Goal: Task Accomplishment & Management: Manage account settings

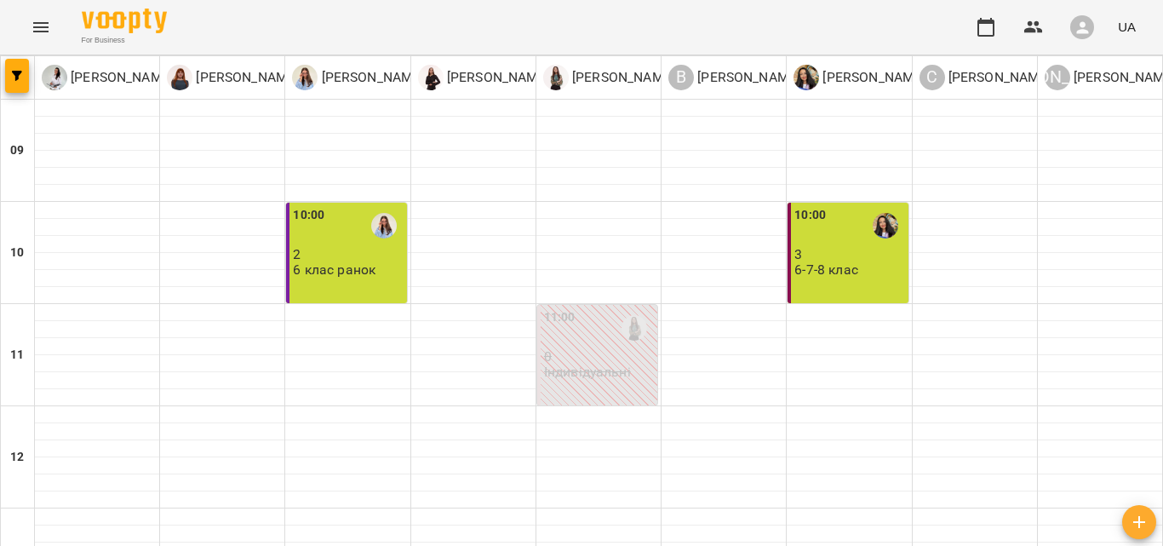
scroll to position [354, 0]
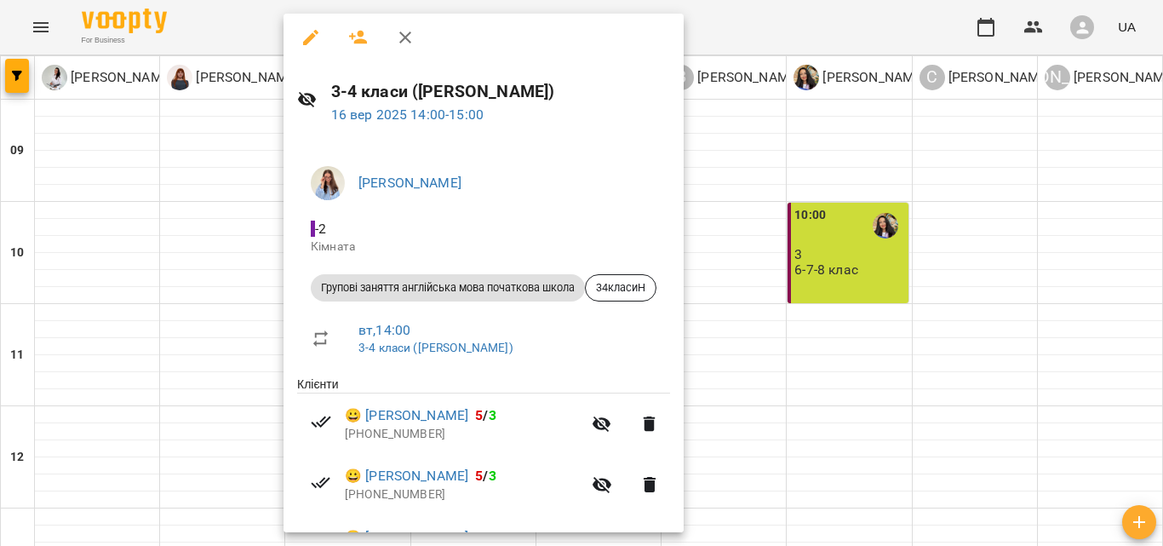
scroll to position [0, 0]
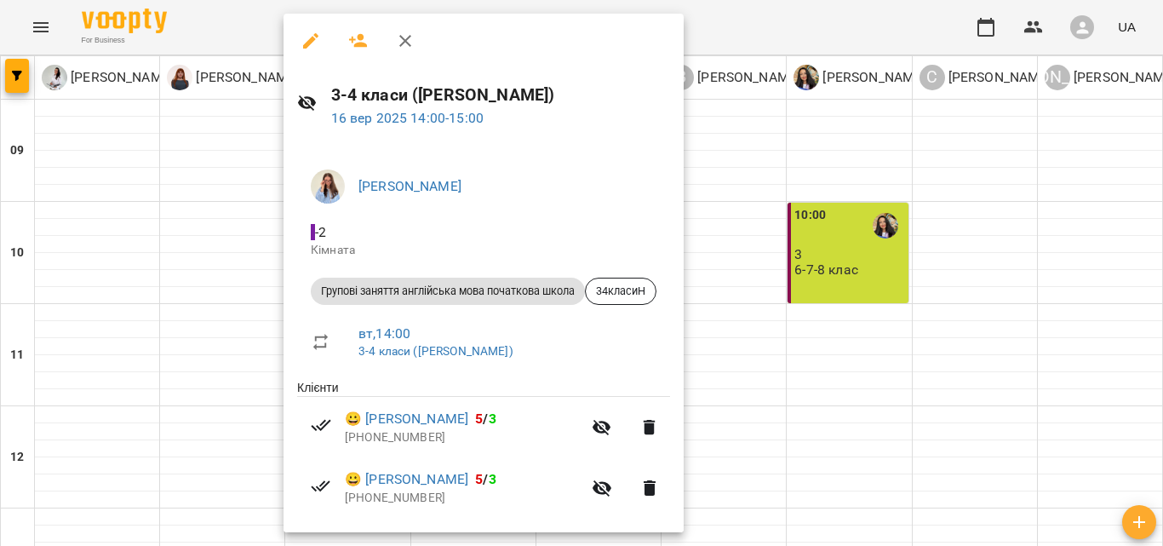
click at [891, 327] on div at bounding box center [581, 273] width 1163 height 546
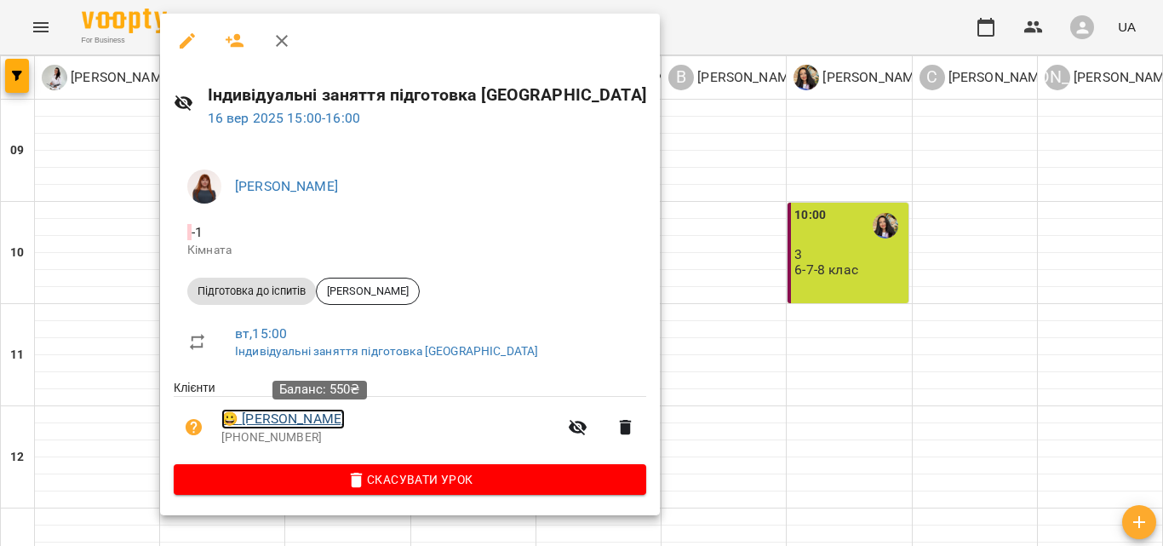
click at [345, 415] on link "😀 [PERSON_NAME]" at bounding box center [282, 419] width 123 height 20
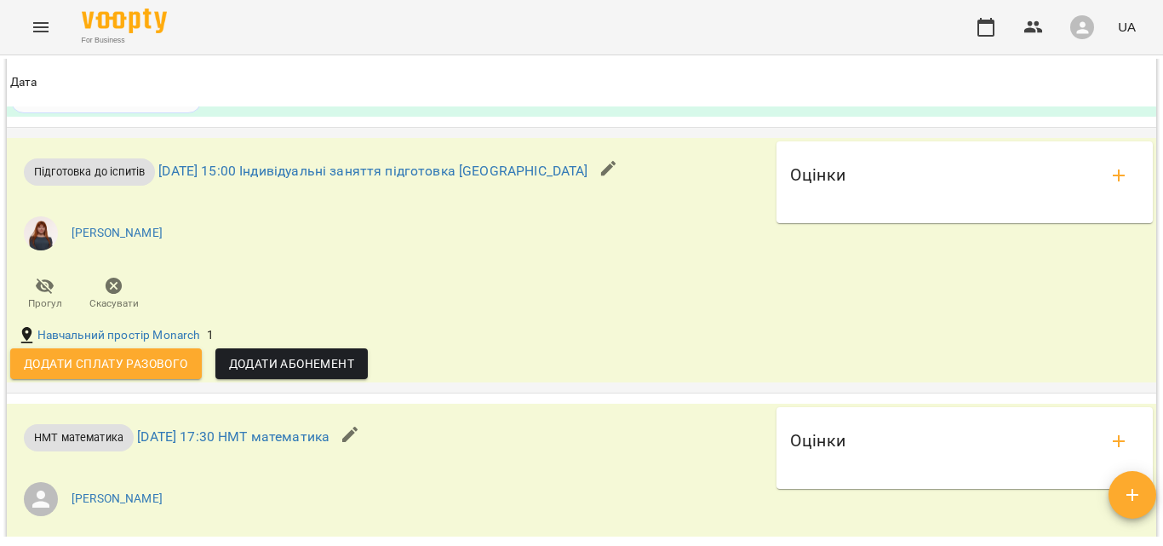
scroll to position [3542, 0]
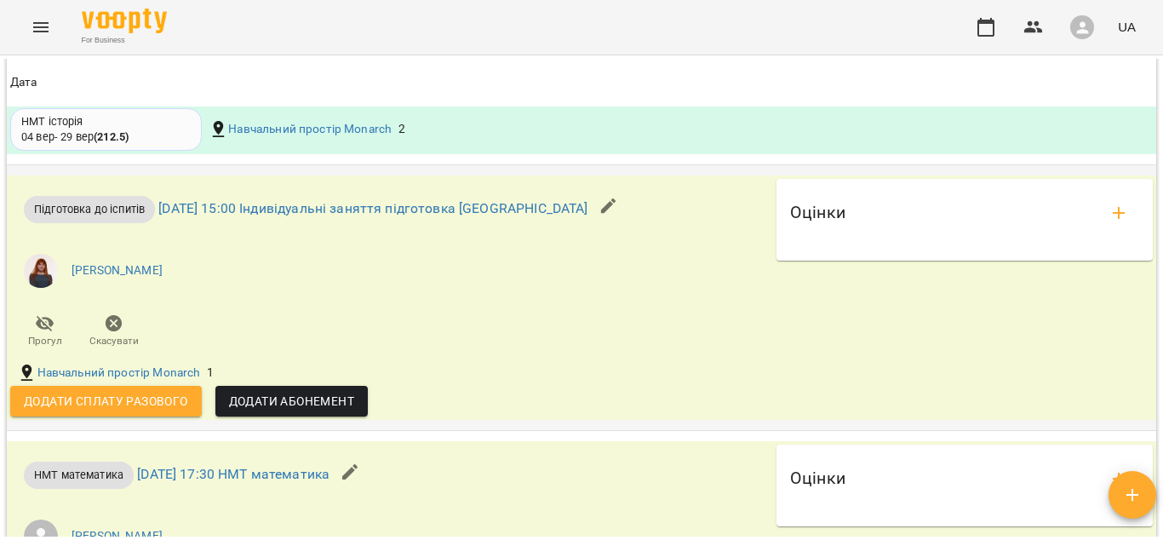
click at [151, 411] on span "Додати сплату разового" at bounding box center [106, 401] width 164 height 20
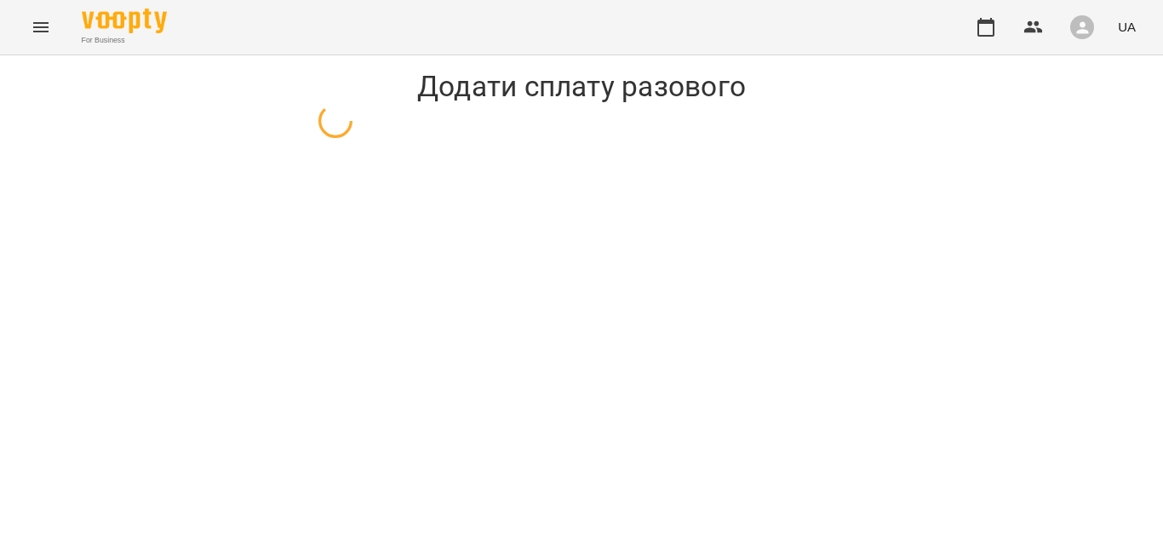
select select "**********"
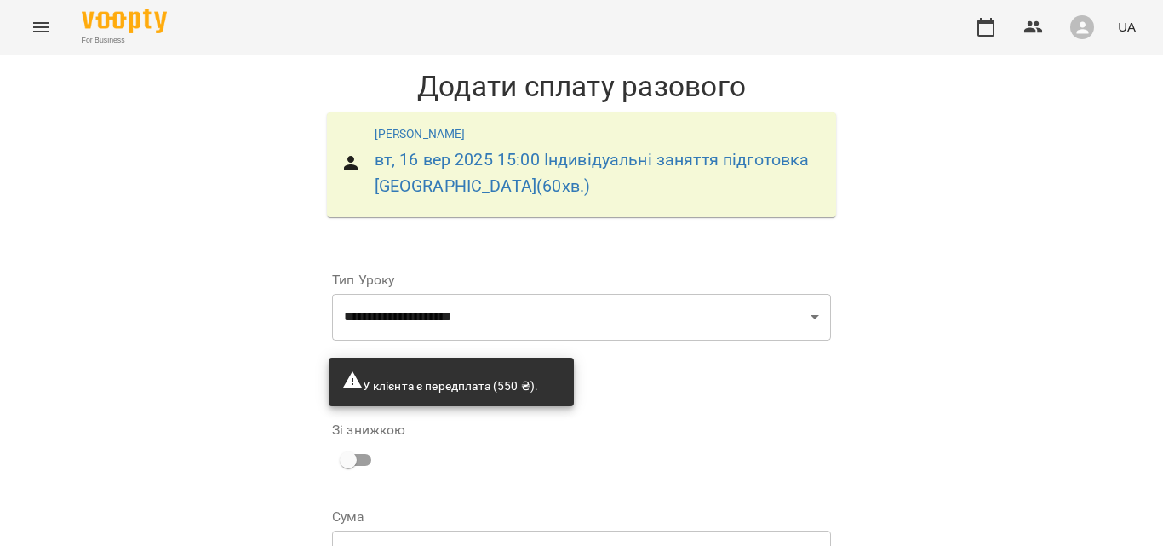
scroll to position [163, 0]
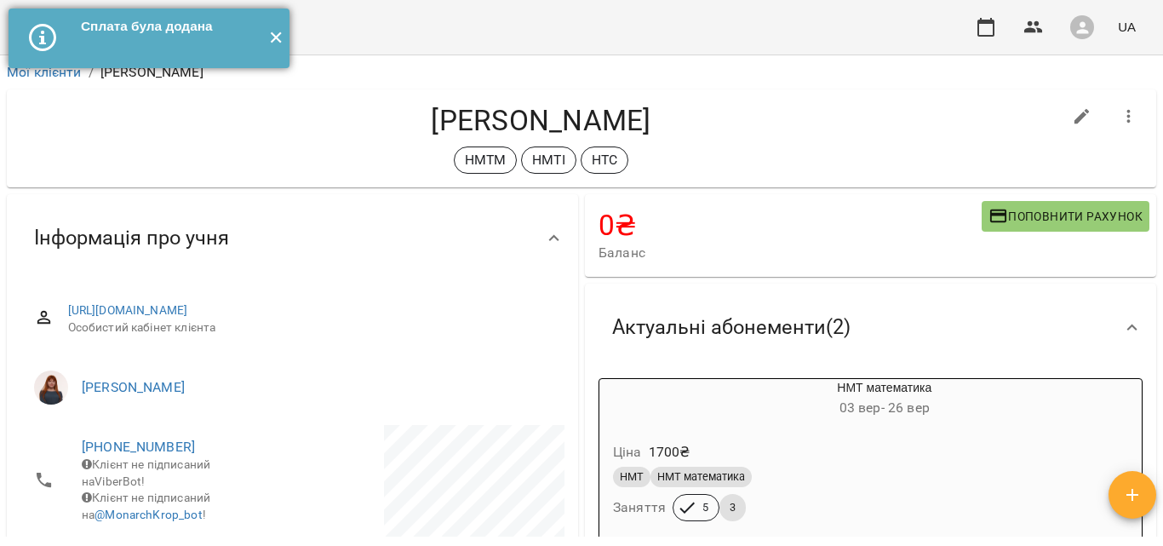
click at [282, 36] on button "✕" at bounding box center [275, 39] width 28 height 60
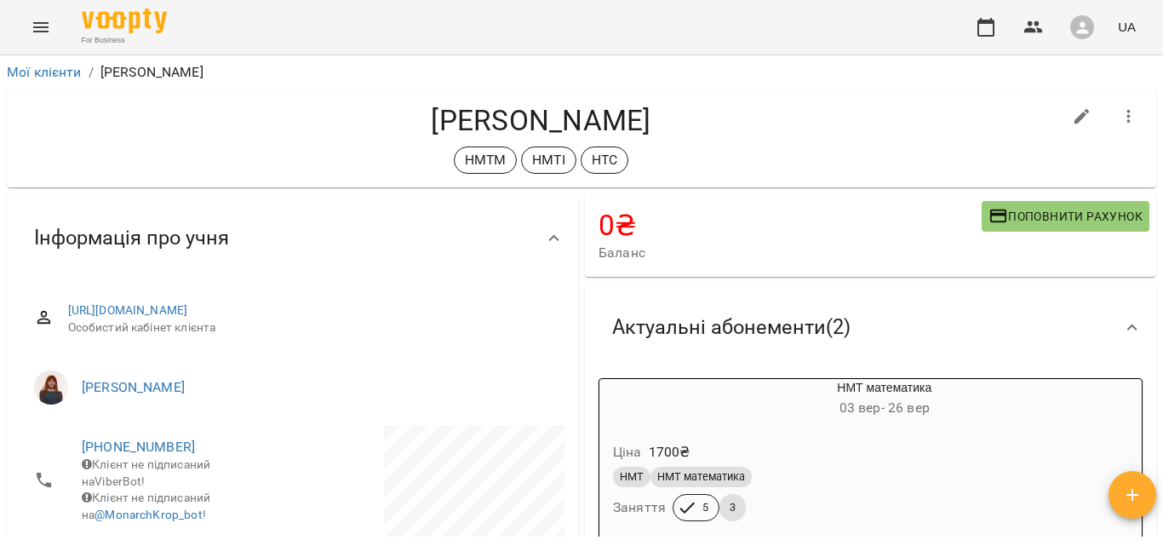
click at [45, 30] on icon "Menu" at bounding box center [41, 27] width 20 height 20
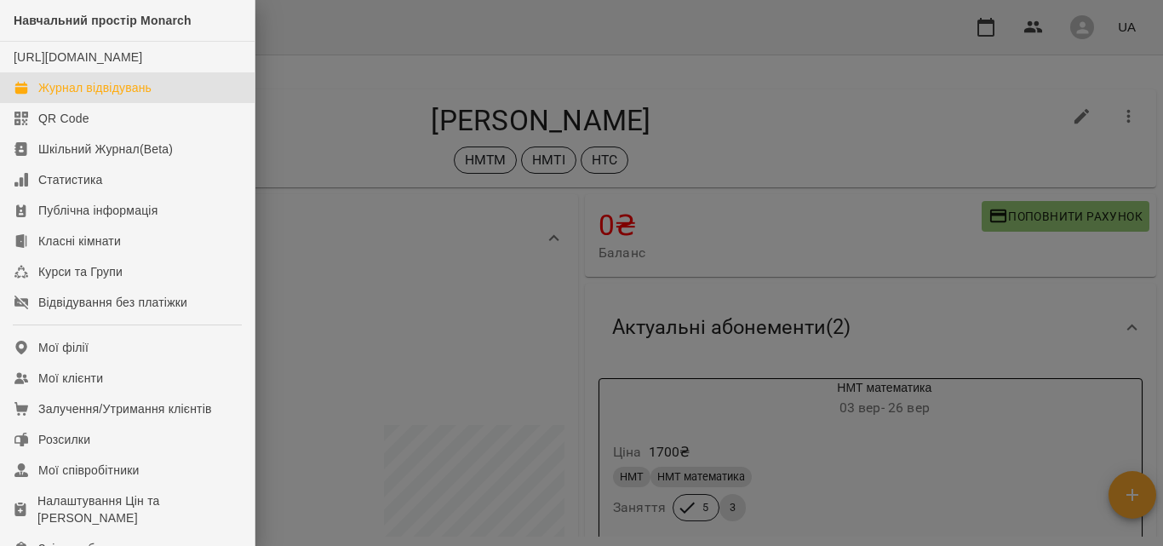
click at [100, 96] on div "Журнал відвідувань" at bounding box center [94, 87] width 113 height 17
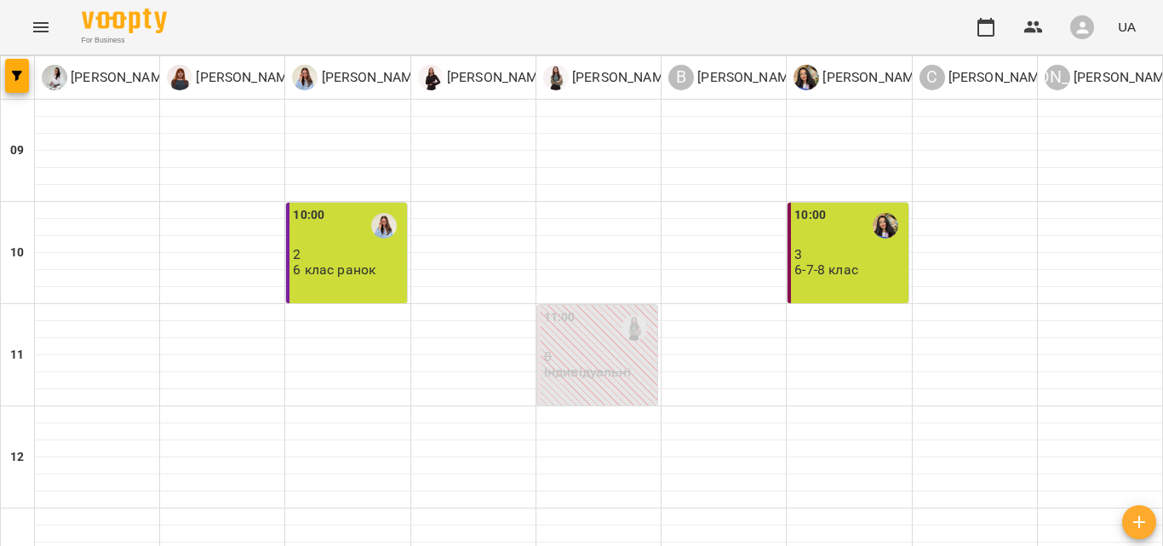
scroll to position [603, 0]
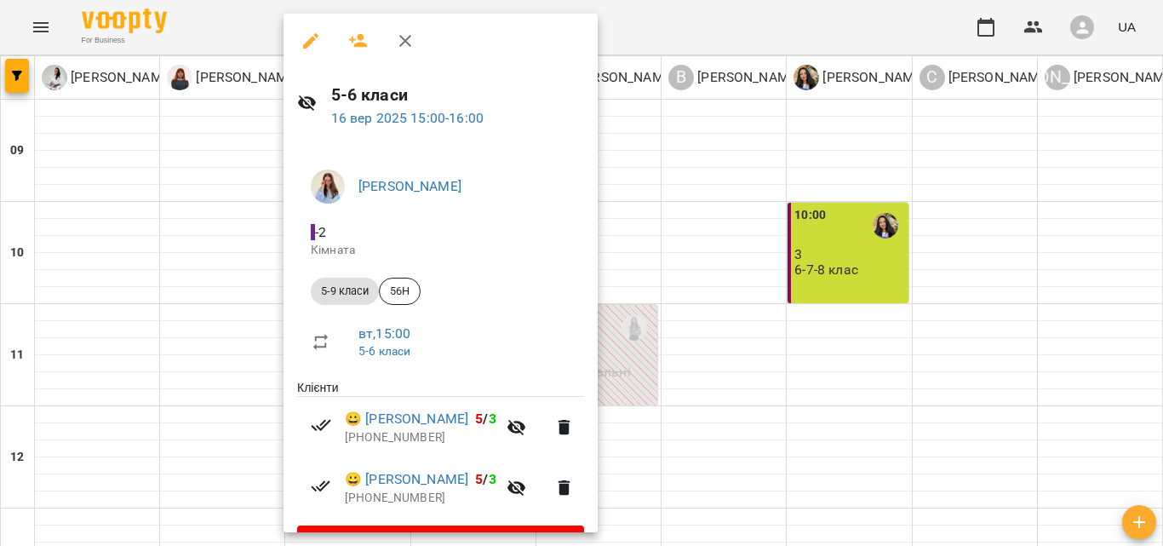
click at [817, 409] on div at bounding box center [581, 273] width 1163 height 546
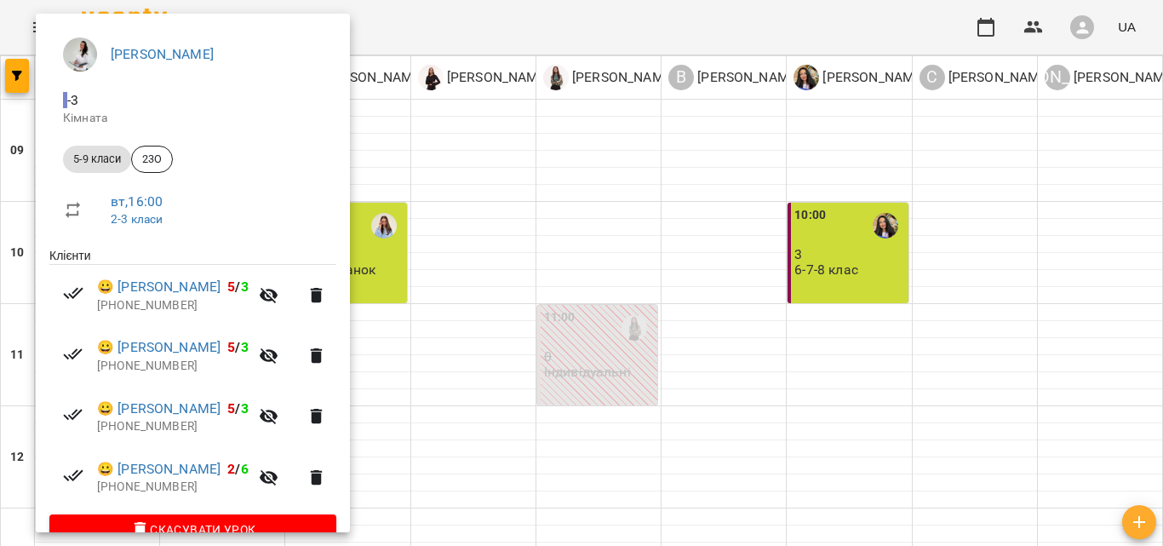
scroll to position [168, 0]
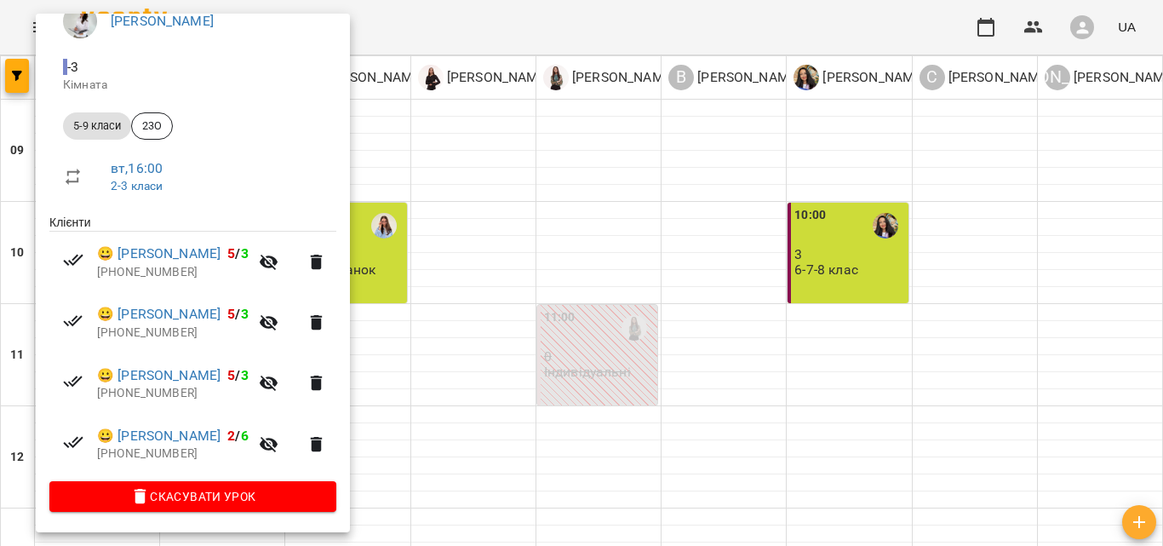
click at [757, 432] on div at bounding box center [581, 273] width 1163 height 546
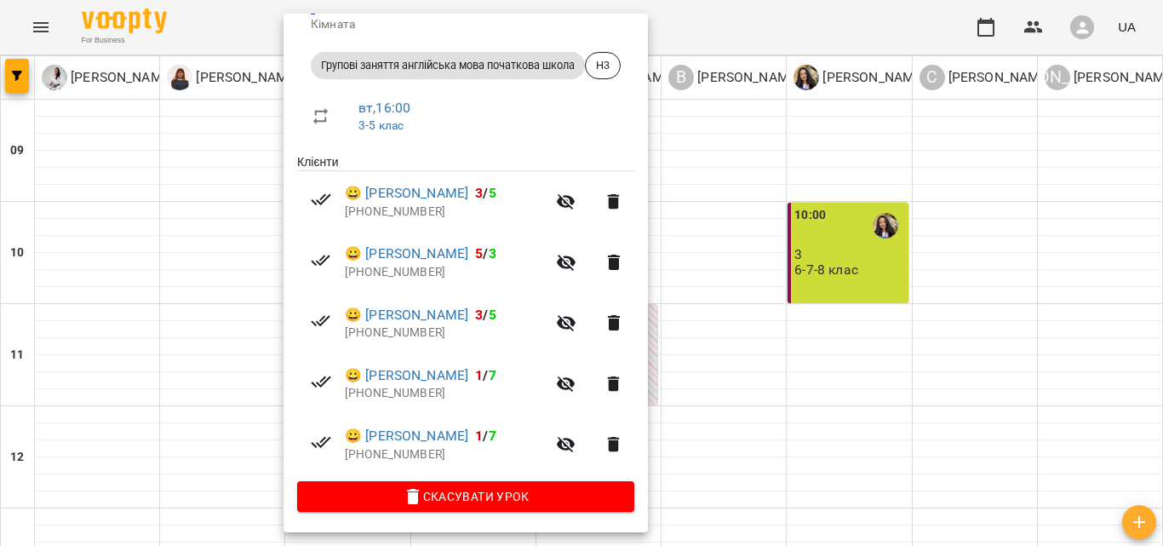
scroll to position [228, 0]
click at [1019, 297] on div at bounding box center [581, 273] width 1163 height 546
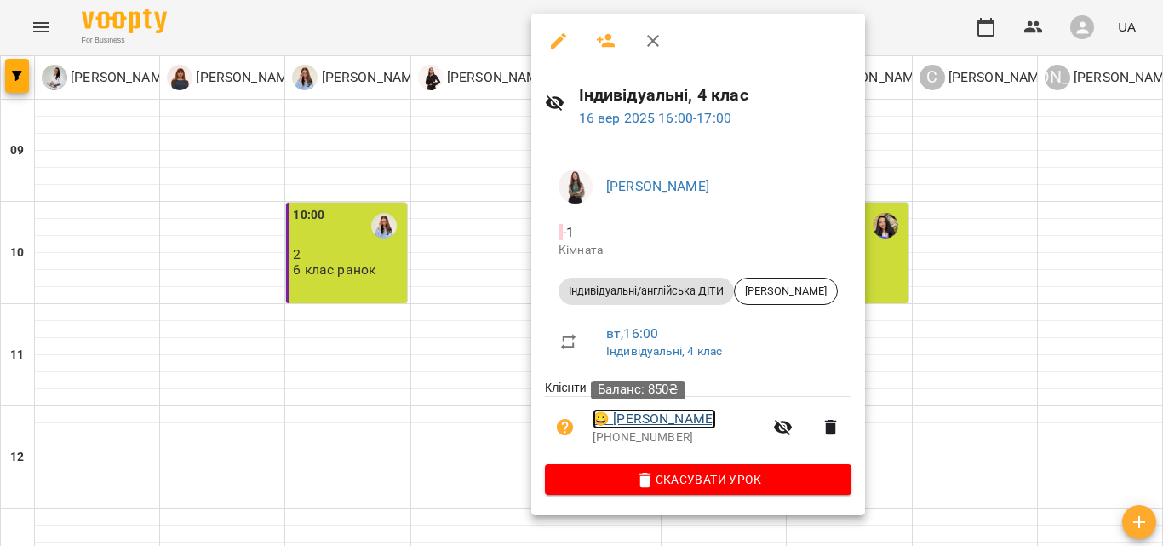
click at [651, 420] on link "😀 [PERSON_NAME]" at bounding box center [653, 419] width 123 height 20
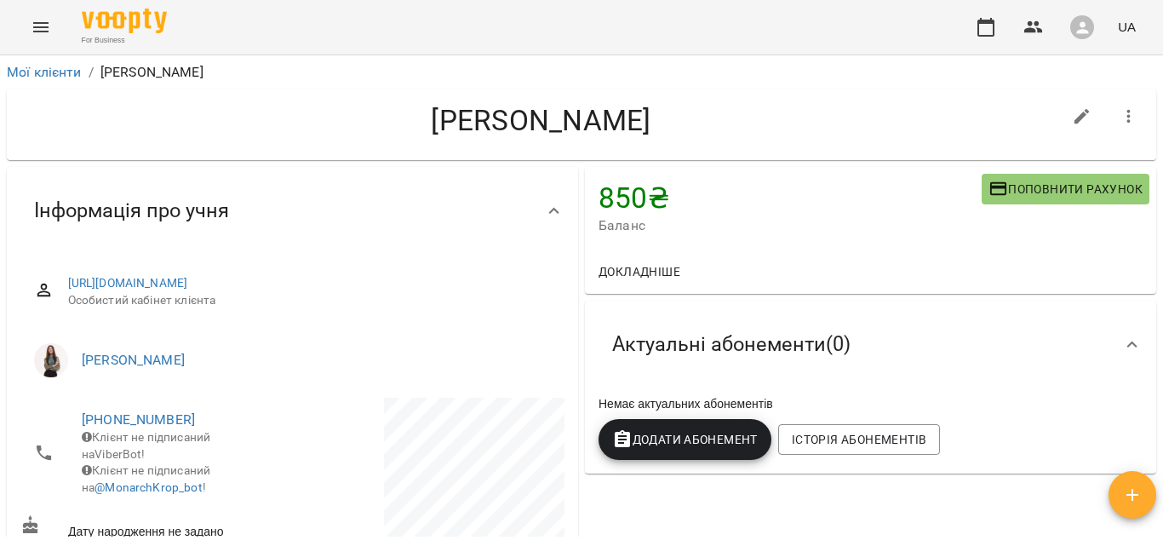
scroll to position [85, 0]
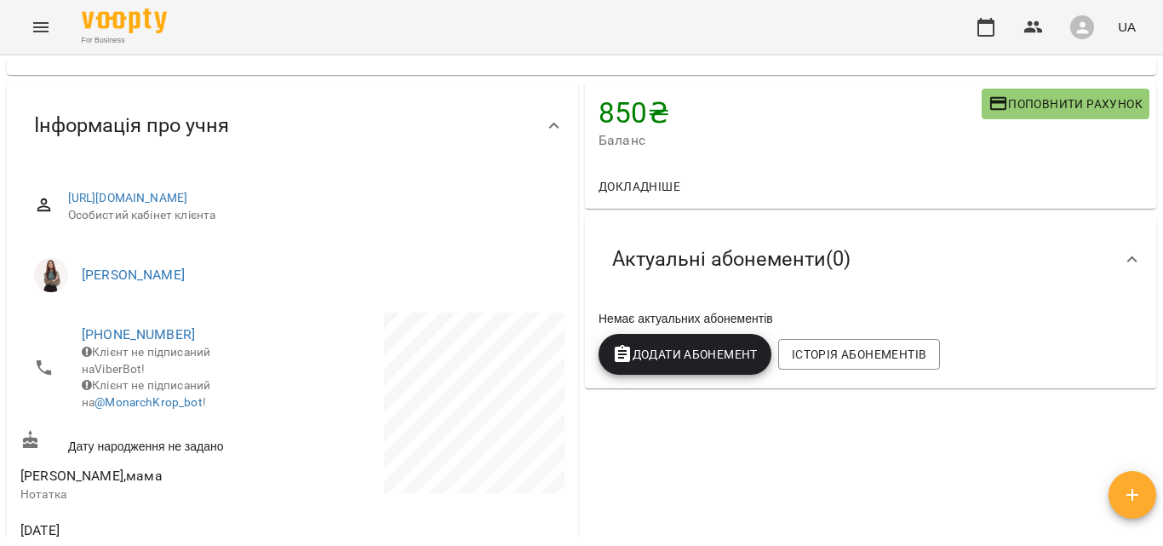
click at [1162, 240] on div "Мої клієнти / [PERSON_NAME] [PERSON_NAME] 850 ₴ Баланс Поповнити рахунок Доклад…" at bounding box center [581, 328] width 1163 height 546
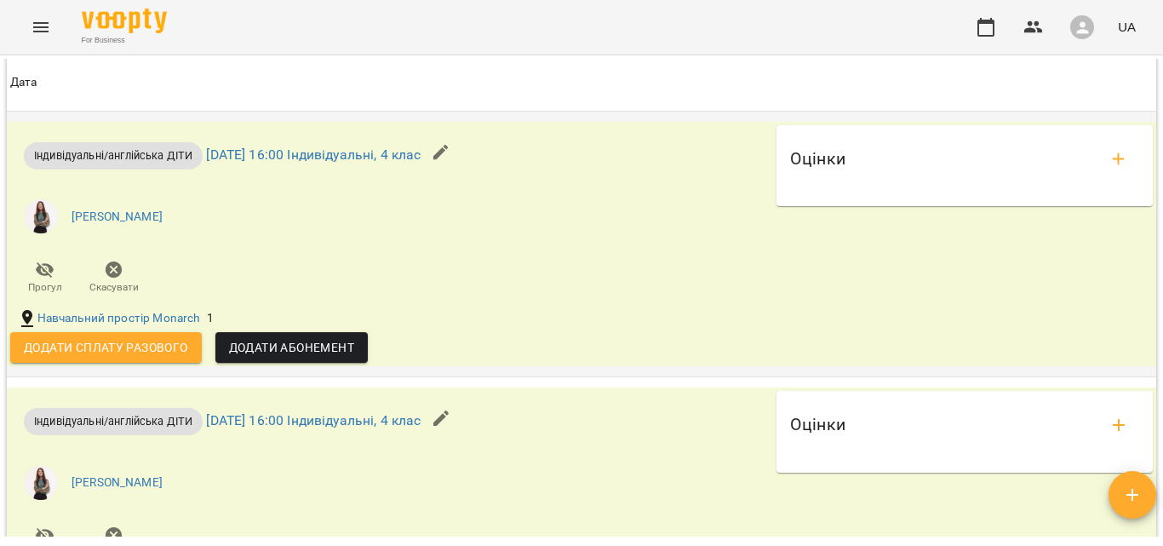
scroll to position [1723, 0]
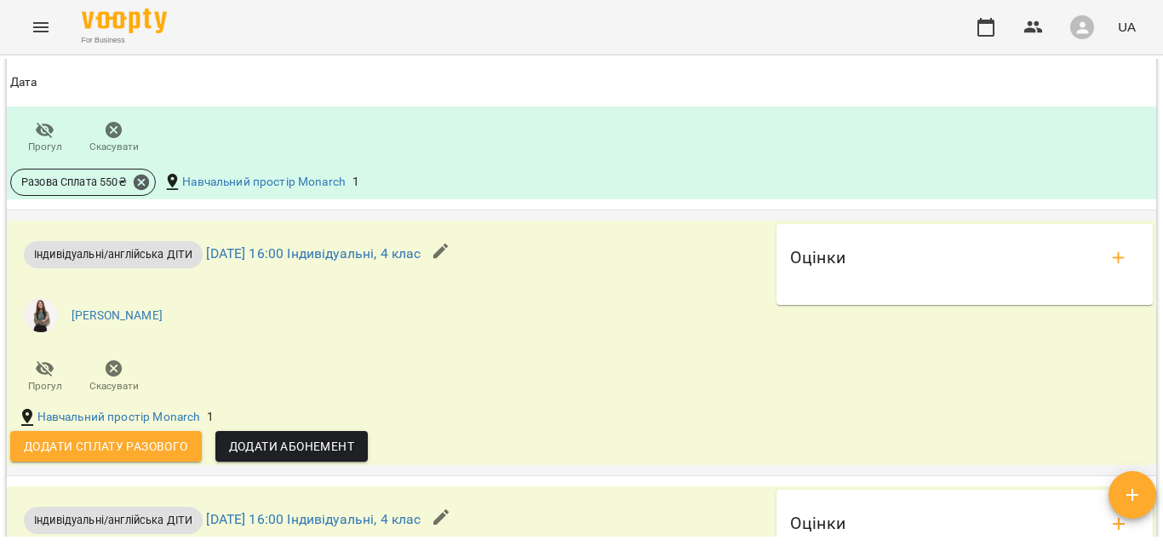
click at [173, 456] on span "Додати сплату разового" at bounding box center [106, 446] width 164 height 20
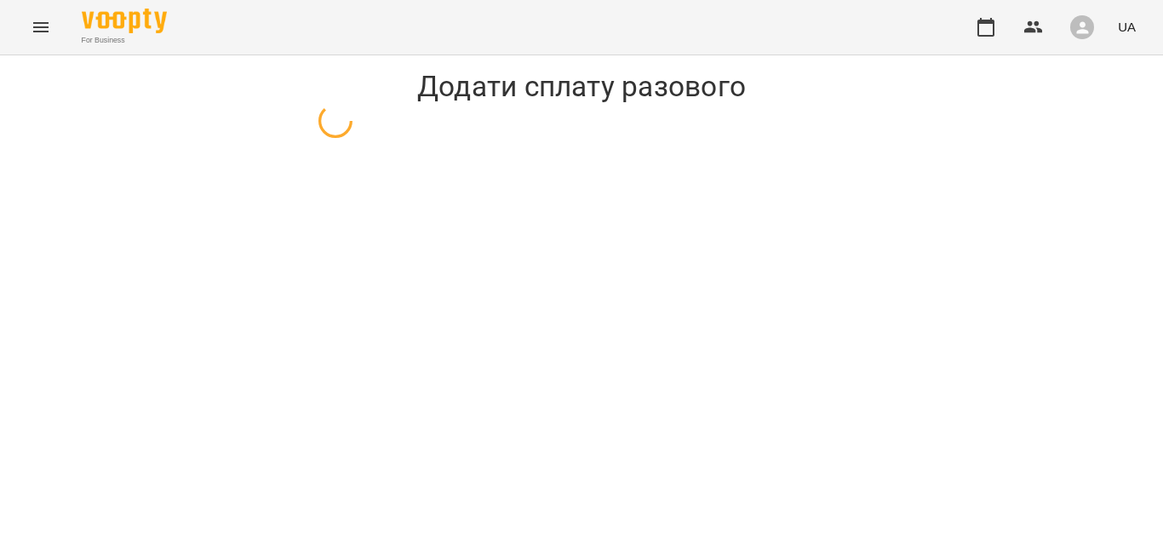
select select "**********"
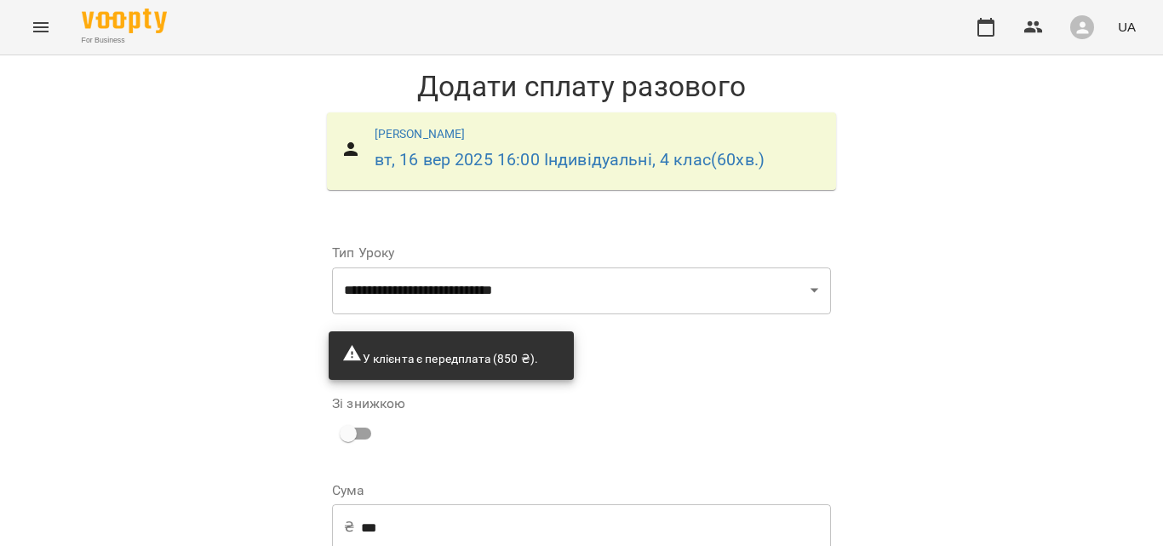
click at [463, 534] on input "***" at bounding box center [596, 527] width 470 height 48
type input "***"
click at [26, 43] on button "Menu" at bounding box center [40, 27] width 41 height 41
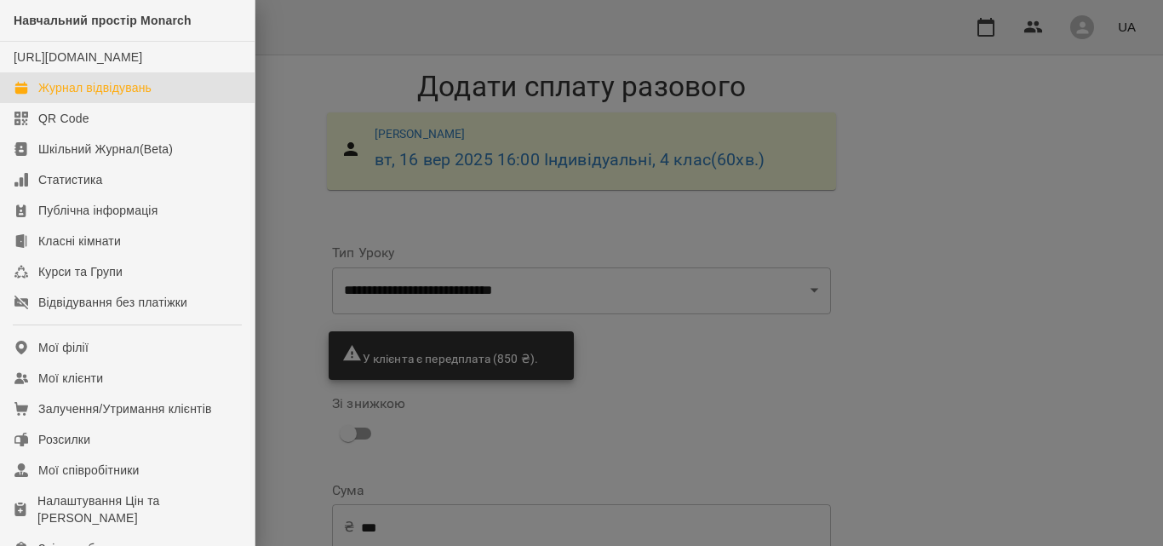
click at [84, 96] on div "Журнал відвідувань" at bounding box center [94, 87] width 113 height 17
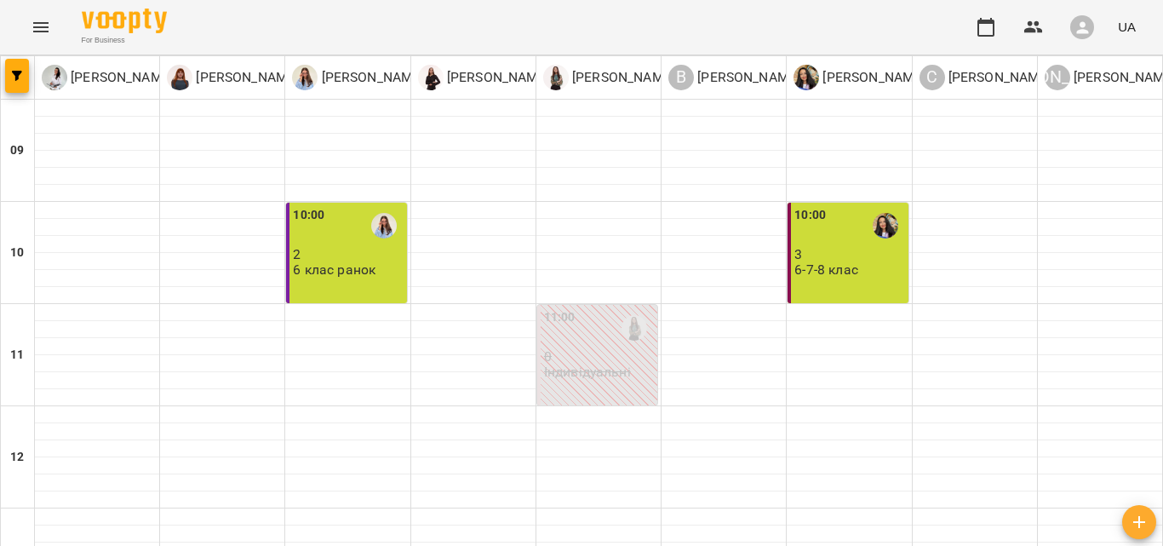
scroll to position [595, 0]
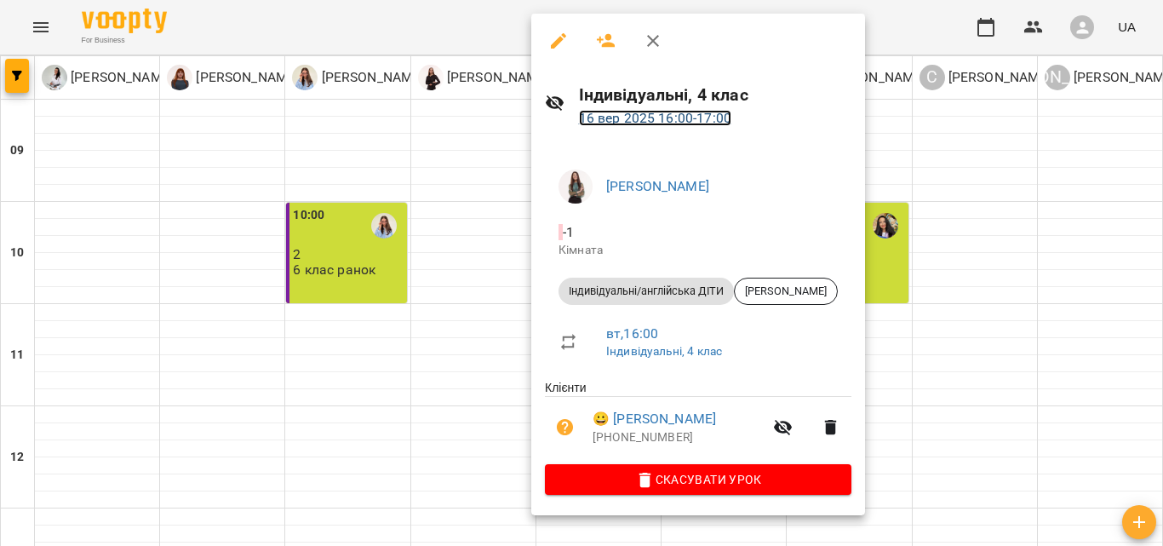
click at [668, 119] on link "[DATE] 16:00 - 17:00" at bounding box center [655, 118] width 152 height 16
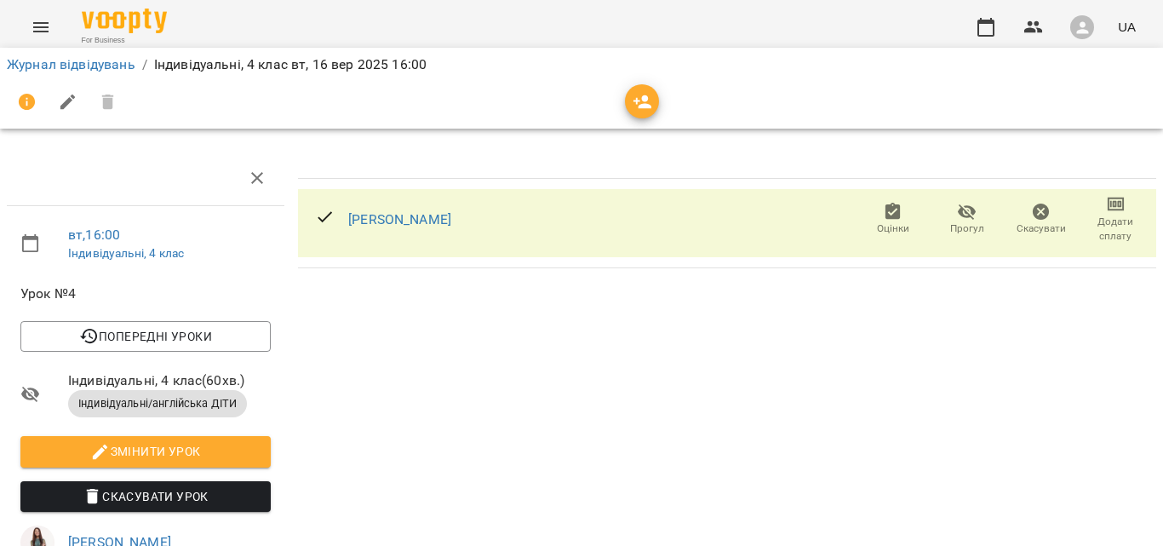
click at [1089, 217] on span "Додати сплату" at bounding box center [1116, 228] width 54 height 29
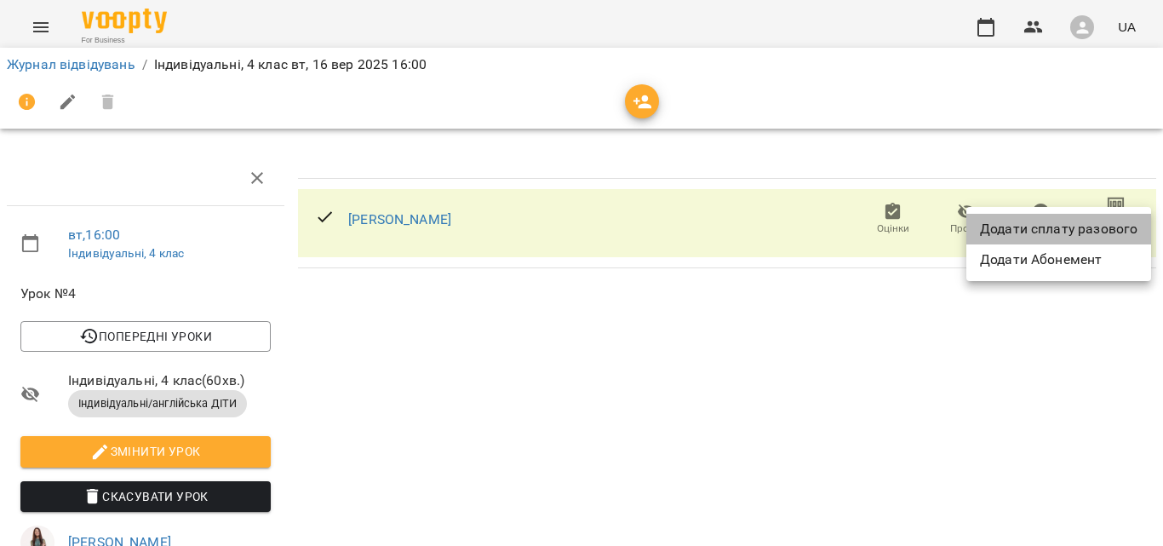
click at [1089, 223] on li "Додати сплату разового" at bounding box center [1058, 229] width 185 height 31
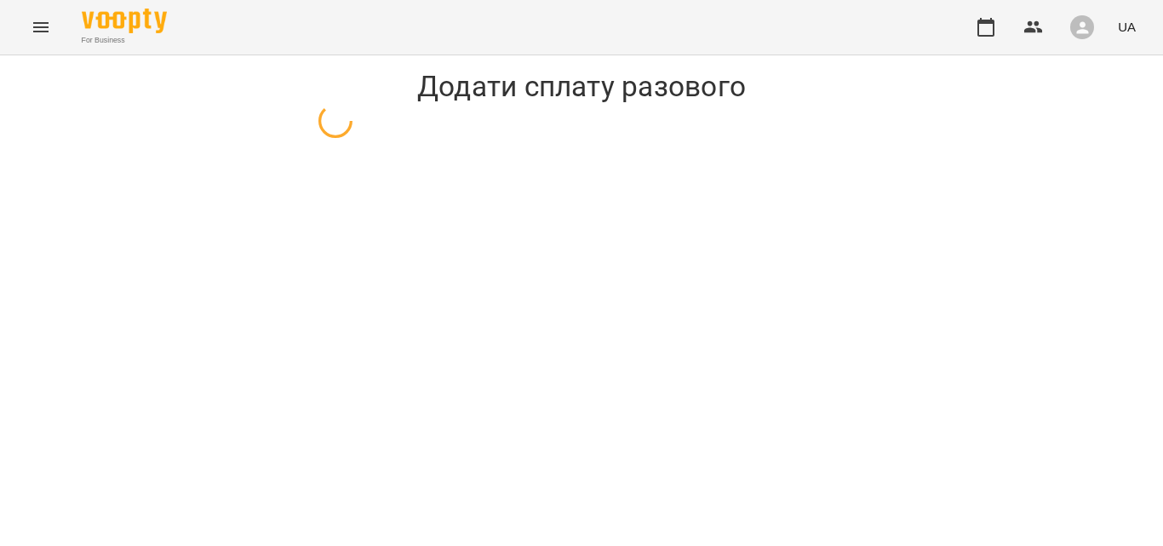
select select "**********"
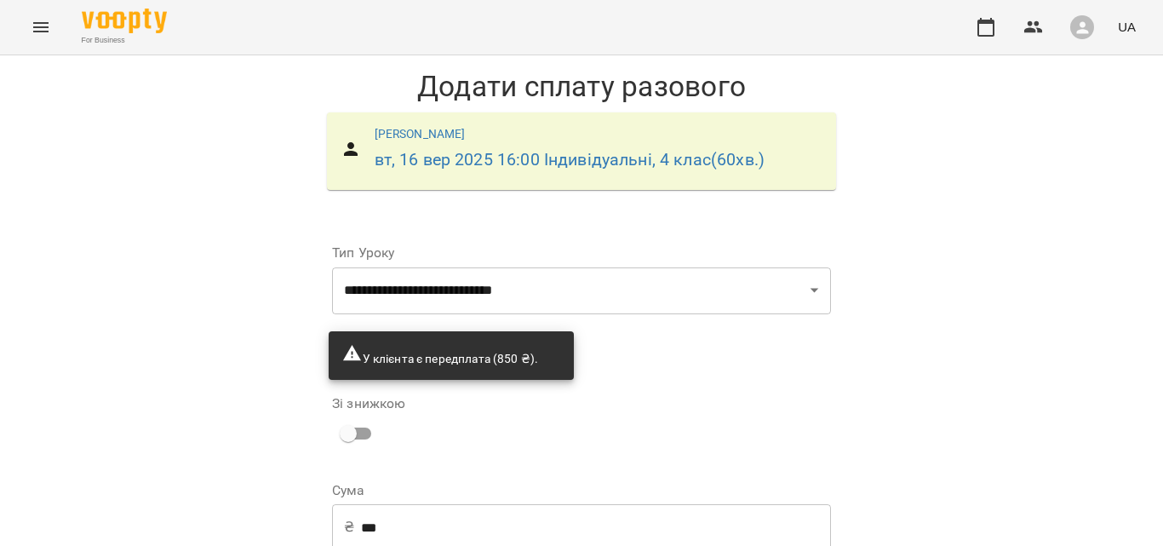
scroll to position [136, 0]
drag, startPoint x: 403, startPoint y: 389, endPoint x: 342, endPoint y: 393, distance: 60.6
click at [342, 503] on div "₴ *** ​" at bounding box center [581, 527] width 499 height 48
type input "***"
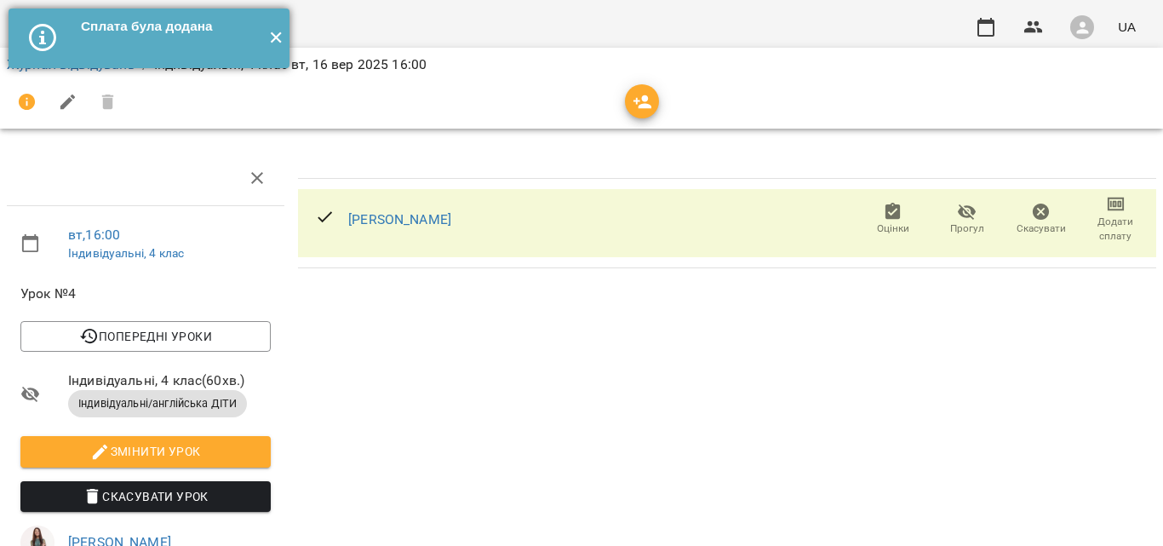
click at [271, 40] on button "✕" at bounding box center [275, 39] width 28 height 60
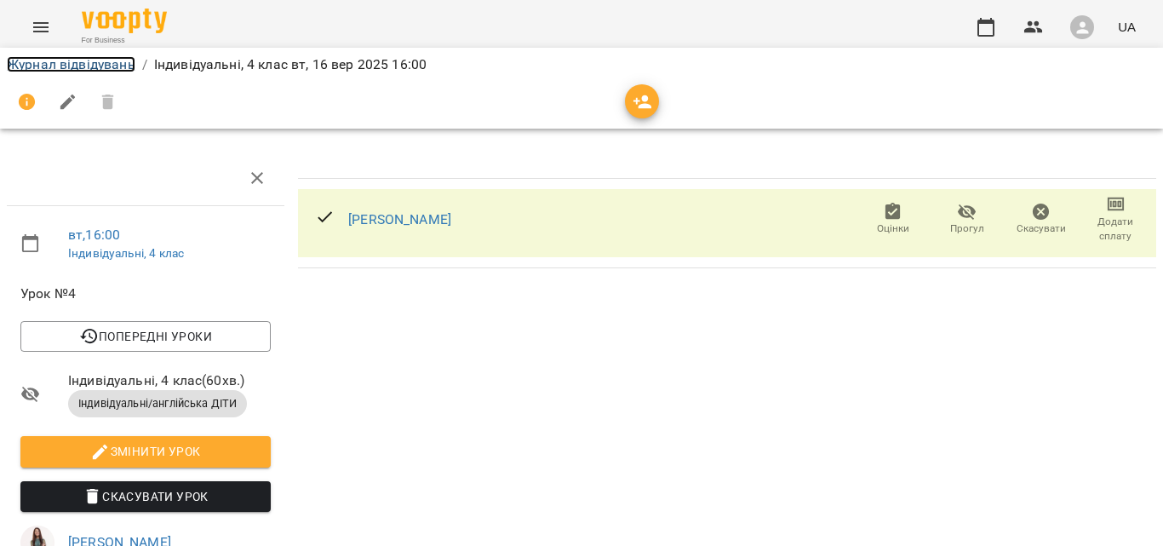
click at [70, 66] on link "Журнал відвідувань" at bounding box center [71, 64] width 129 height 16
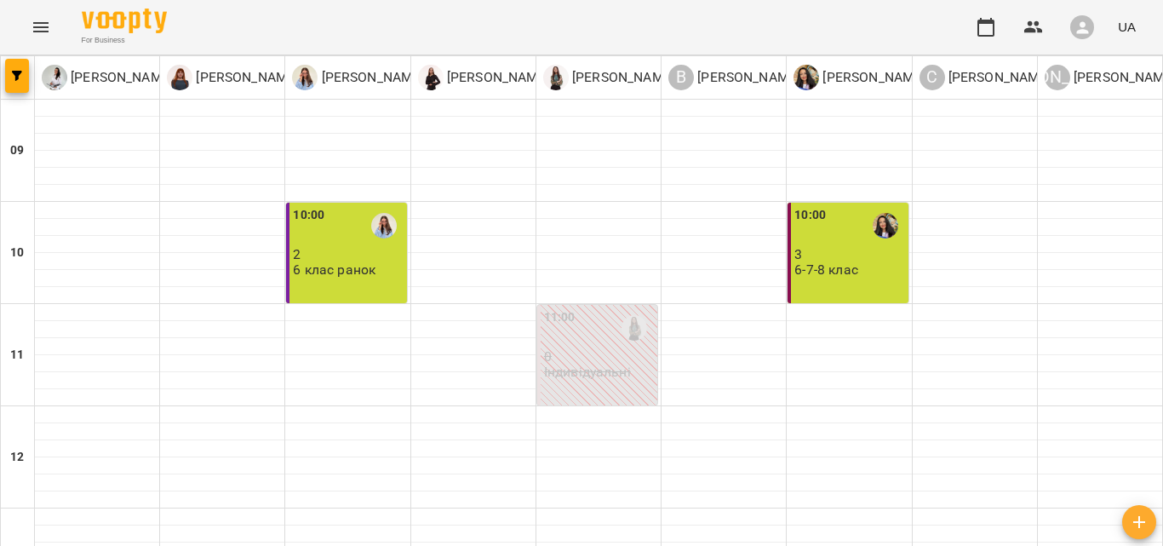
scroll to position [693, 0]
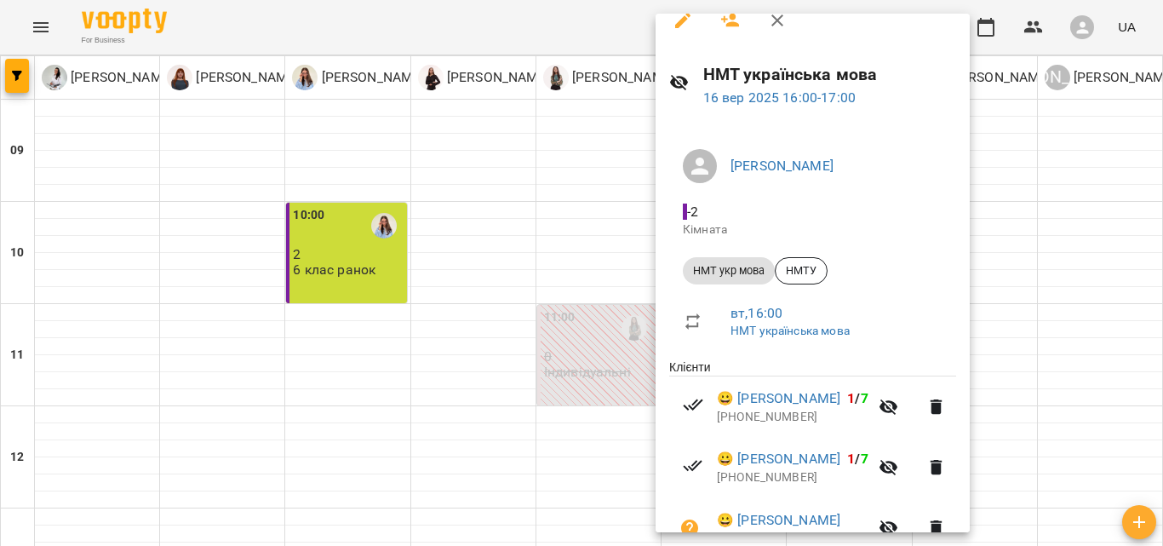
scroll to position [0, 0]
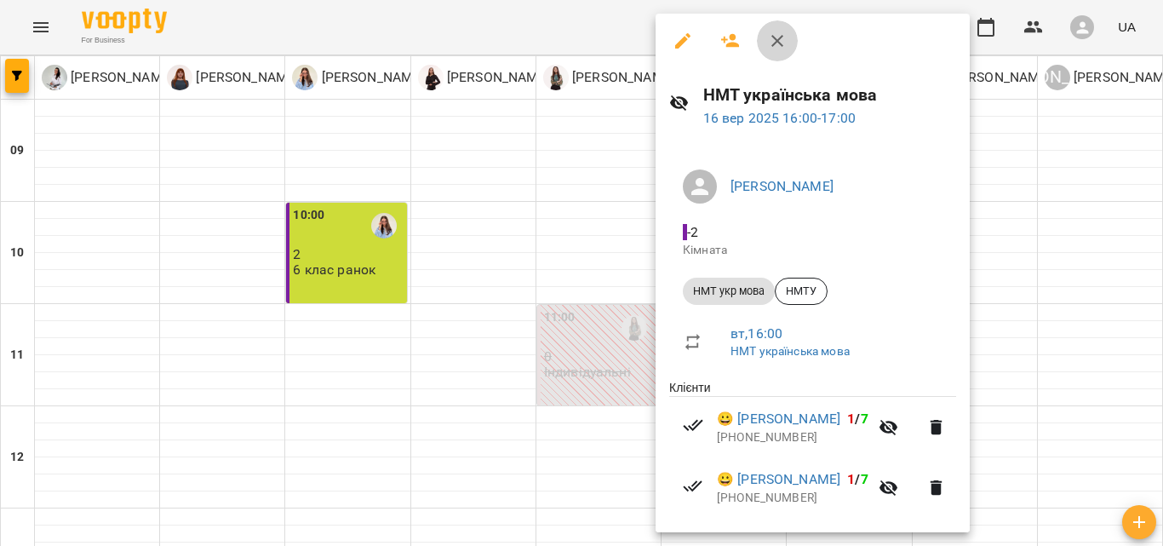
click at [769, 37] on icon "button" at bounding box center [777, 41] width 20 height 20
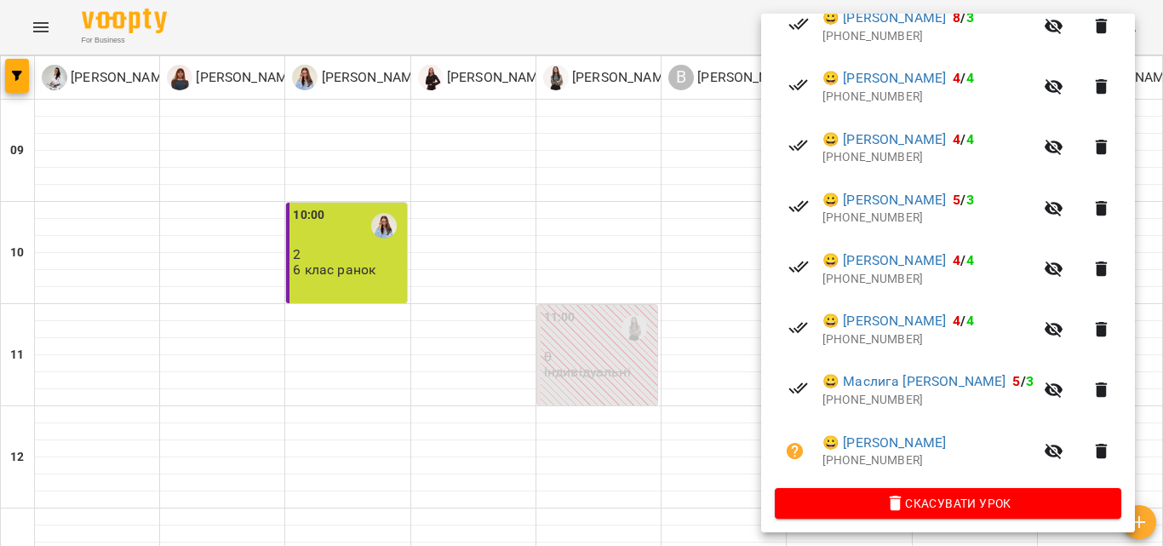
scroll to position [430, 0]
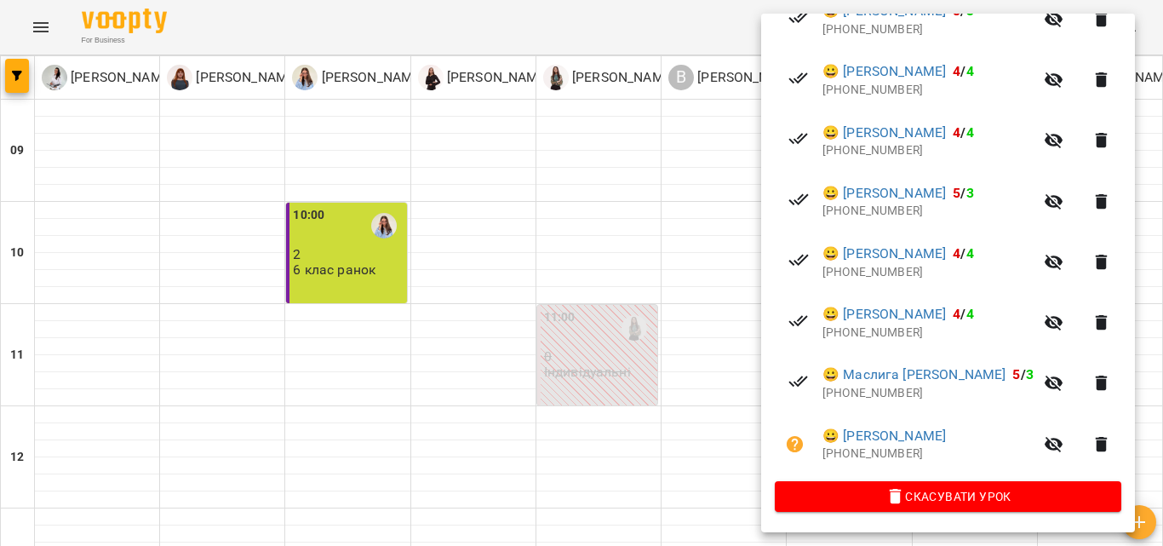
click at [1064, 450] on icon "button" at bounding box center [1053, 444] width 20 height 20
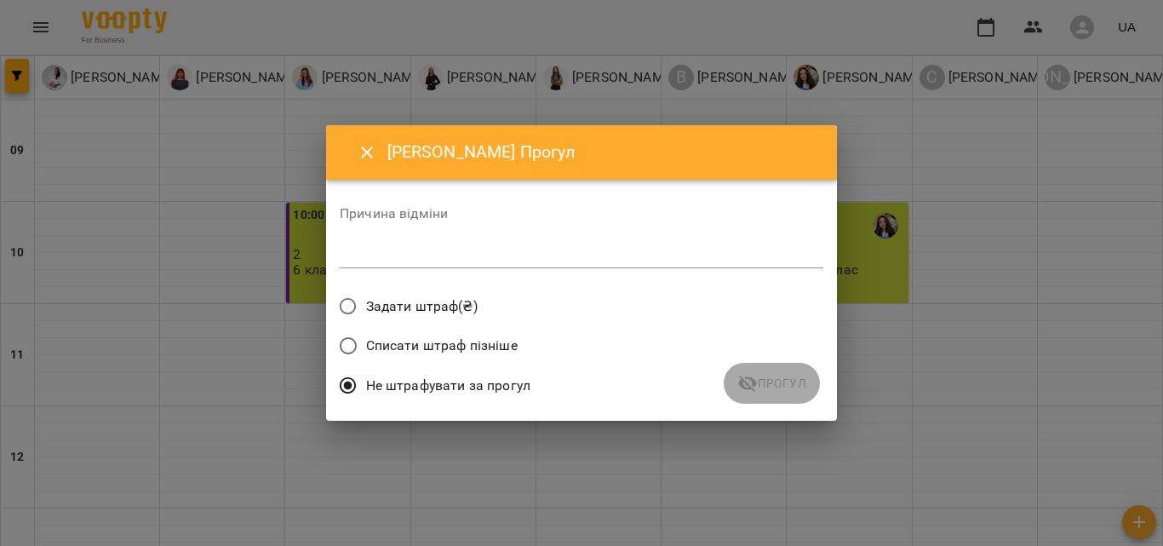
click at [432, 345] on span "Списати штраф пізніше" at bounding box center [442, 345] width 152 height 20
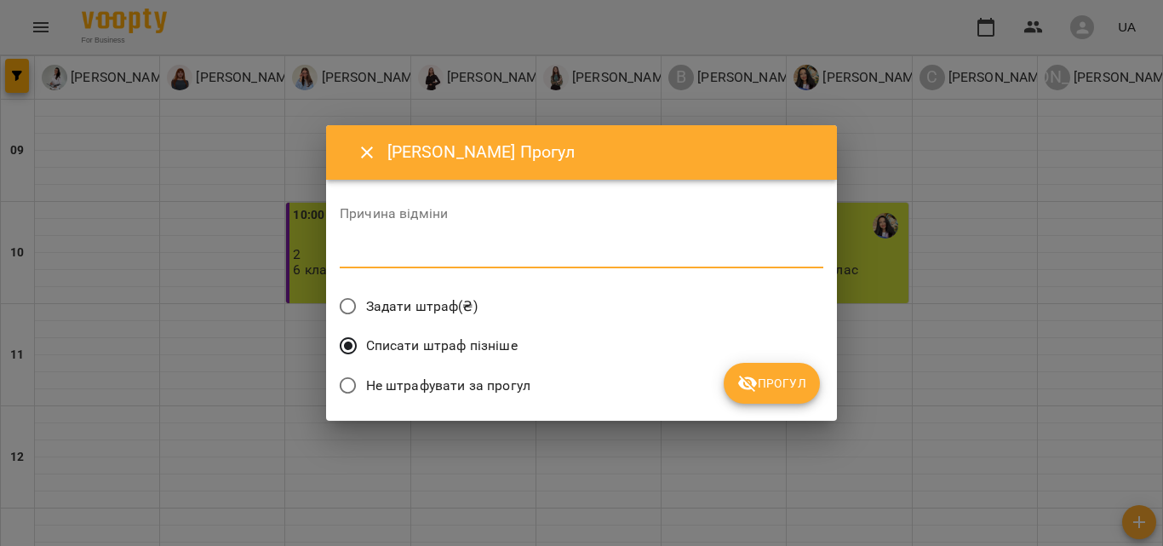
click at [497, 251] on textarea at bounding box center [581, 254] width 483 height 16
type textarea "*"
type textarea "*******"
click at [779, 401] on button "Прогул" at bounding box center [771, 383] width 96 height 41
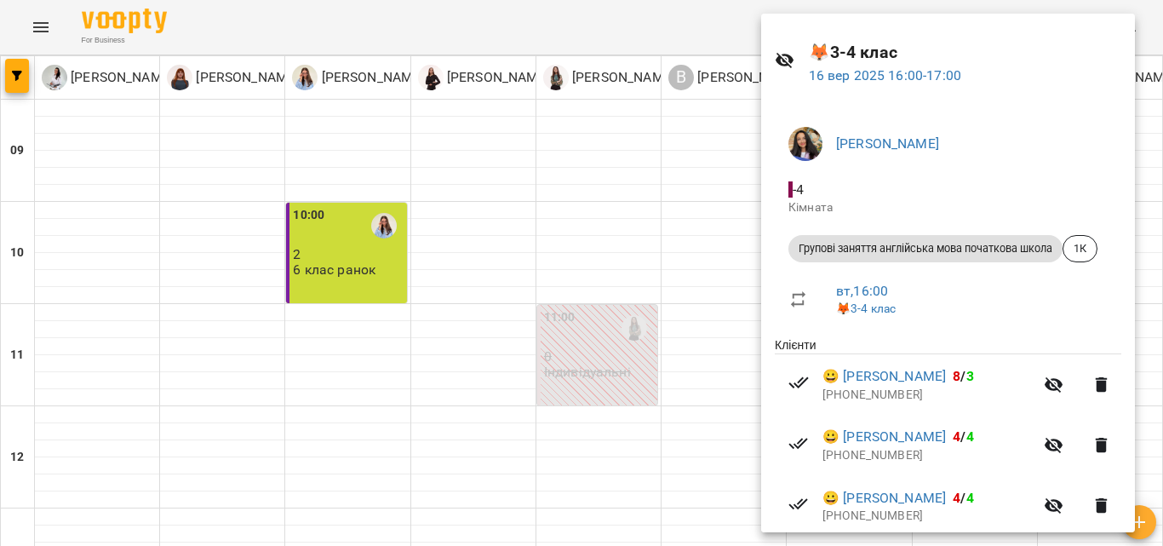
scroll to position [0, 0]
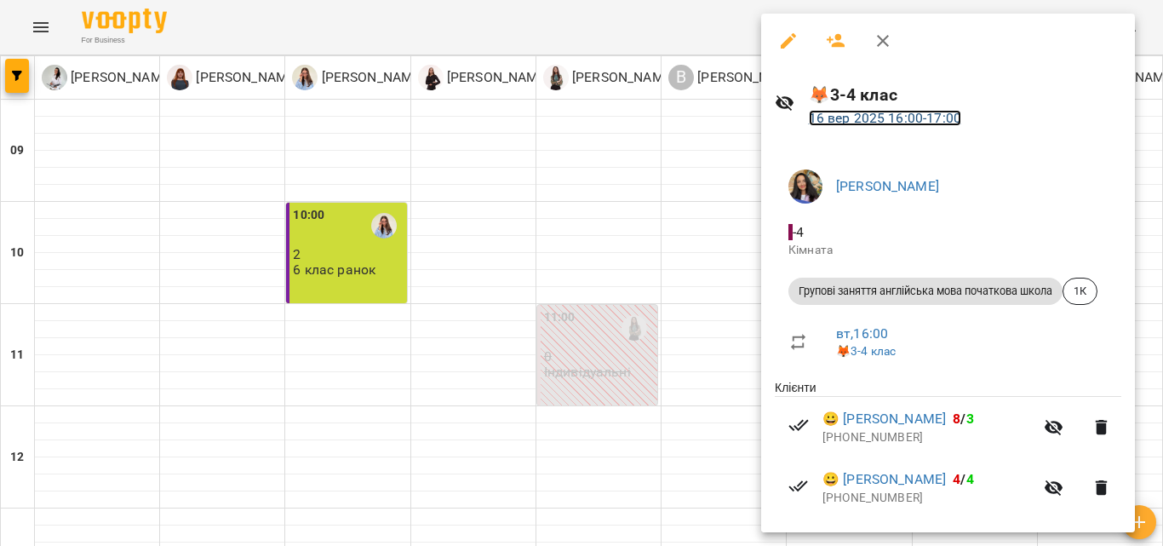
click at [903, 111] on link "[DATE] 16:00 - 17:00" at bounding box center [885, 118] width 152 height 16
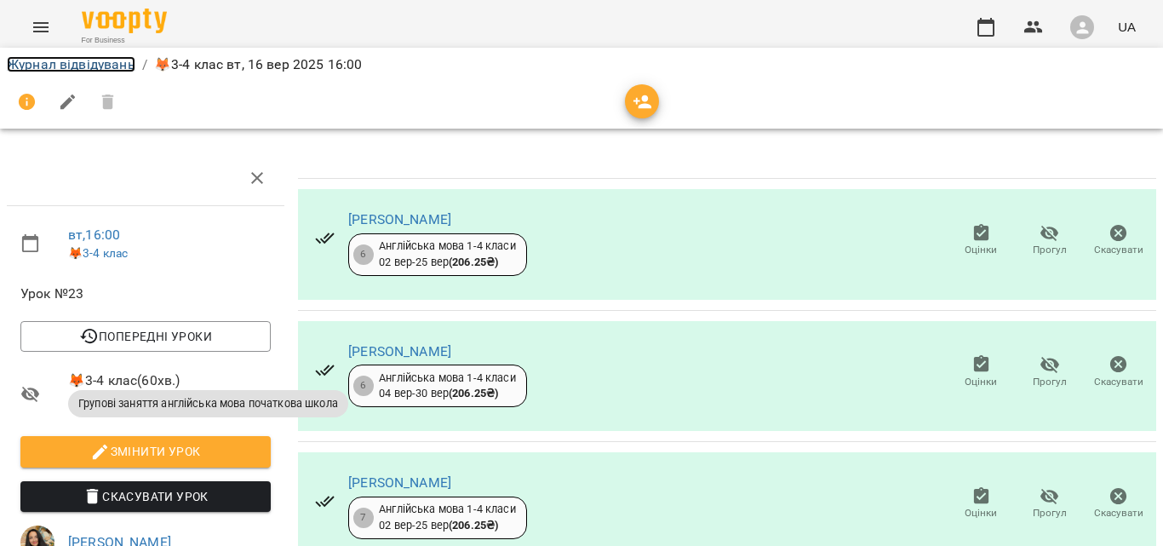
click at [72, 68] on link "Журнал відвідувань" at bounding box center [71, 64] width 129 height 16
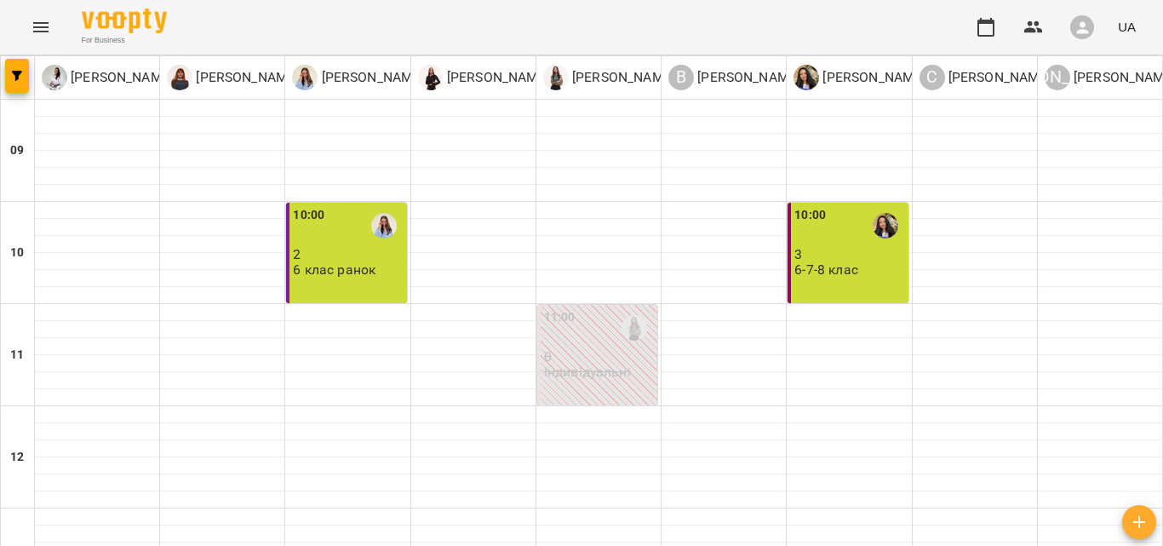
scroll to position [753, 0]
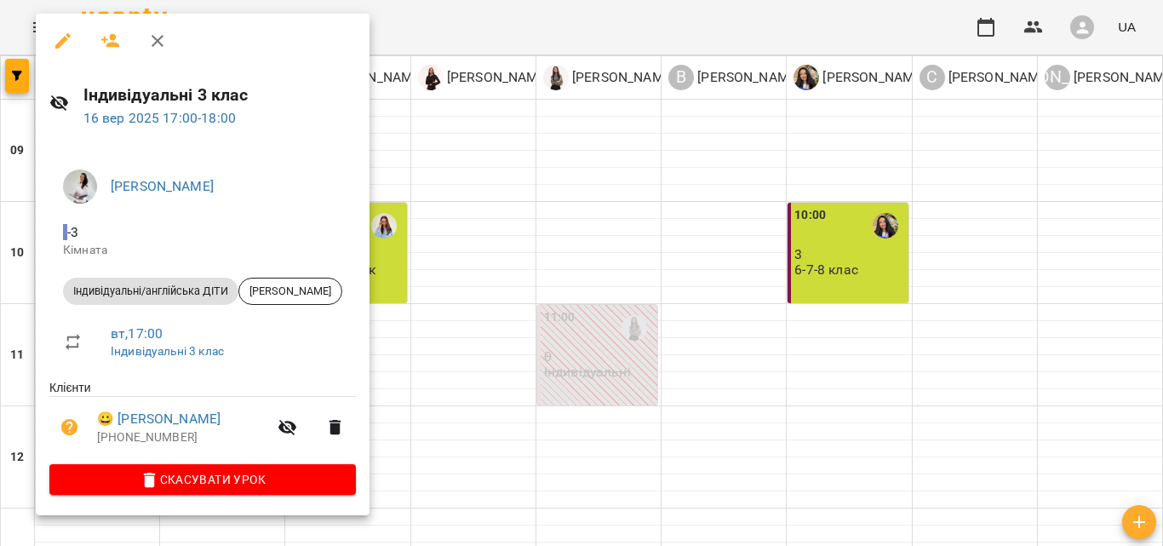
click at [146, 40] on button "button" at bounding box center [157, 40] width 41 height 41
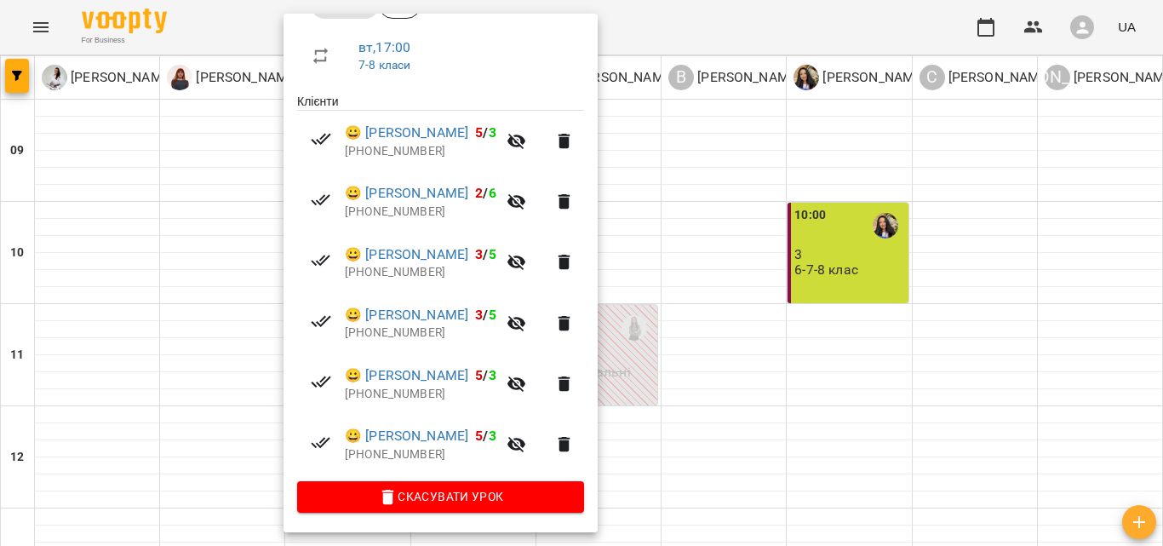
scroll to position [289, 0]
click at [878, 377] on div at bounding box center [581, 273] width 1163 height 546
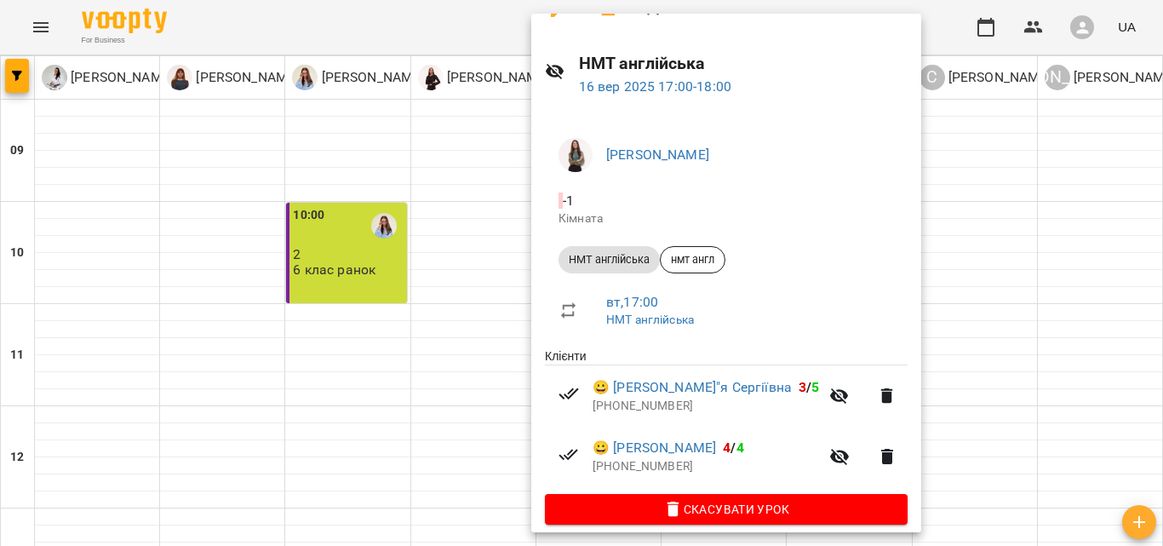
scroll to position [46, 0]
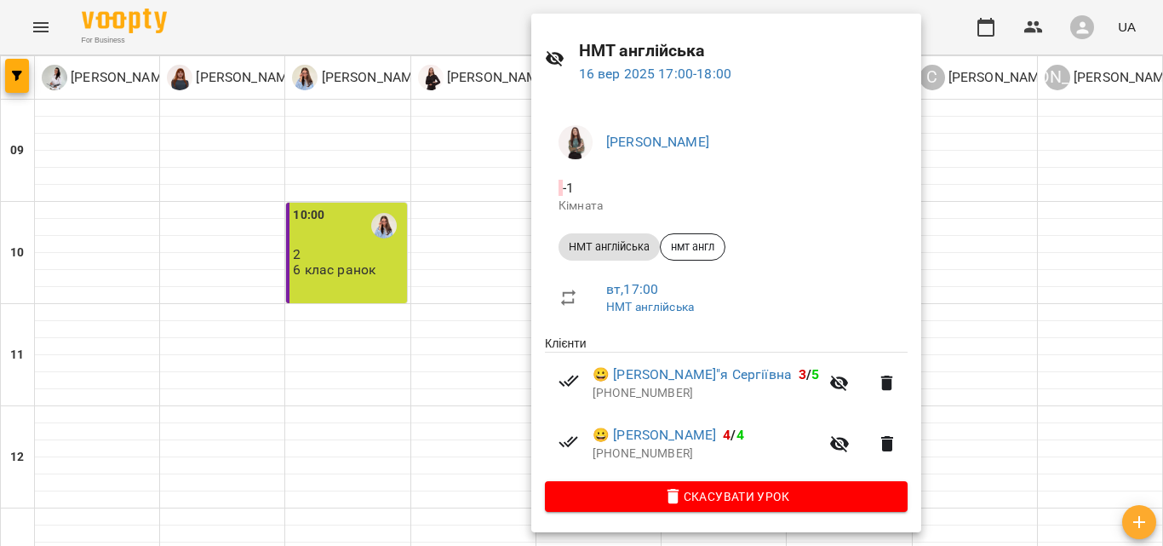
click at [1019, 284] on div at bounding box center [581, 273] width 1163 height 546
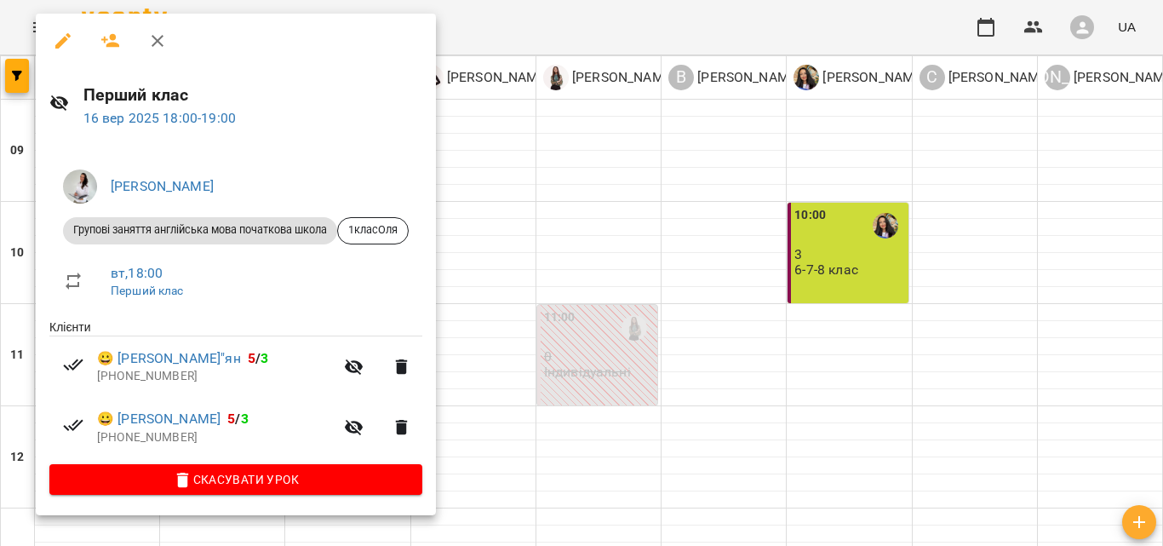
click at [740, 412] on div at bounding box center [581, 273] width 1163 height 546
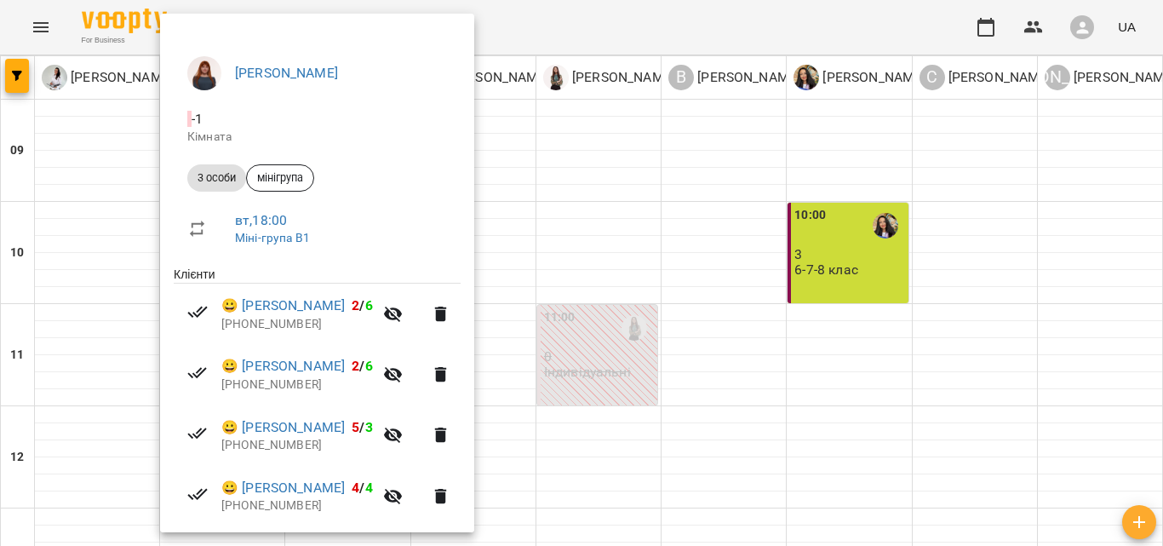
scroll to position [168, 0]
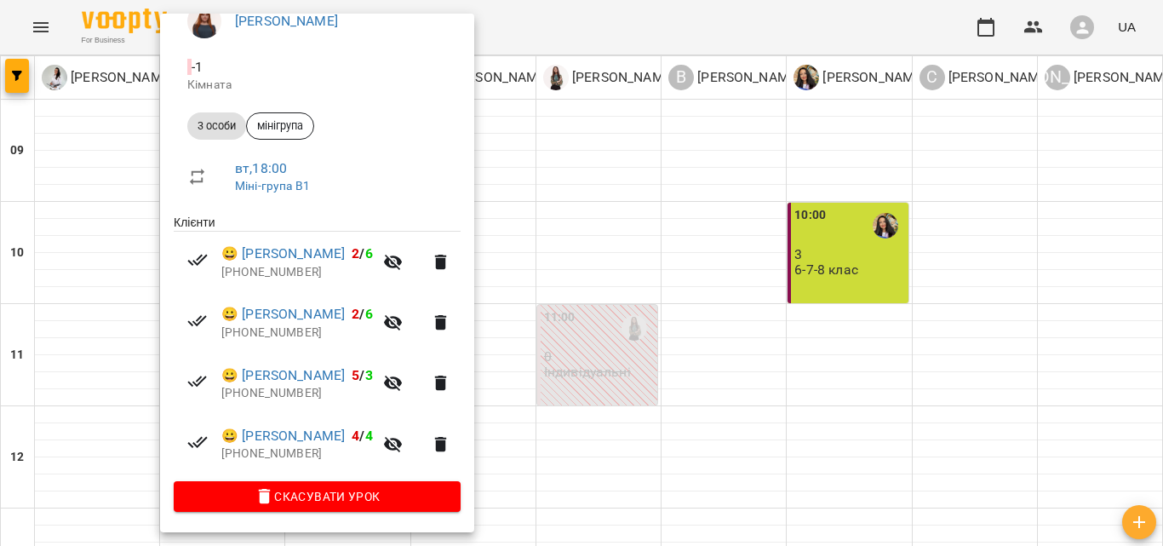
click at [824, 463] on div at bounding box center [581, 273] width 1163 height 546
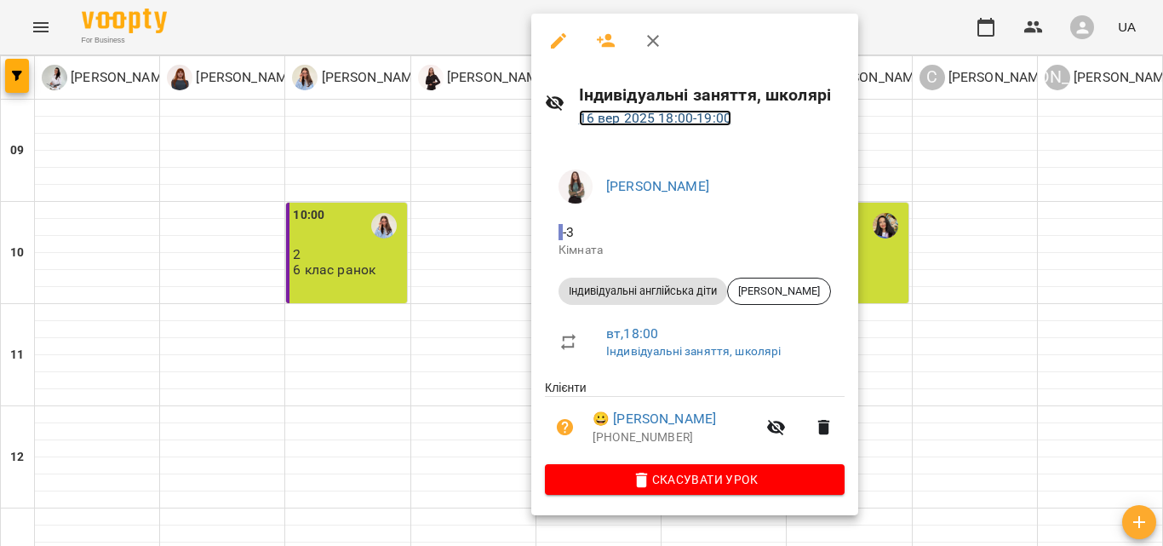
click at [676, 123] on link "[DATE] 18:00 - 19:00" at bounding box center [655, 118] width 152 height 16
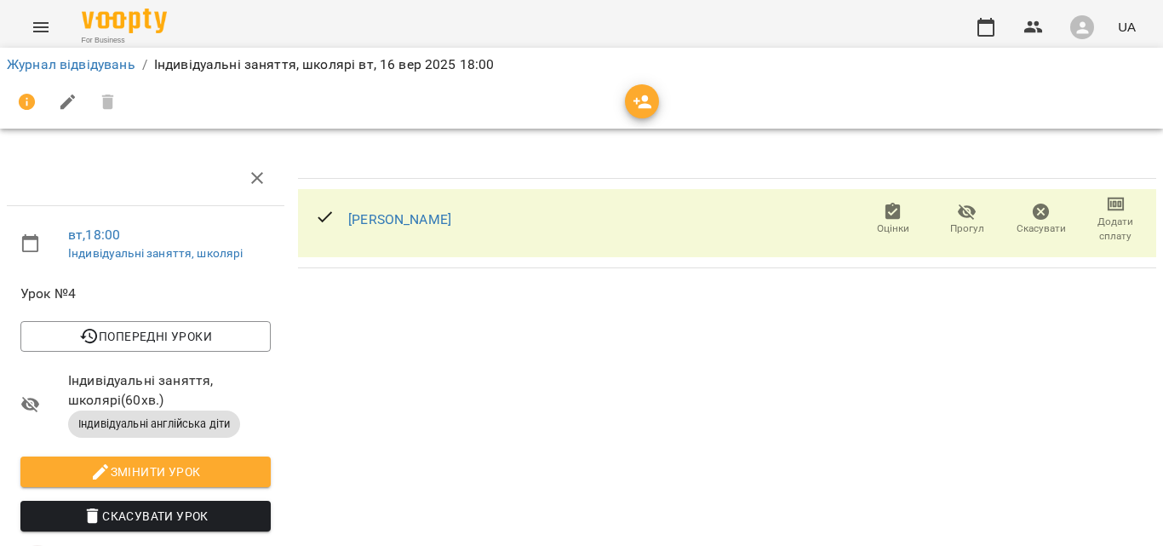
click at [1114, 229] on span "Додати сплату" at bounding box center [1116, 228] width 54 height 29
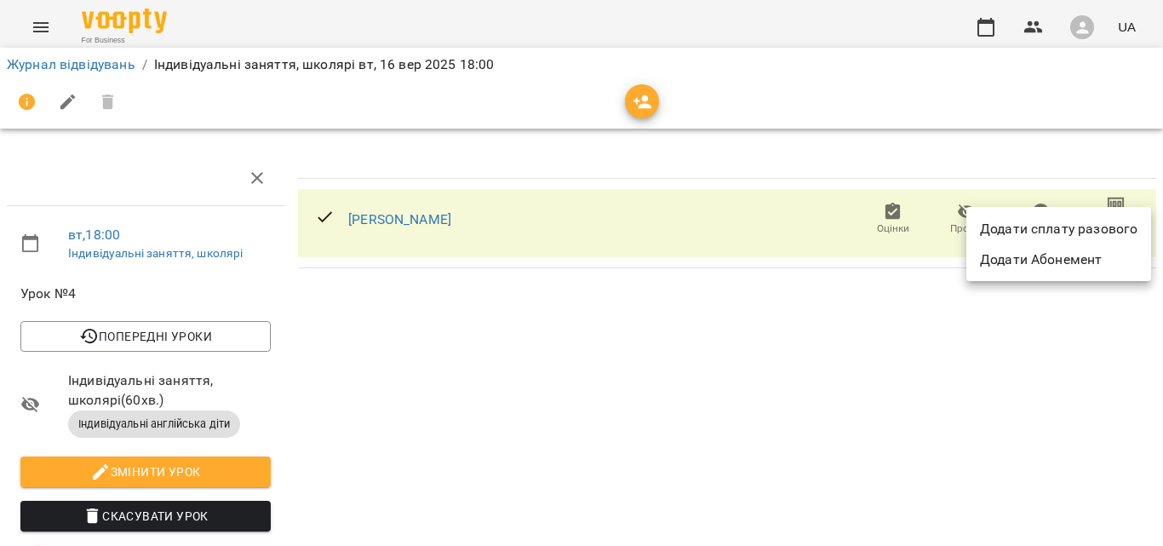
click at [1036, 220] on li "Додати сплату разового" at bounding box center [1058, 229] width 185 height 31
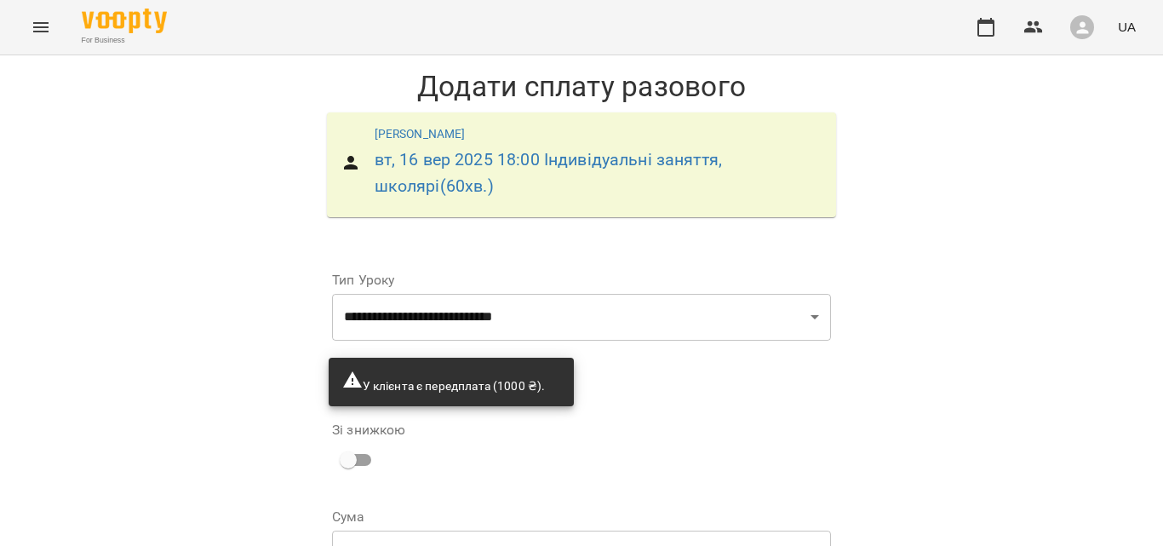
scroll to position [163, 0]
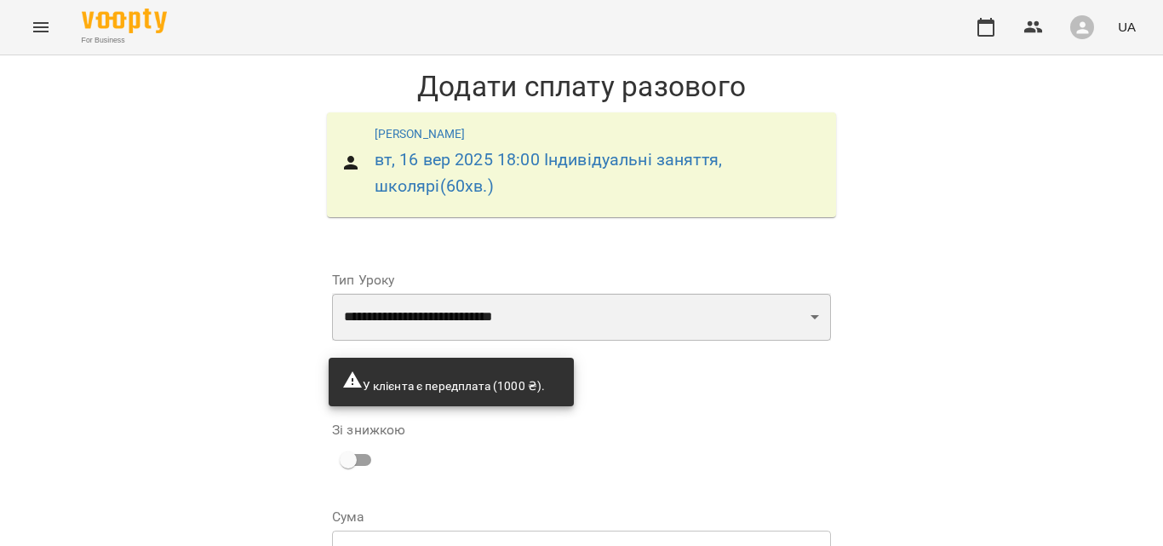
click at [552, 293] on select "**********" at bounding box center [581, 317] width 499 height 48
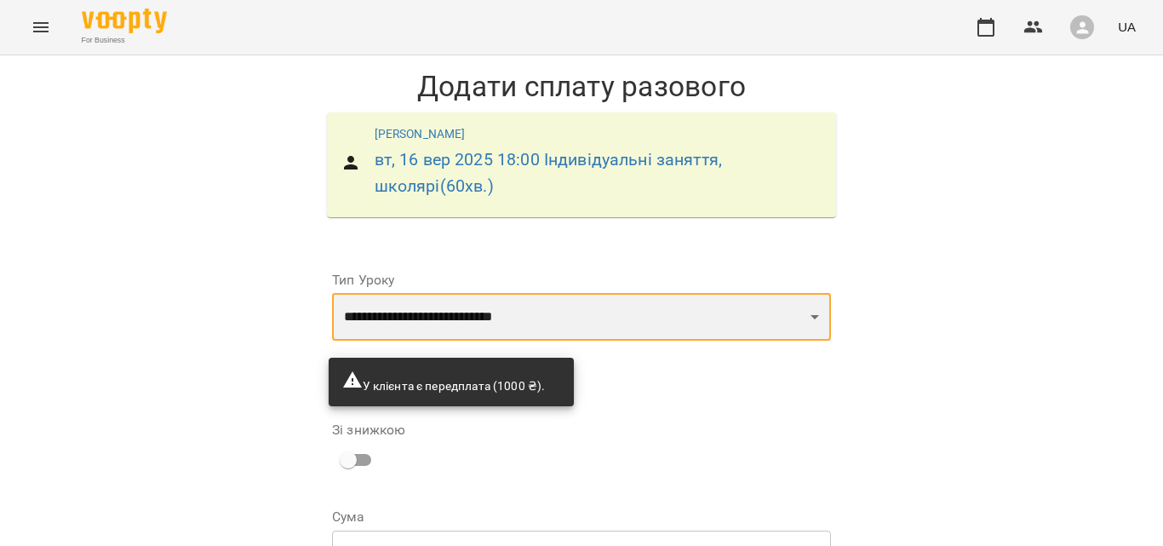
select select "**********"
click at [332, 293] on select "**********" at bounding box center [581, 317] width 499 height 48
type input "***"
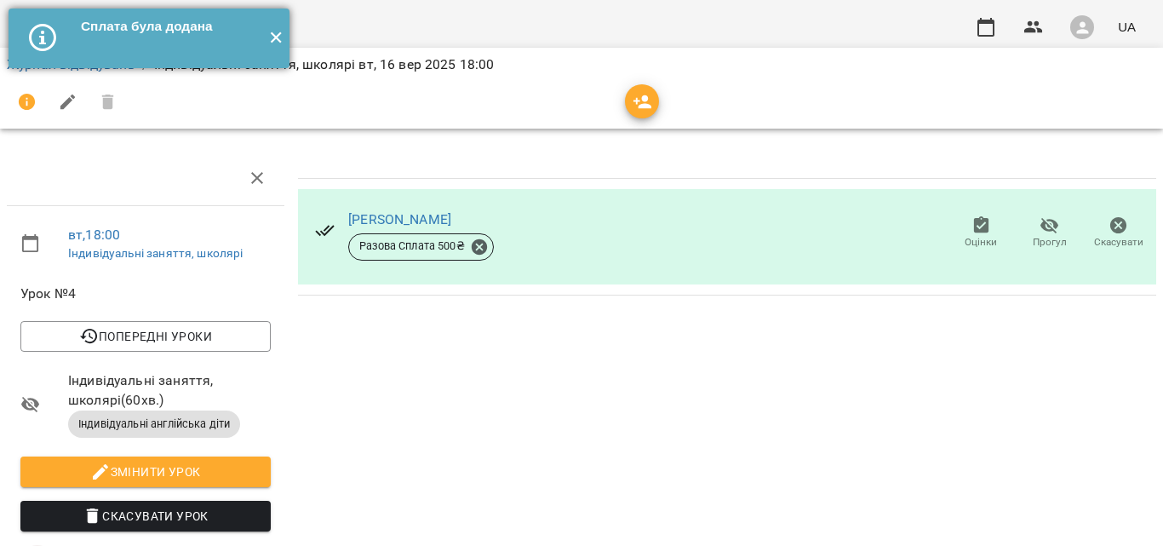
click at [283, 44] on button "✕" at bounding box center [275, 39] width 28 height 60
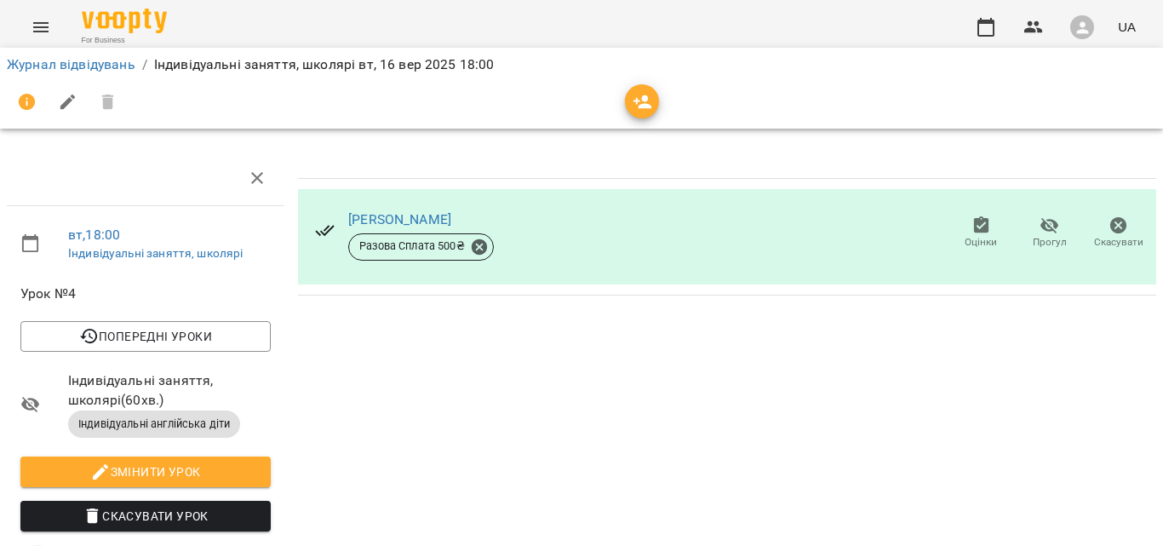
click at [61, 72] on li "Журнал відвідувань" at bounding box center [71, 64] width 129 height 20
click at [65, 65] on link "Журнал відвідувань" at bounding box center [71, 64] width 129 height 16
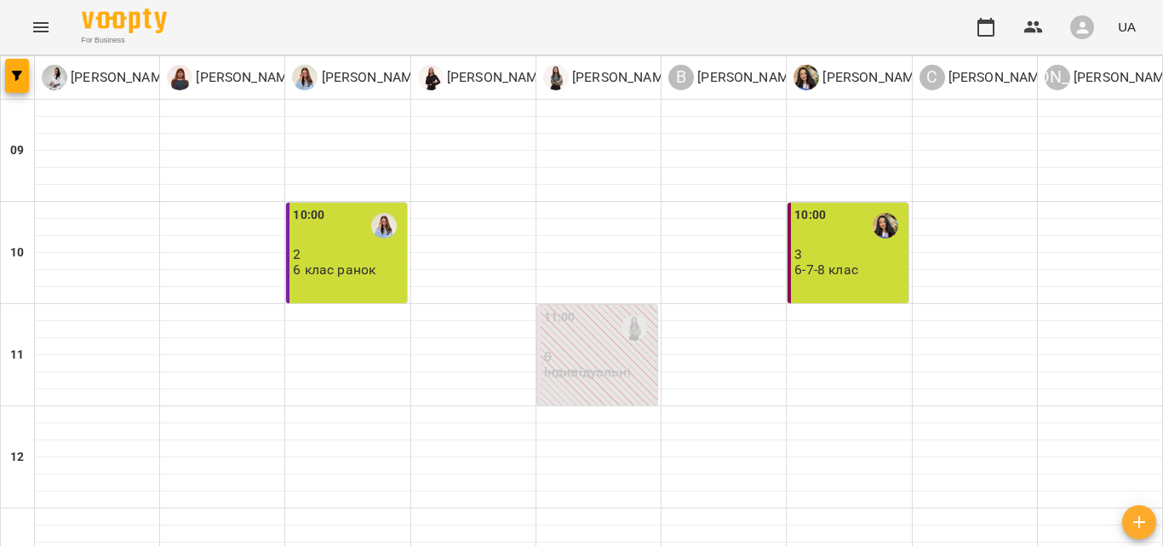
scroll to position [779, 0]
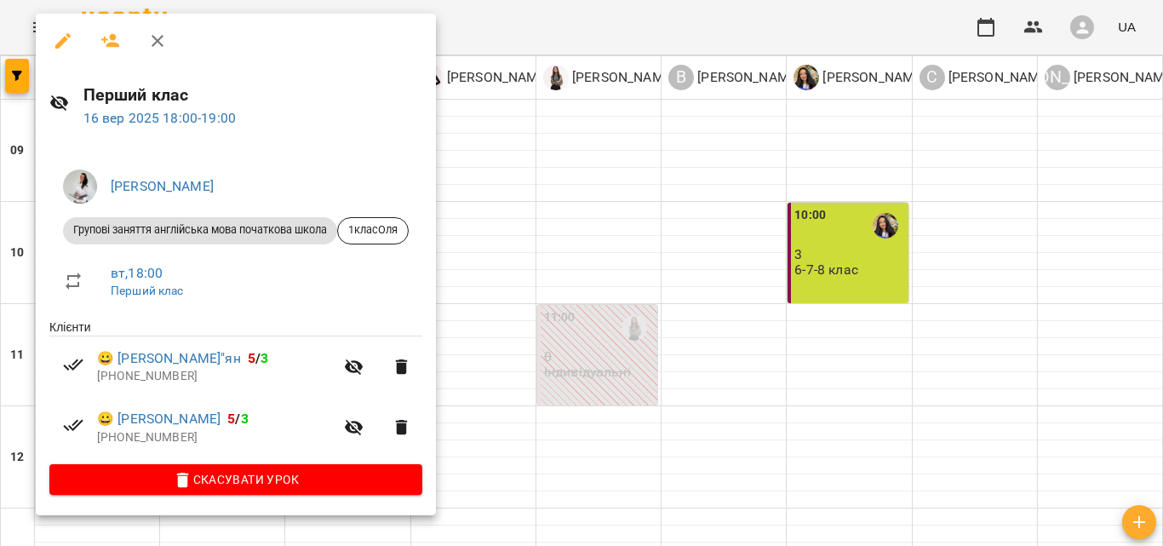
click at [558, 356] on div at bounding box center [581, 273] width 1163 height 546
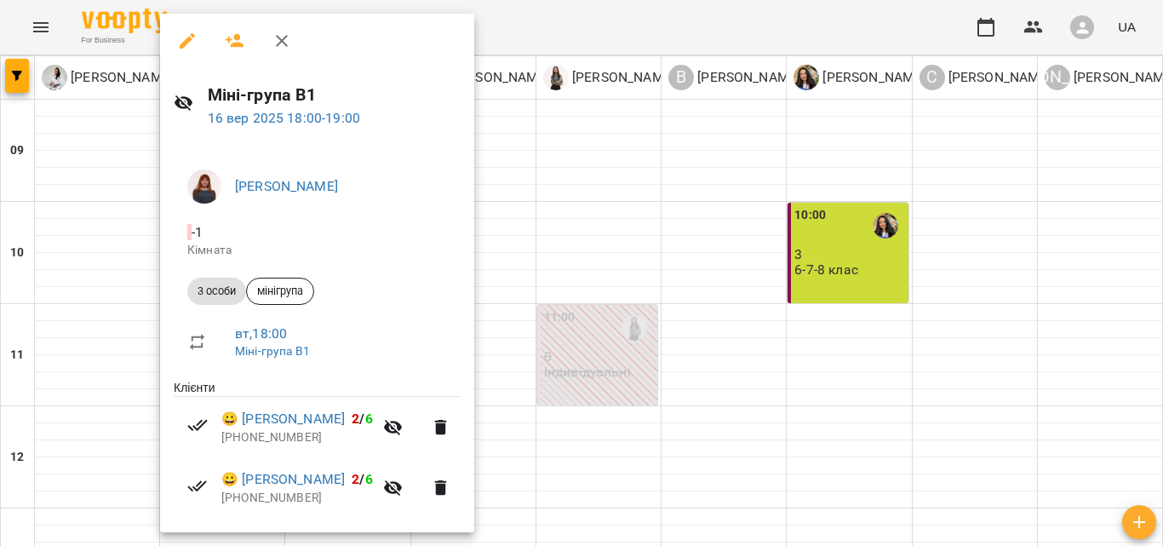
drag, startPoint x: 723, startPoint y: 350, endPoint x: 665, endPoint y: 345, distance: 58.9
click at [721, 350] on div at bounding box center [581, 273] width 1163 height 546
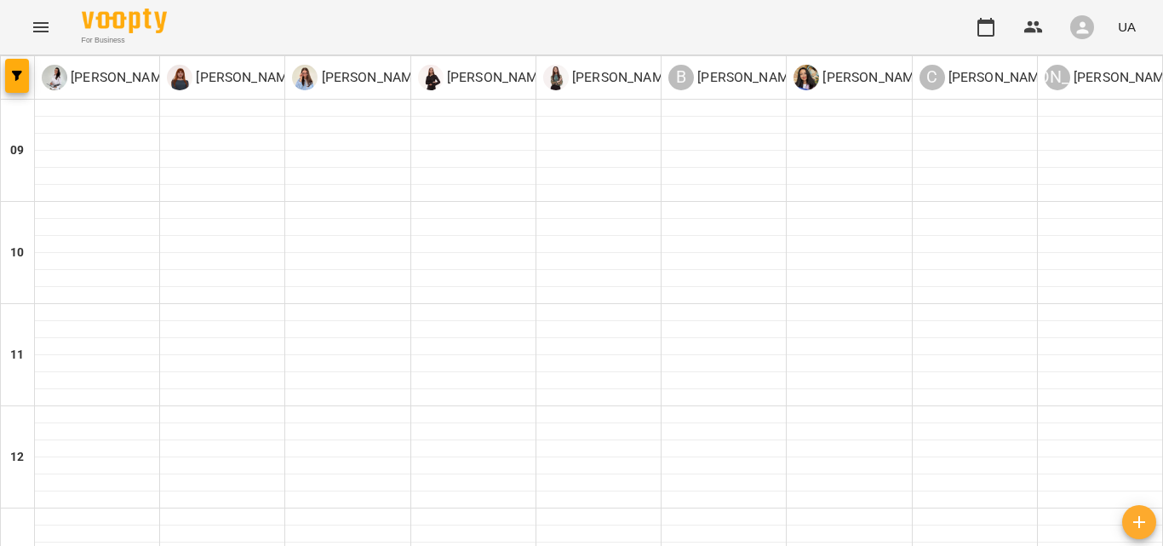
scroll to position [684, 0]
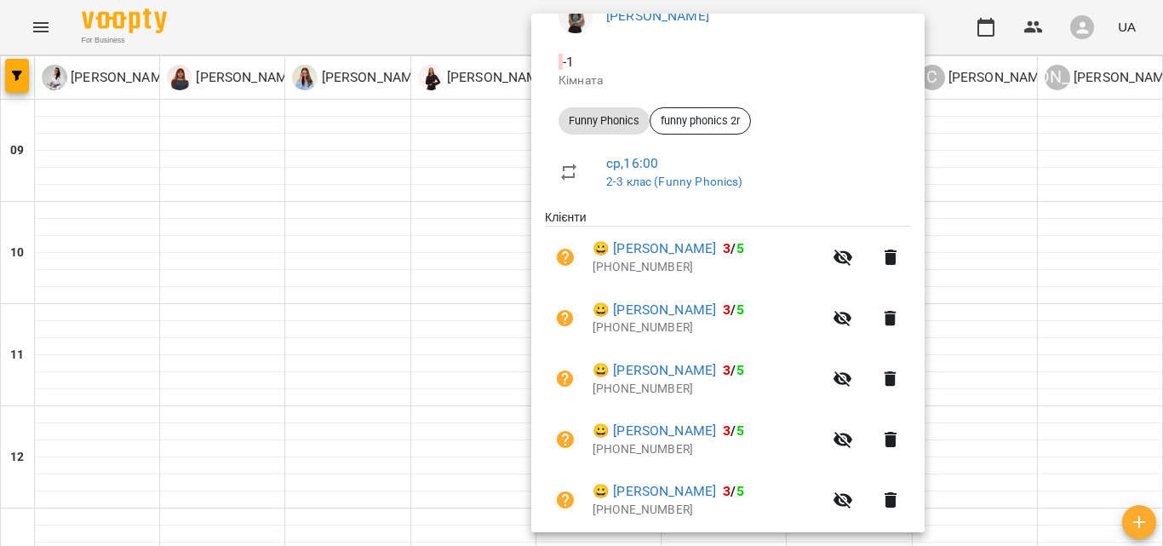
scroll to position [255, 0]
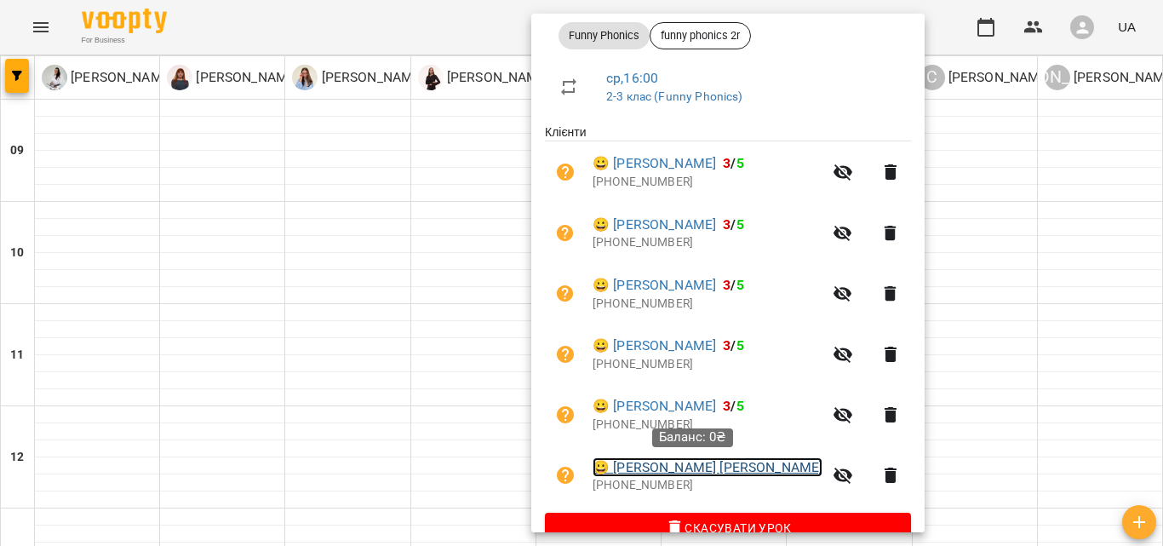
click at [647, 466] on link "😀 [PERSON_NAME] [PERSON_NAME]" at bounding box center [707, 467] width 230 height 20
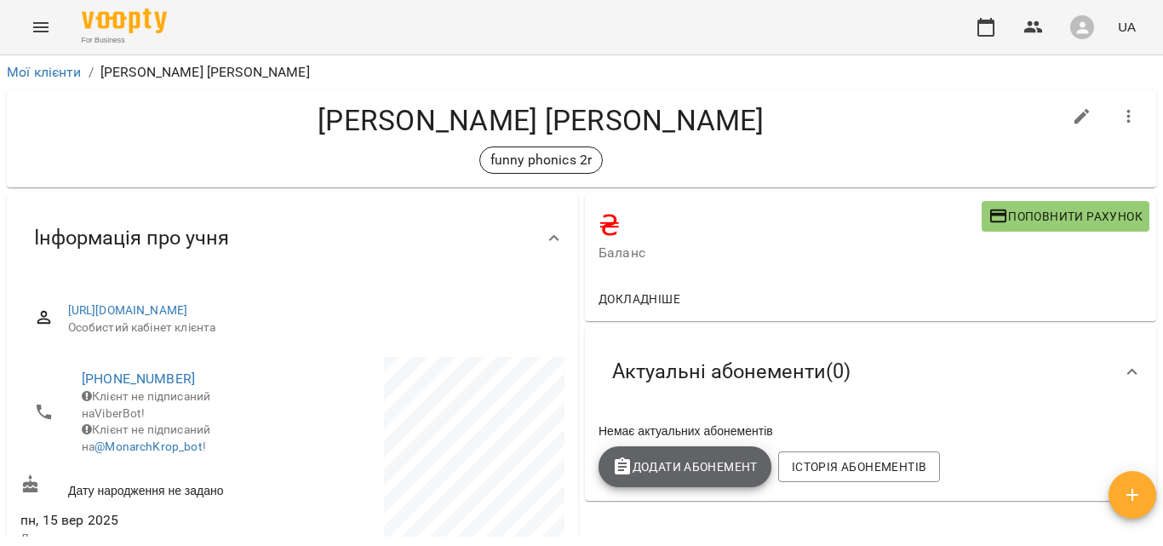
click at [687, 476] on span "Додати Абонемент" at bounding box center [685, 466] width 146 height 20
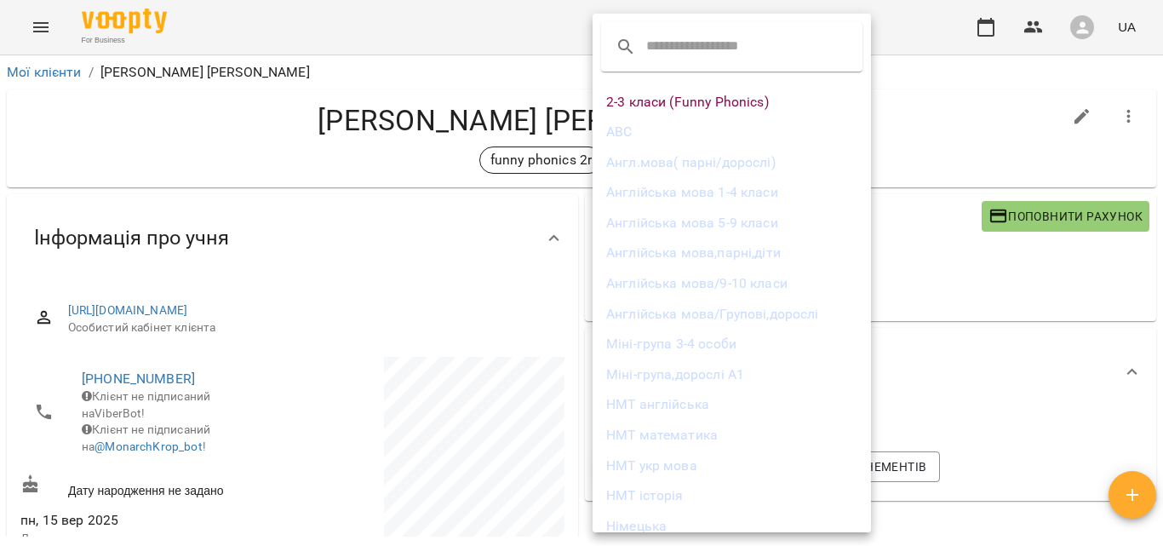
click at [774, 100] on li "2-3 класи (Funny Phonics)" at bounding box center [731, 102] width 278 height 31
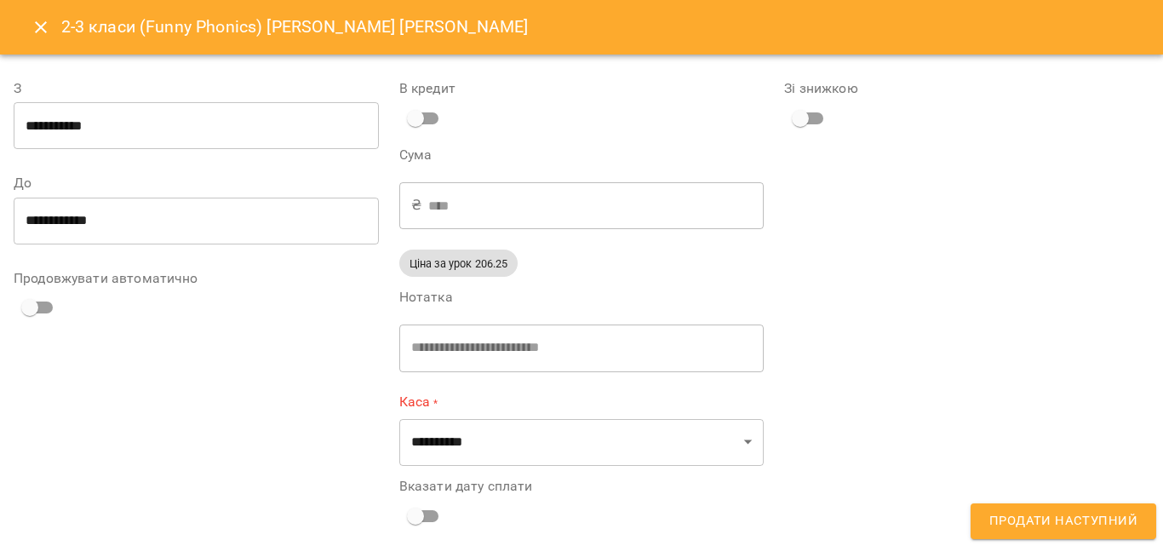
type input "**********"
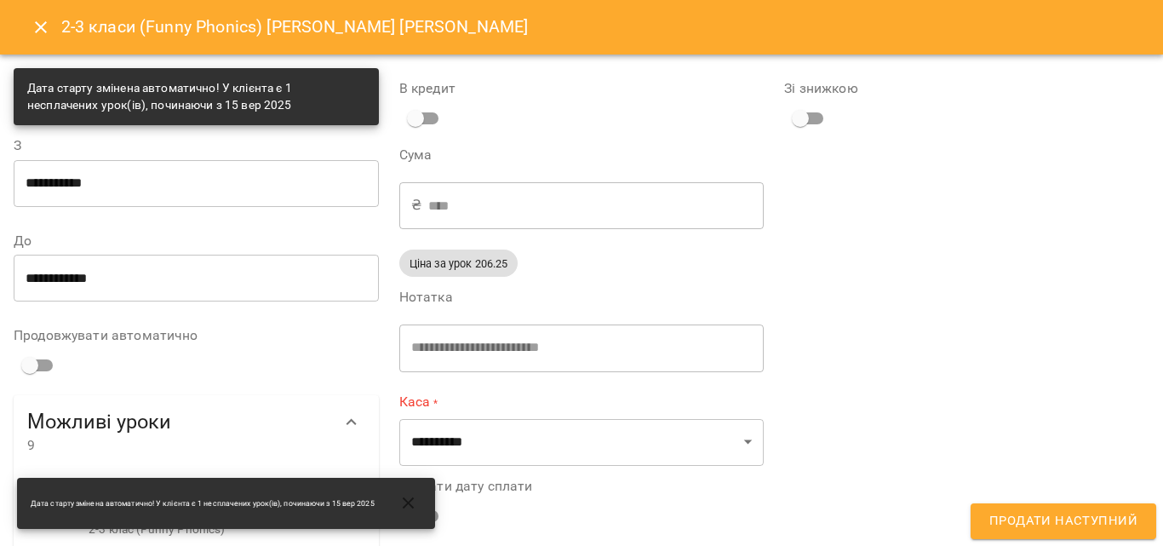
click at [184, 195] on input "**********" at bounding box center [196, 183] width 365 height 48
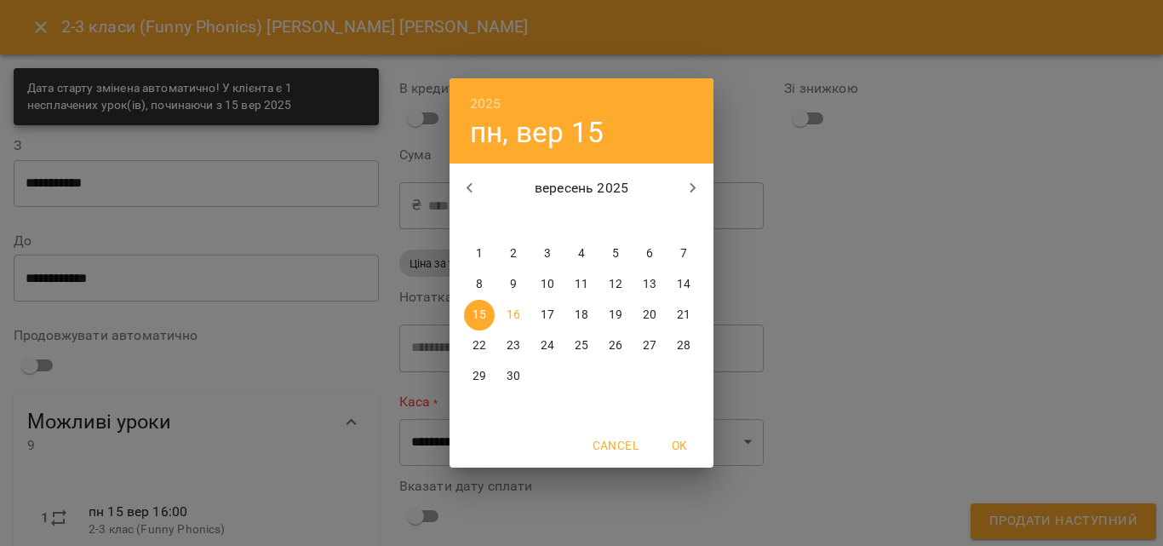
click at [684, 460] on button "OK" at bounding box center [679, 445] width 54 height 31
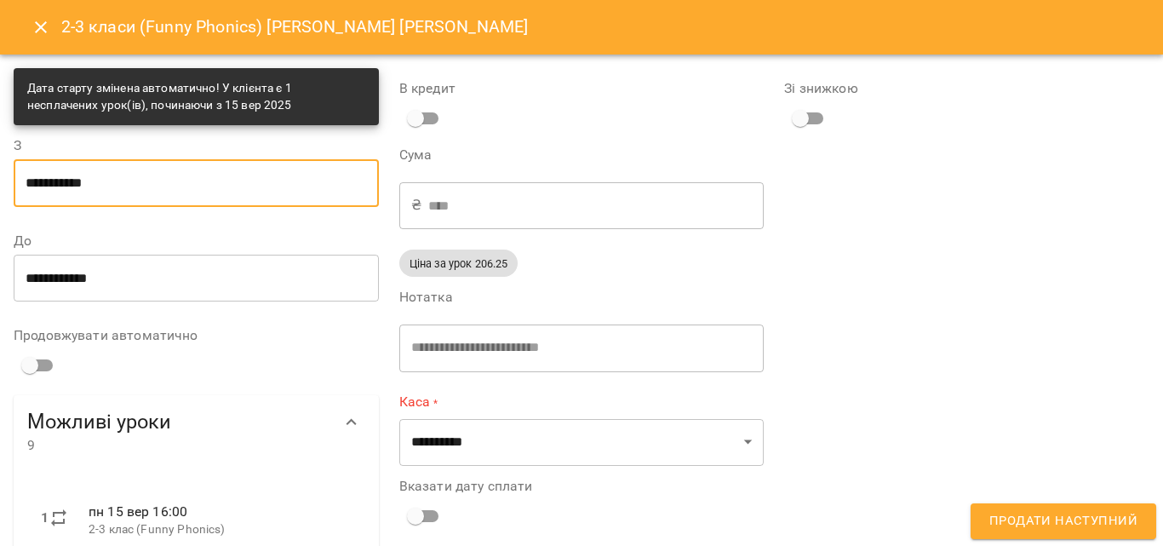
click at [109, 288] on input "**********" at bounding box center [196, 278] width 365 height 48
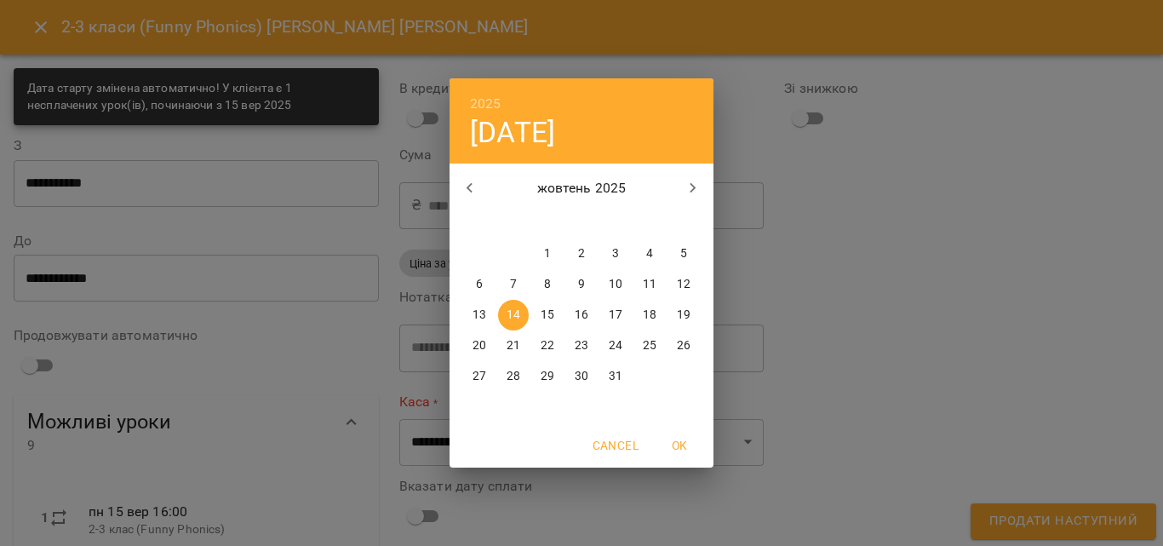
click at [471, 195] on icon "button" at bounding box center [470, 188] width 20 height 20
click at [684, 184] on icon "button" at bounding box center [693, 188] width 20 height 20
click at [553, 279] on span "8" at bounding box center [547, 284] width 31 height 17
type input "**********"
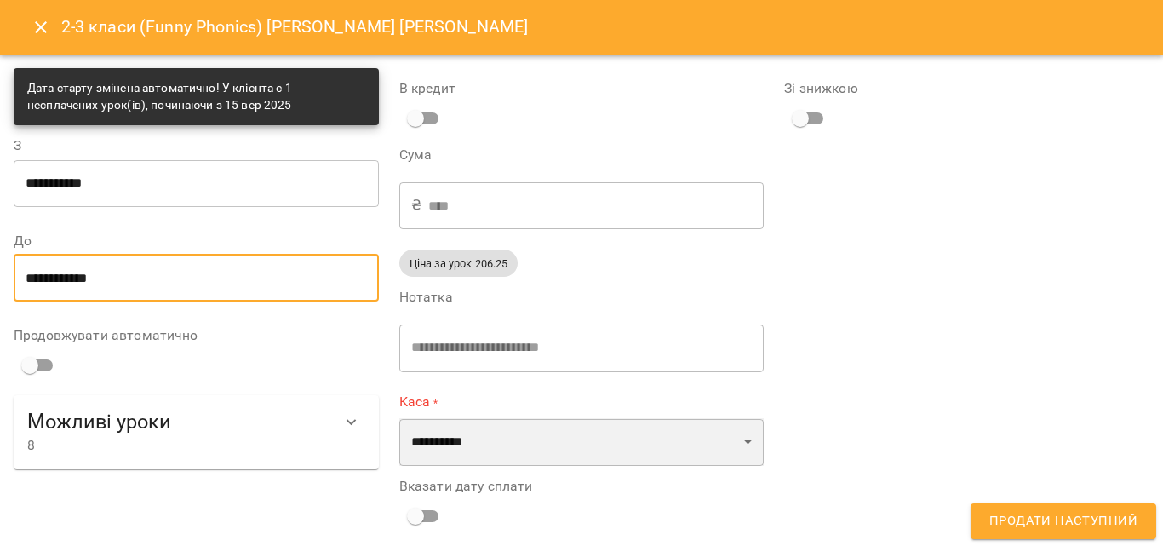
click at [490, 450] on select "**********" at bounding box center [581, 442] width 365 height 48
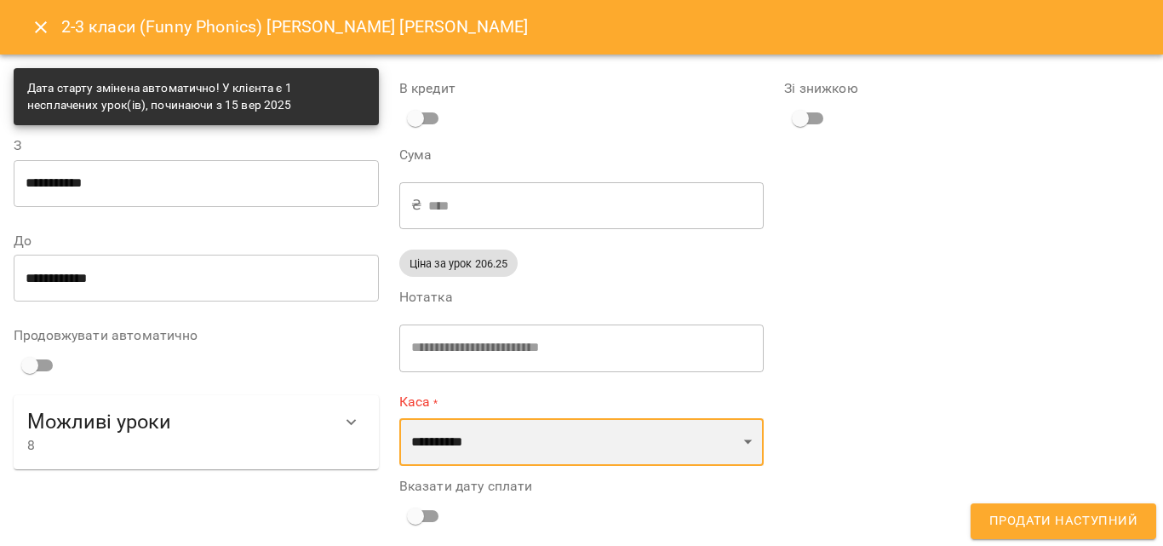
select select "****"
click at [399, 418] on select "**********" at bounding box center [581, 442] width 365 height 48
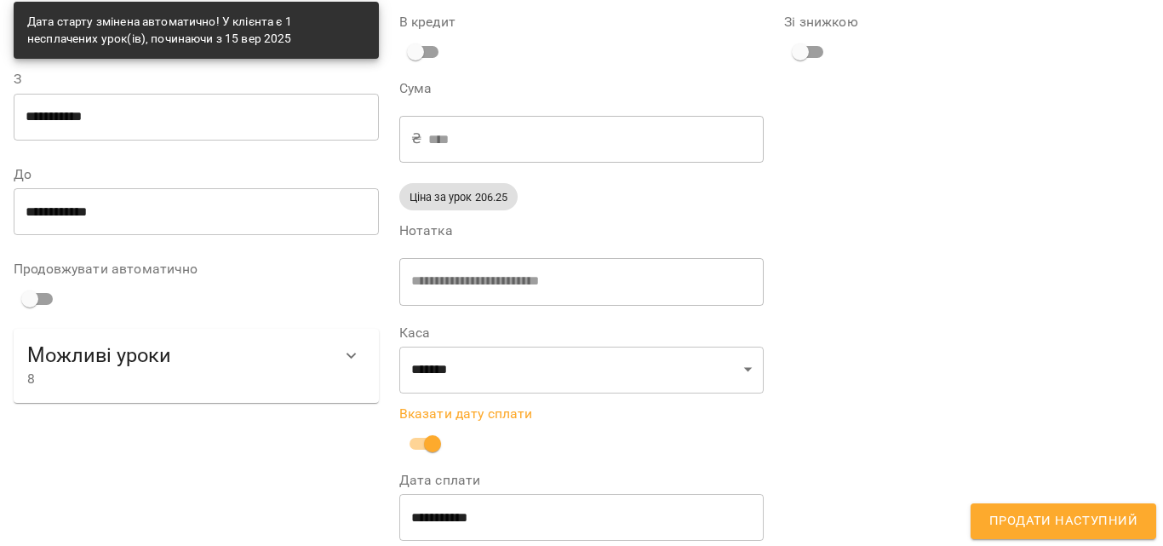
scroll to position [89, 0]
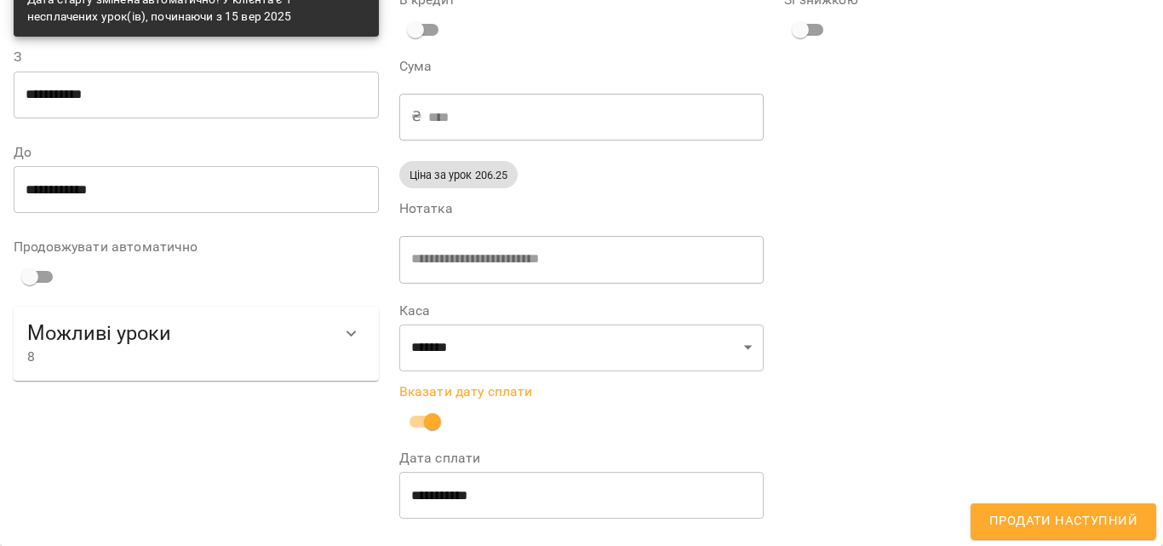
click at [1138, 517] on button "Продати наступний" at bounding box center [1063, 521] width 186 height 36
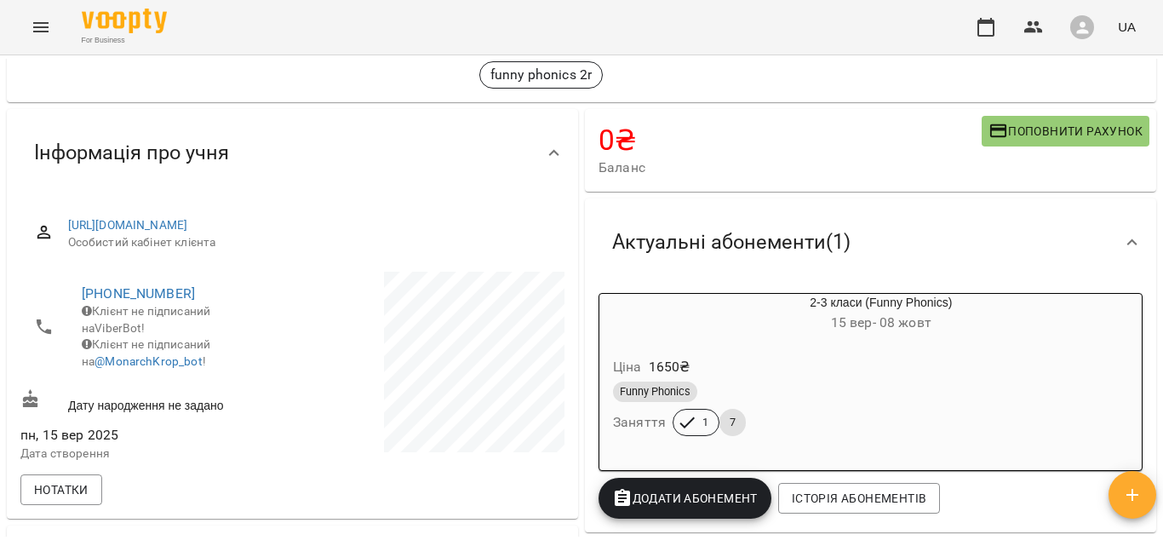
scroll to position [0, 0]
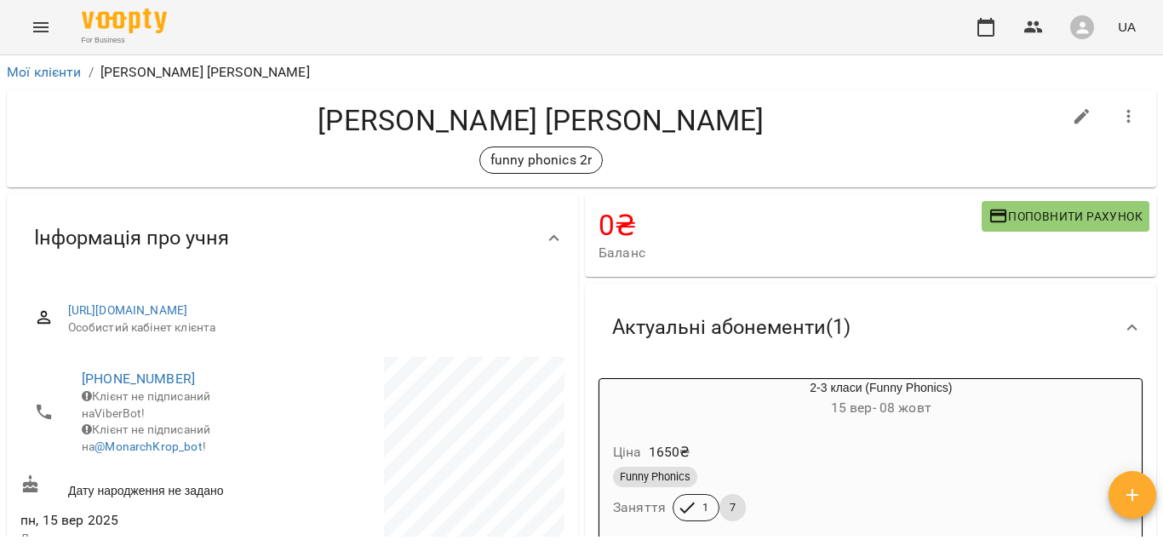
click at [45, 33] on icon "Menu" at bounding box center [41, 27] width 20 height 20
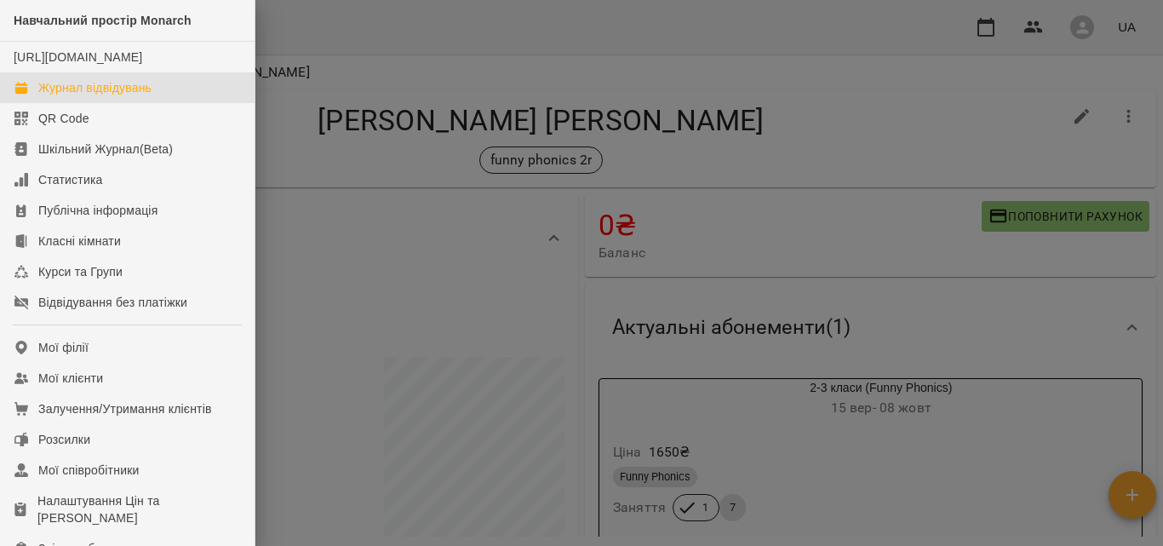
click at [63, 96] on div "Журнал відвідувань" at bounding box center [94, 87] width 113 height 17
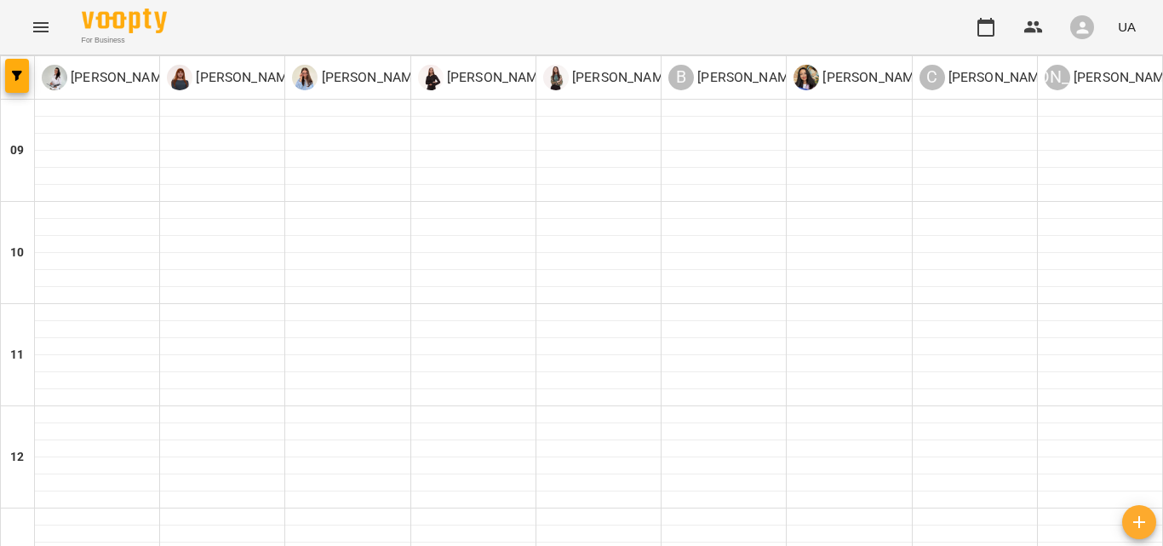
scroll to position [736, 0]
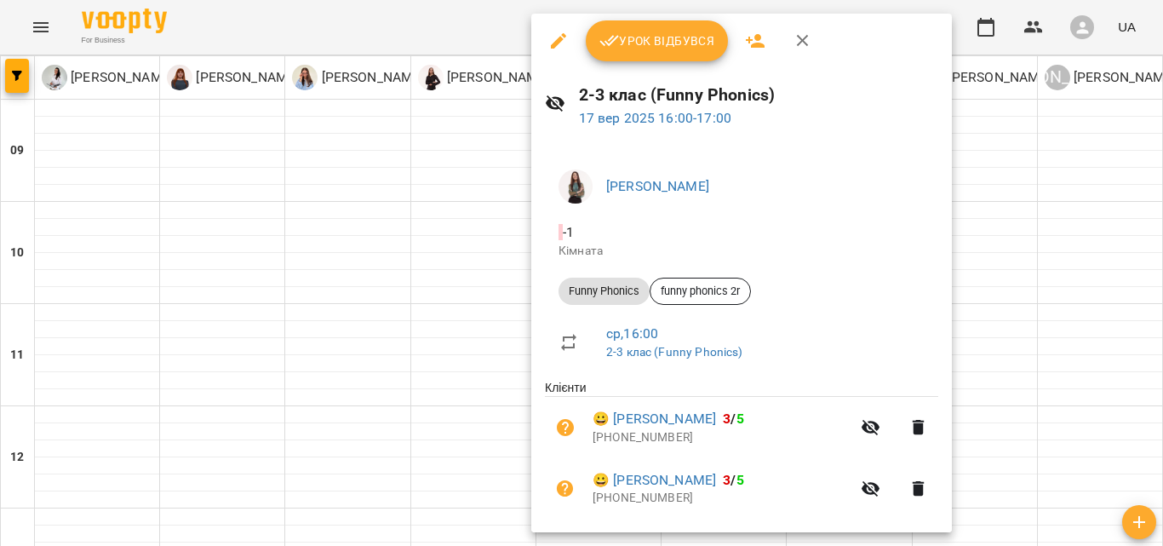
scroll to position [289, 0]
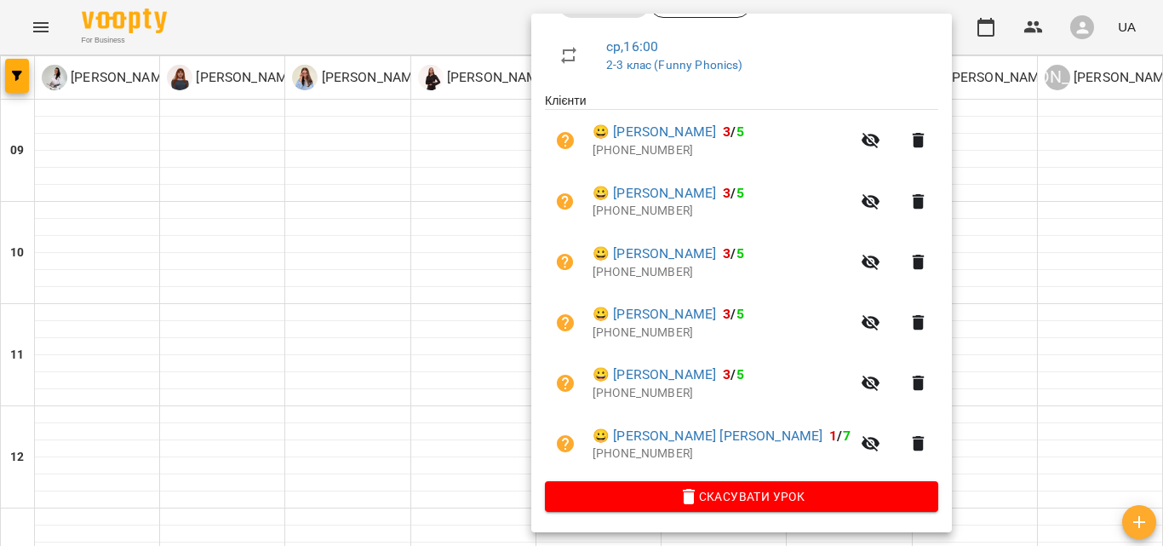
click at [1084, 286] on div at bounding box center [581, 273] width 1163 height 546
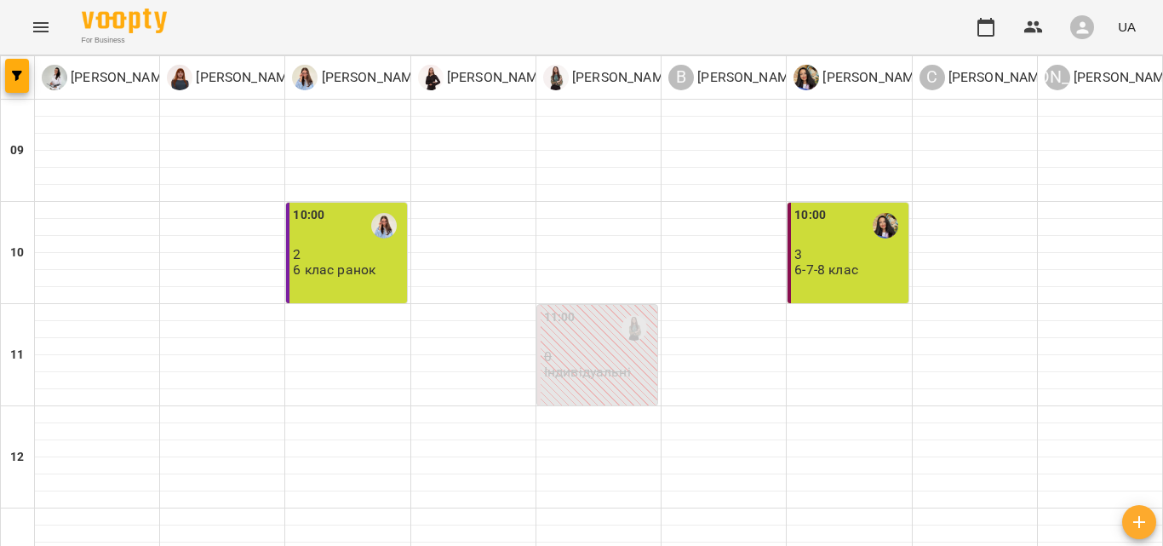
scroll to position [449, 0]
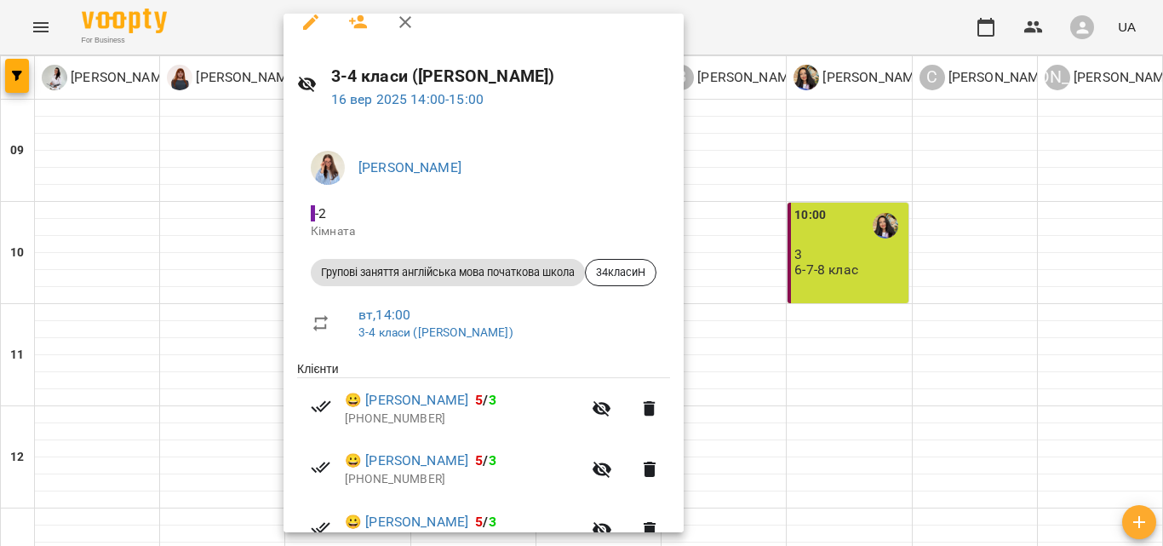
scroll to position [107, 0]
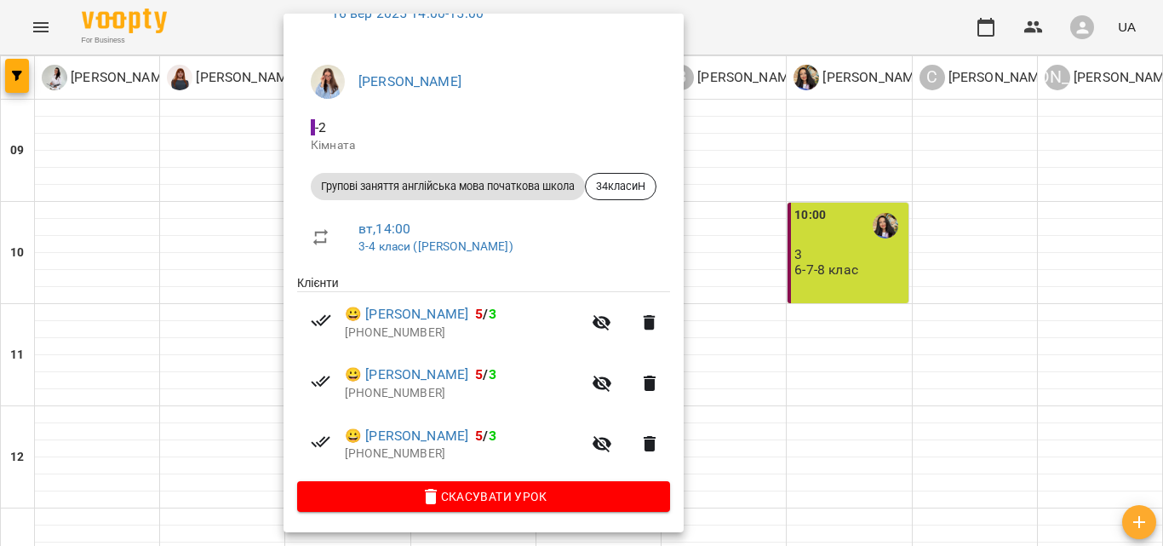
click at [818, 232] on div at bounding box center [581, 273] width 1163 height 546
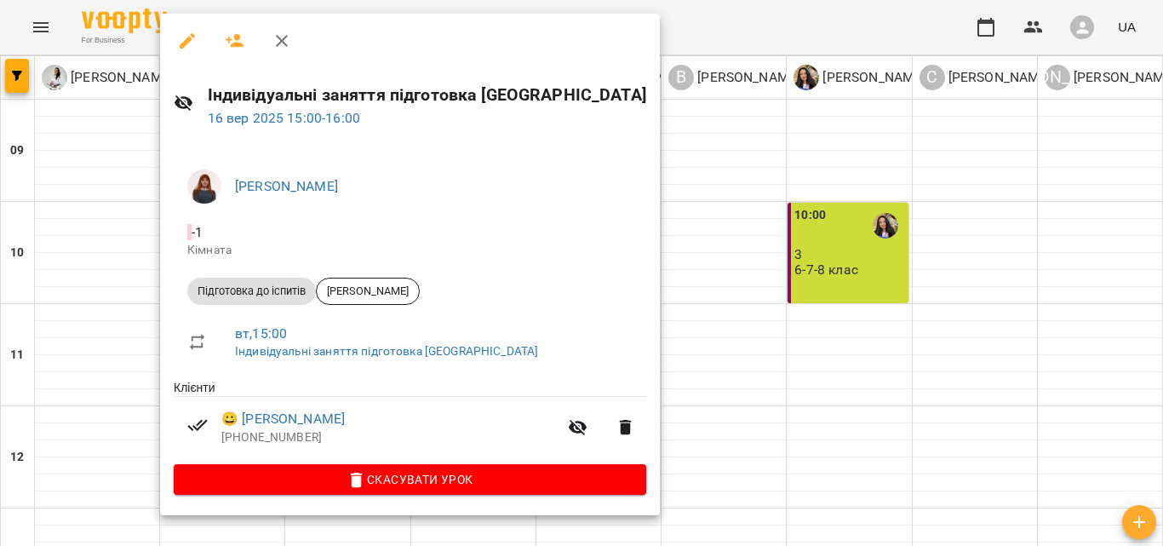
click at [891, 256] on div at bounding box center [581, 273] width 1163 height 546
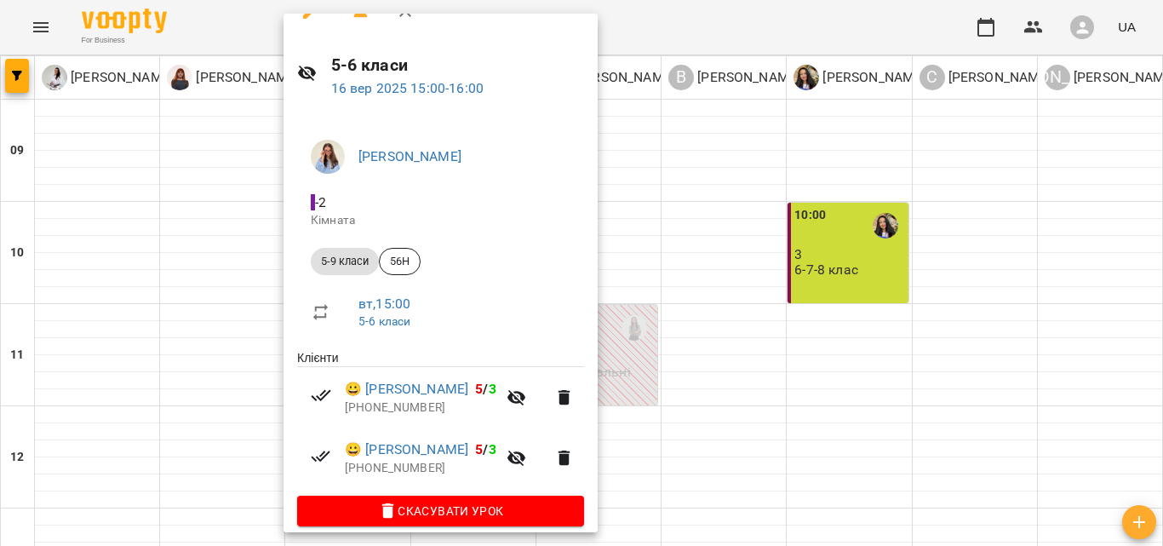
scroll to position [46, 0]
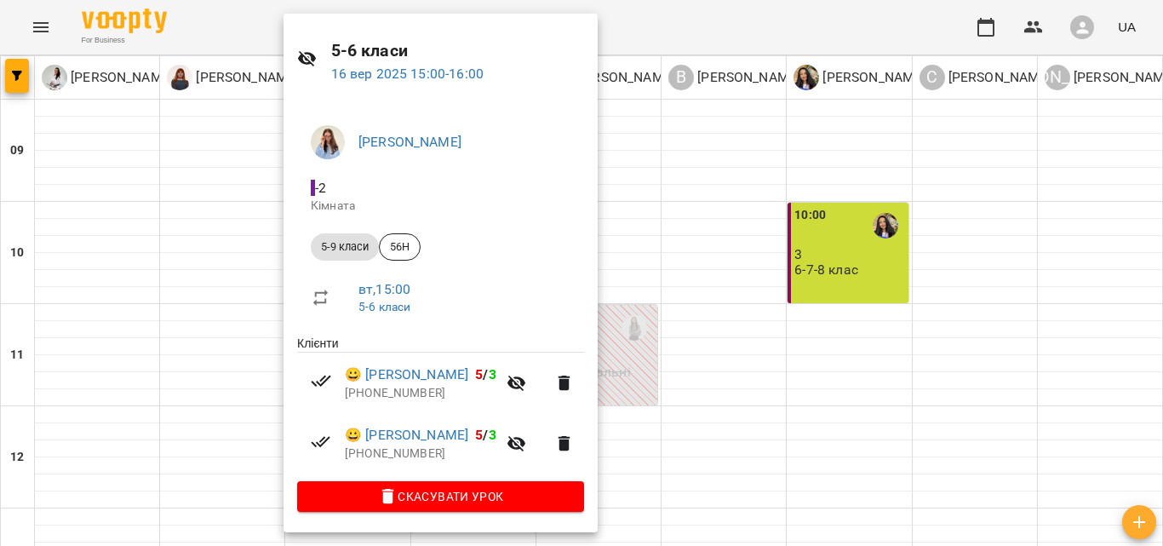
click at [764, 315] on div at bounding box center [581, 273] width 1163 height 546
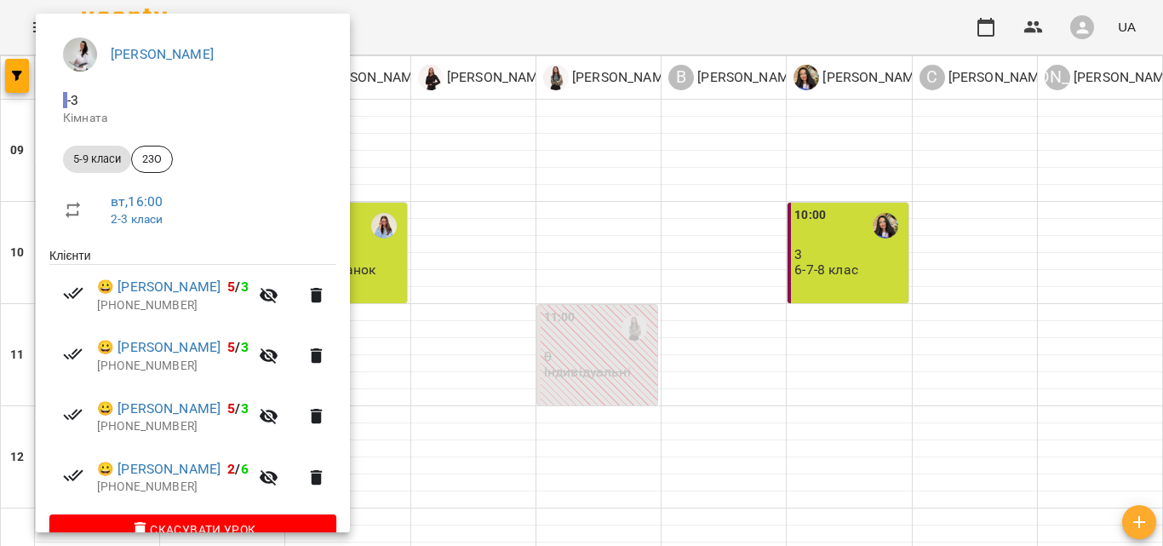
scroll to position [168, 0]
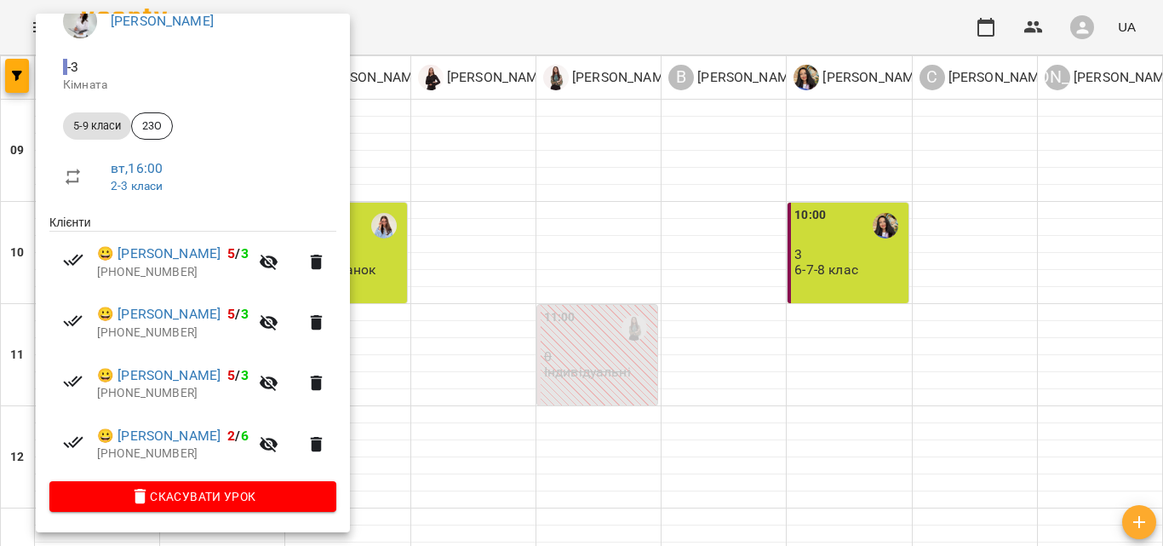
click at [689, 268] on div at bounding box center [581, 273] width 1163 height 546
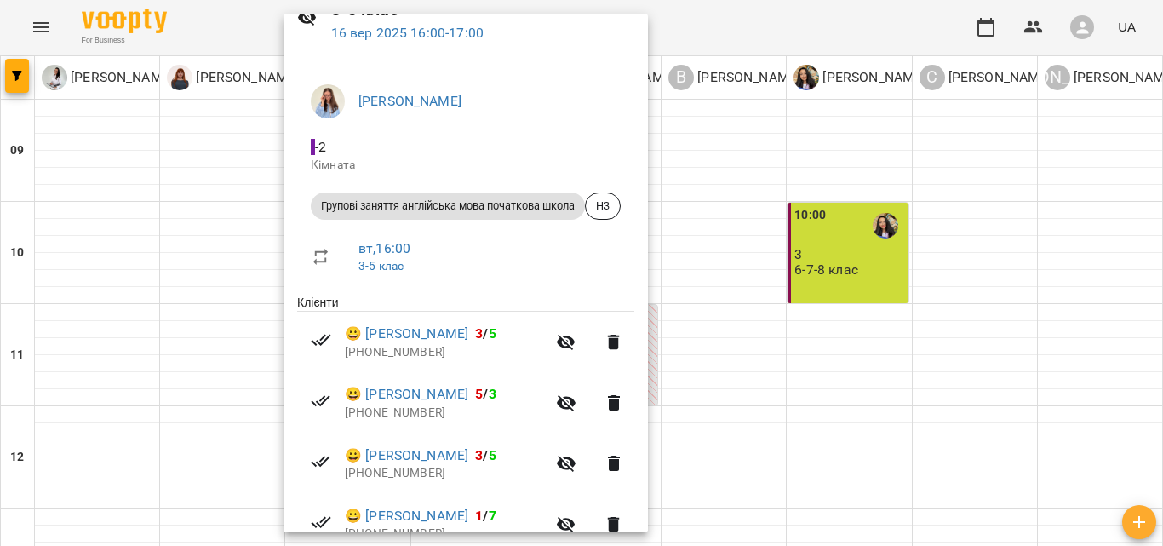
scroll to position [228, 0]
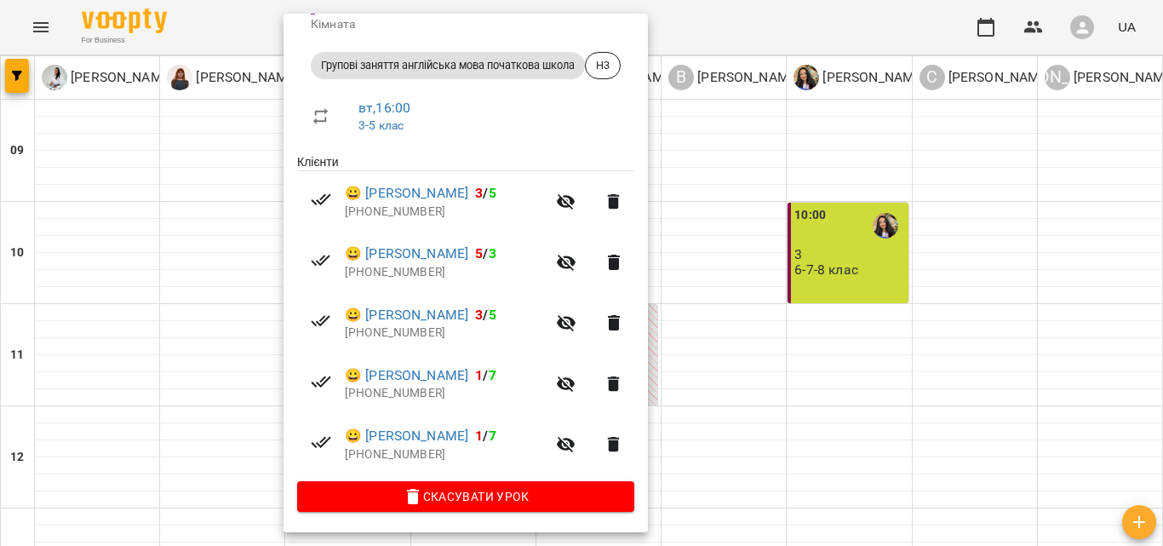
click at [914, 255] on div at bounding box center [581, 273] width 1163 height 546
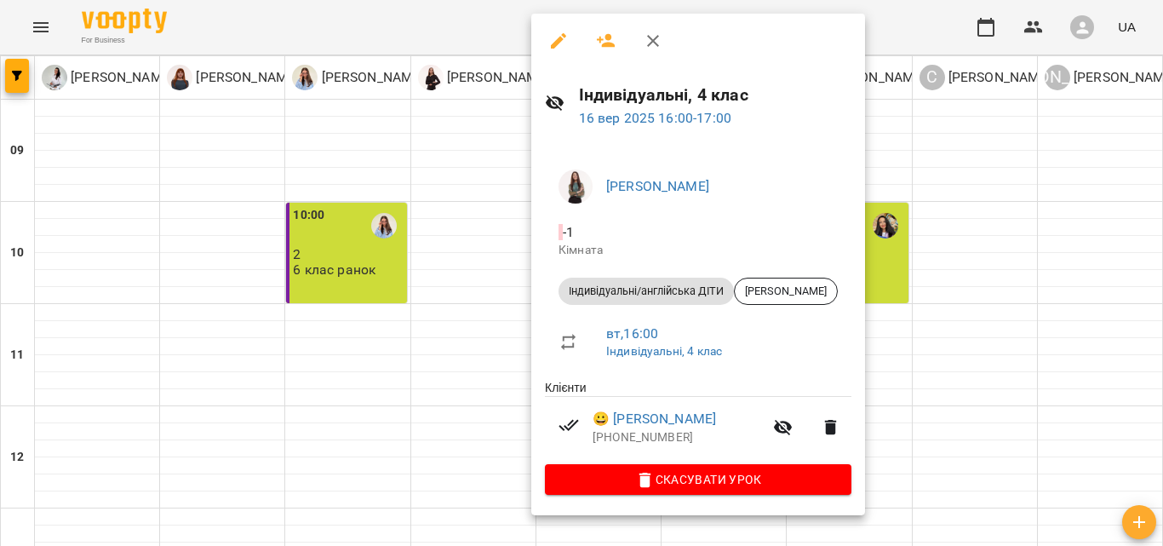
click at [998, 340] on div at bounding box center [581, 273] width 1163 height 546
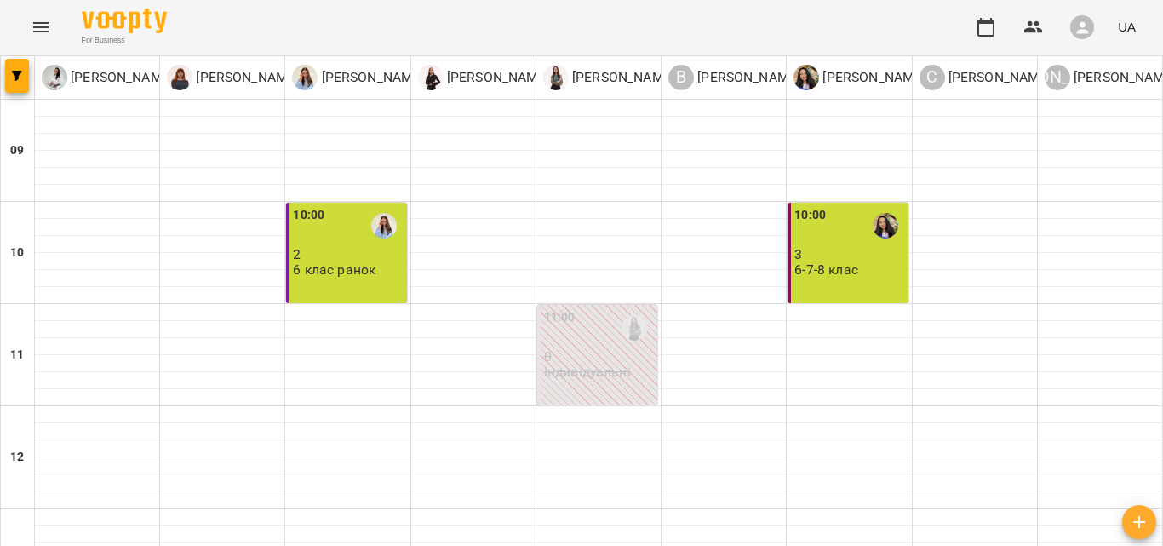
scroll to position [704, 0]
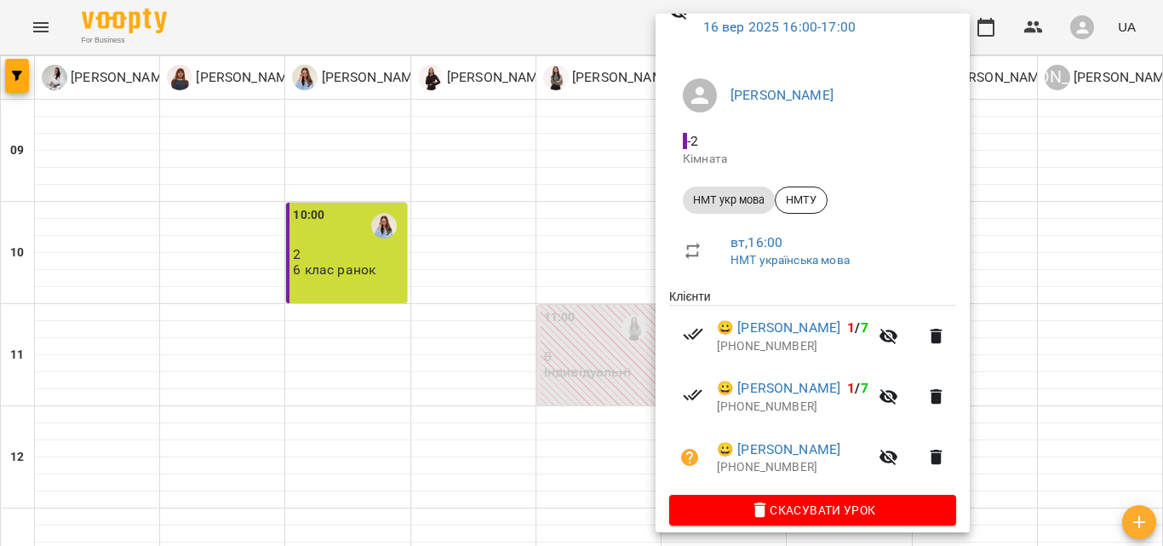
scroll to position [107, 0]
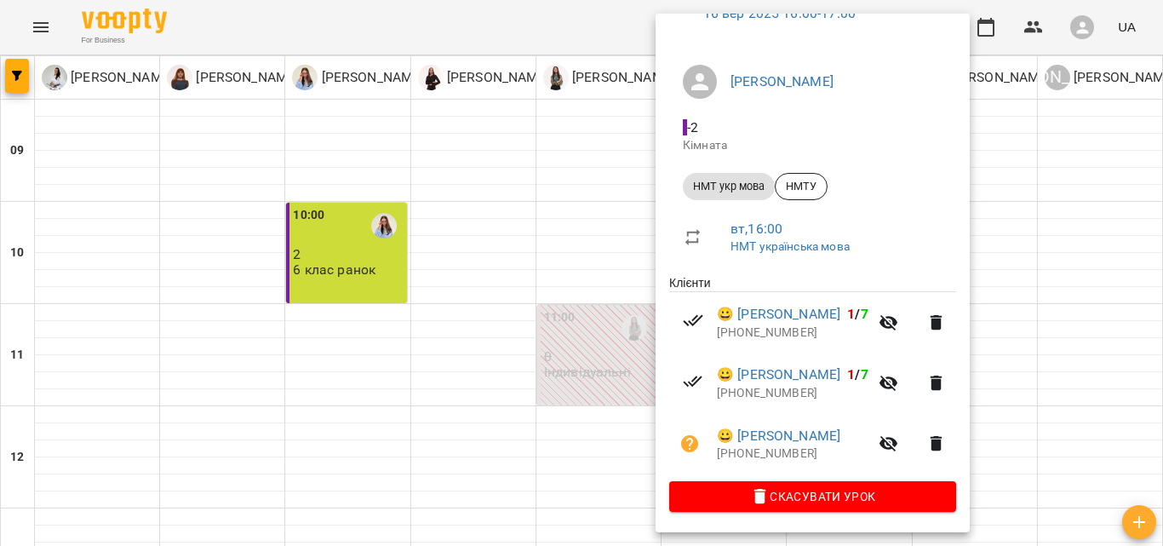
click at [371, 403] on div at bounding box center [581, 273] width 1163 height 546
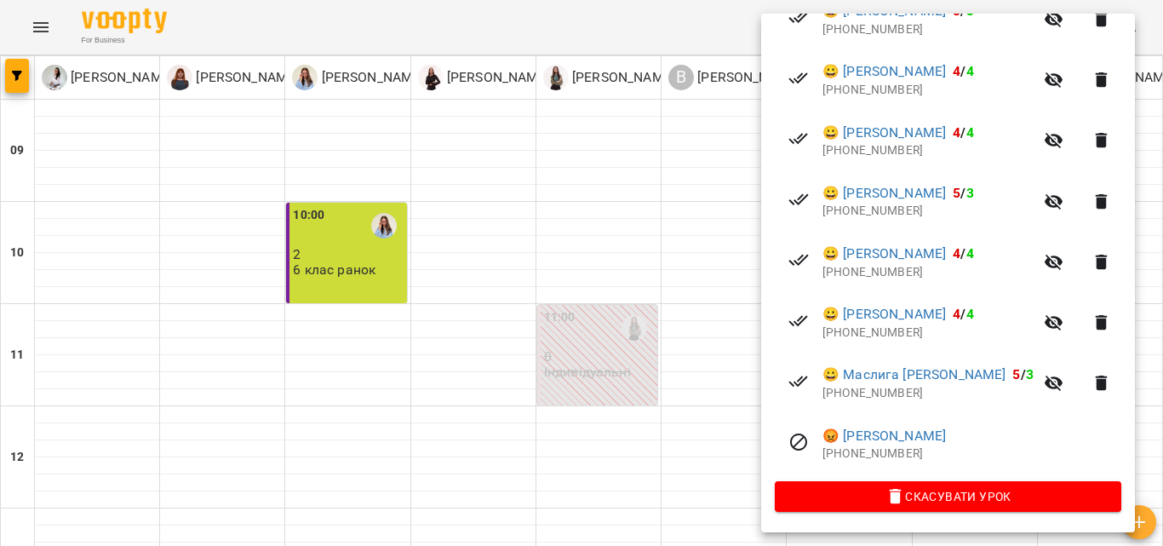
scroll to position [430, 0]
click at [726, 380] on div at bounding box center [581, 273] width 1163 height 546
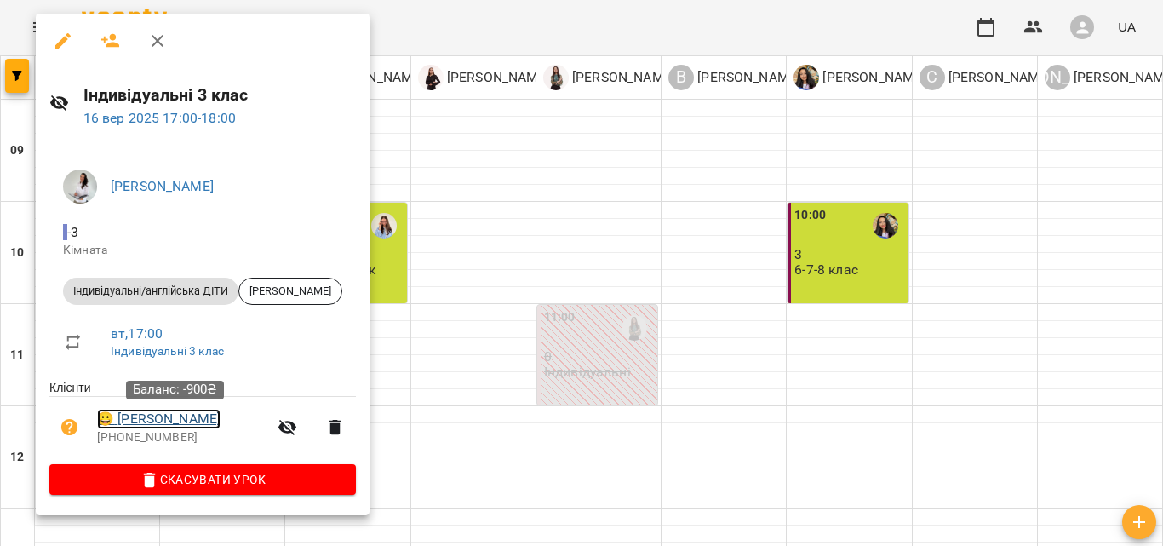
click at [174, 415] on link "😀 [PERSON_NAME]" at bounding box center [158, 419] width 123 height 20
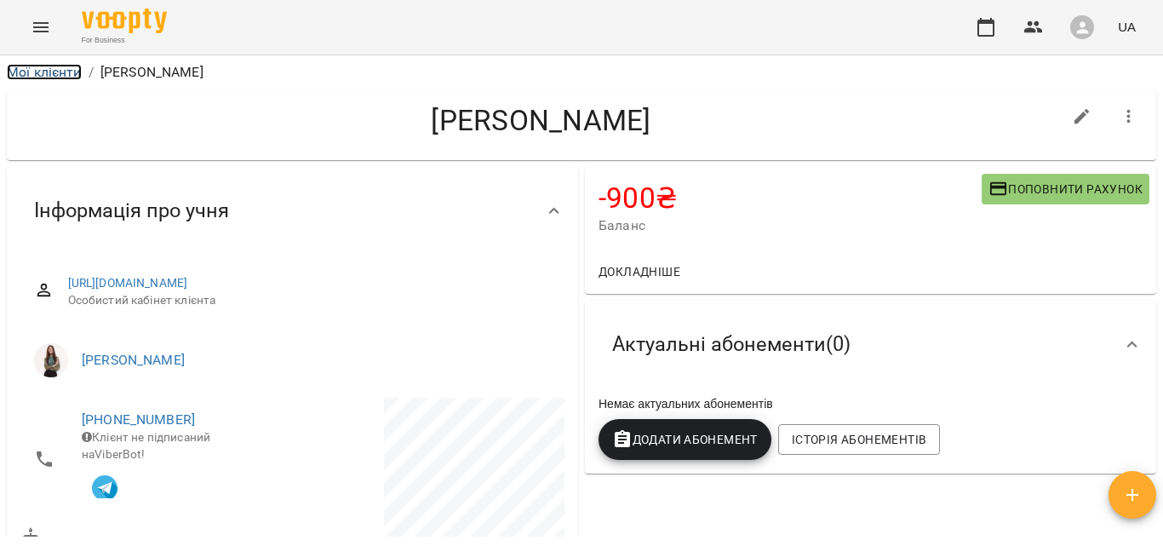
click at [63, 77] on link "Мої клієнти" at bounding box center [44, 72] width 75 height 16
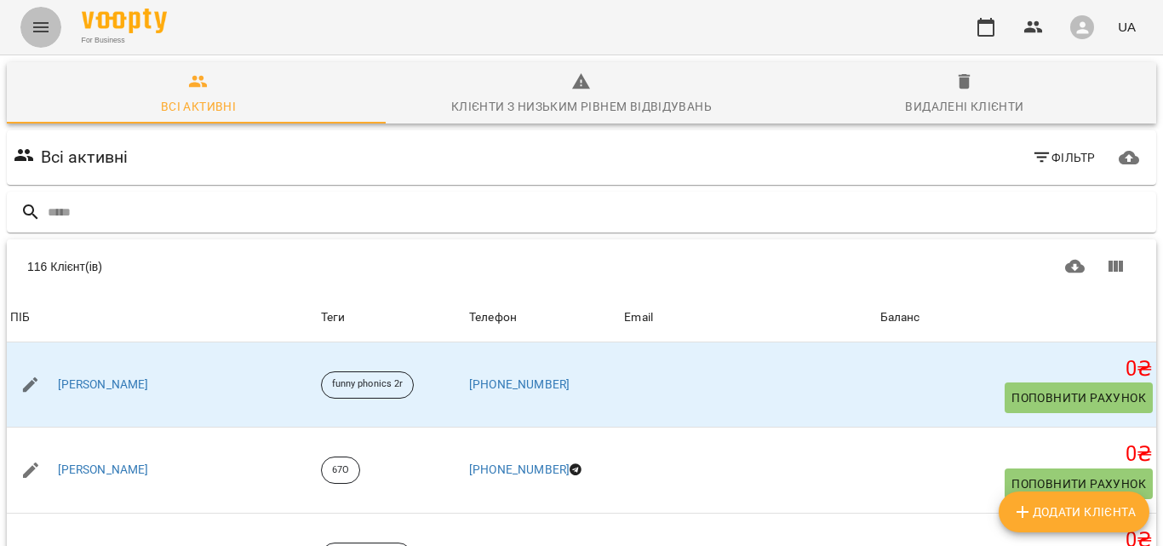
click at [43, 27] on icon "Menu" at bounding box center [40, 27] width 15 height 10
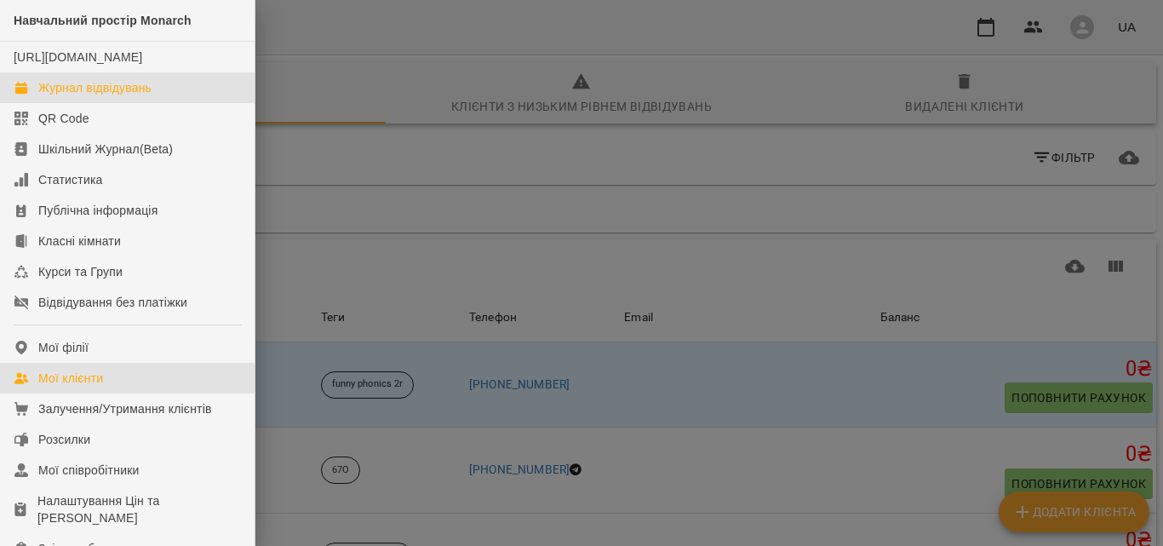
click at [26, 94] on icon at bounding box center [20, 88] width 12 height 12
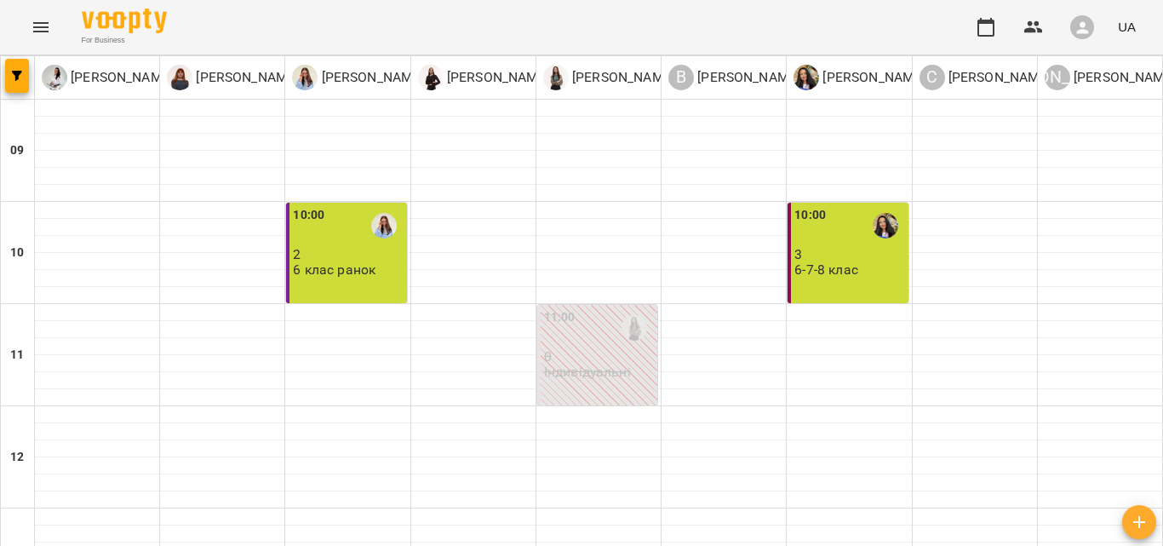
scroll to position [586, 0]
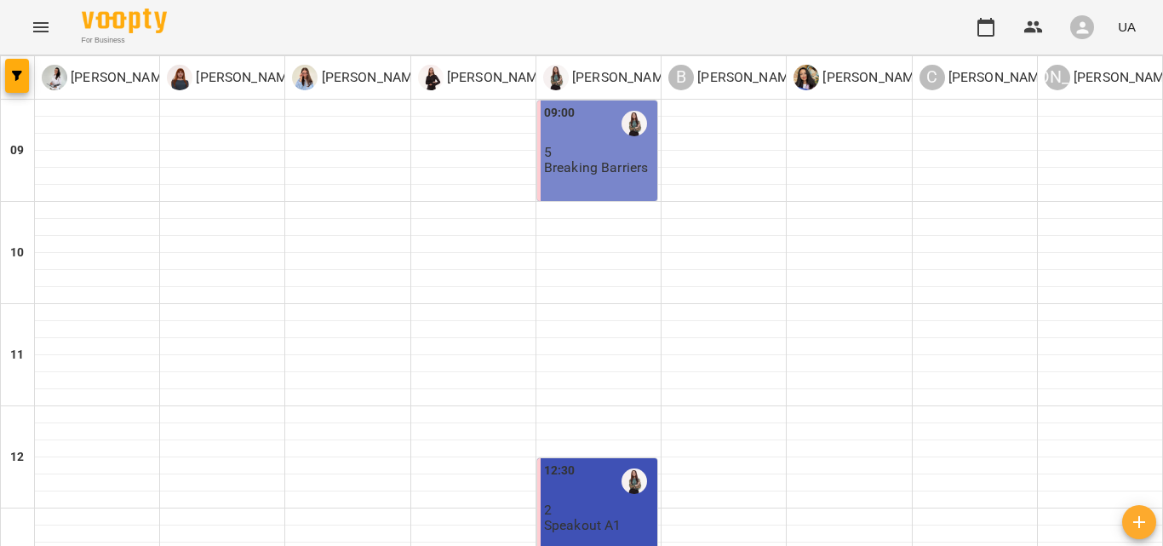
scroll to position [592, 0]
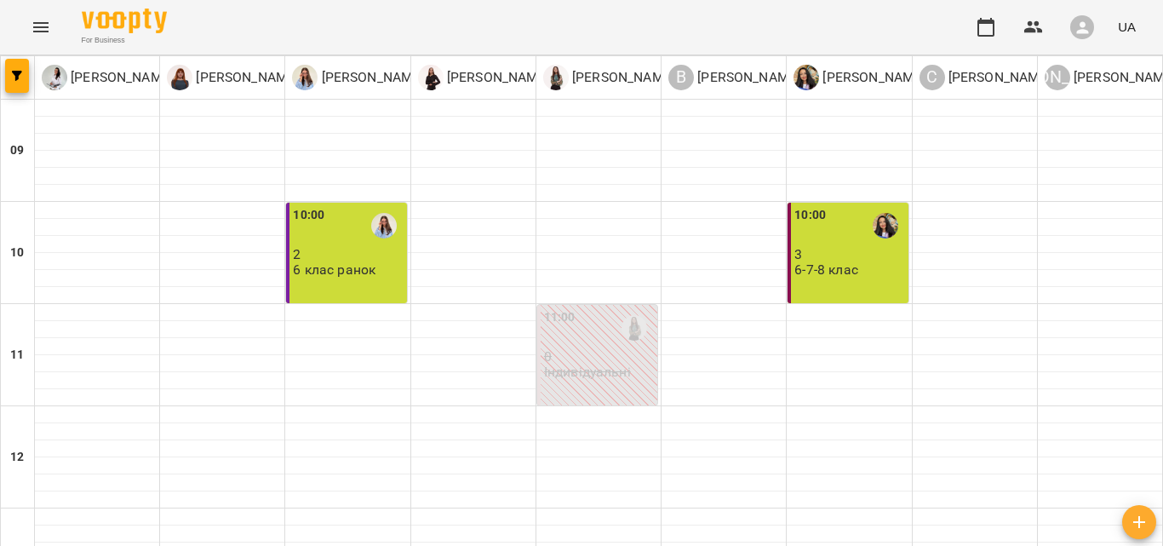
scroll to position [552, 0]
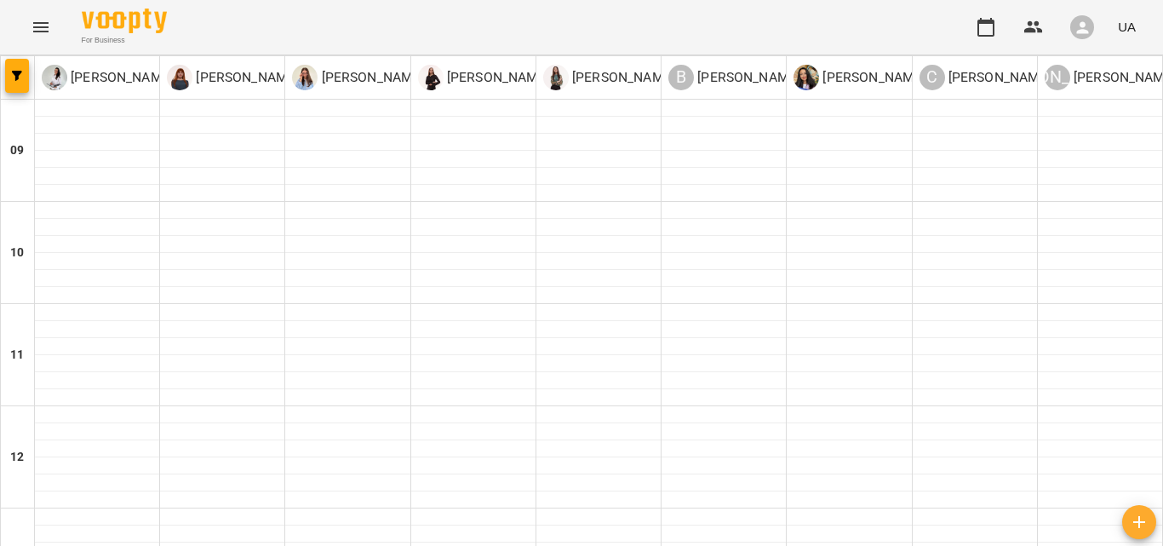
scroll to position [670, 0]
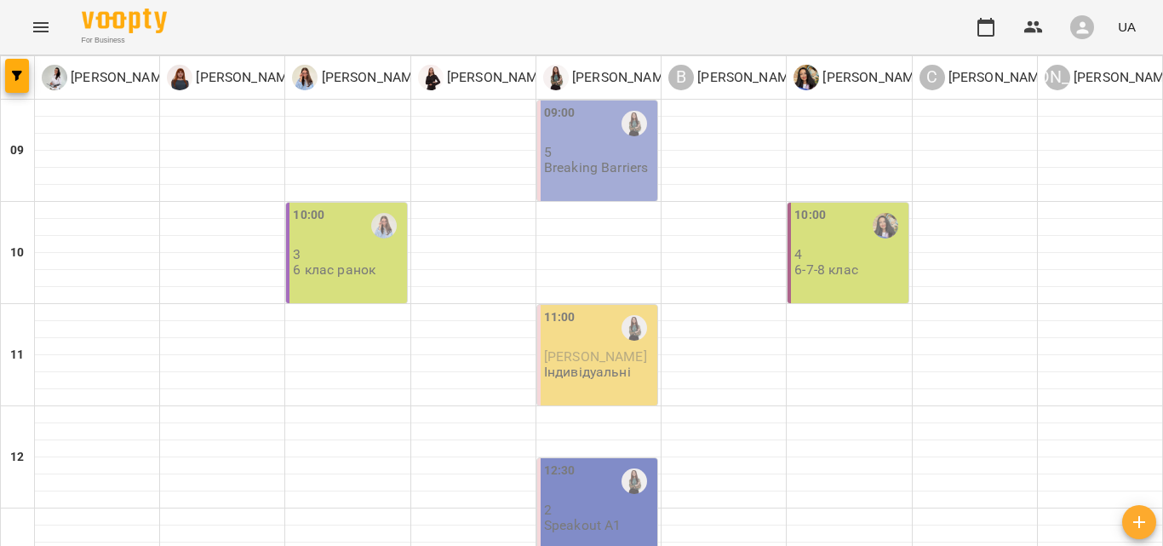
scroll to position [649, 0]
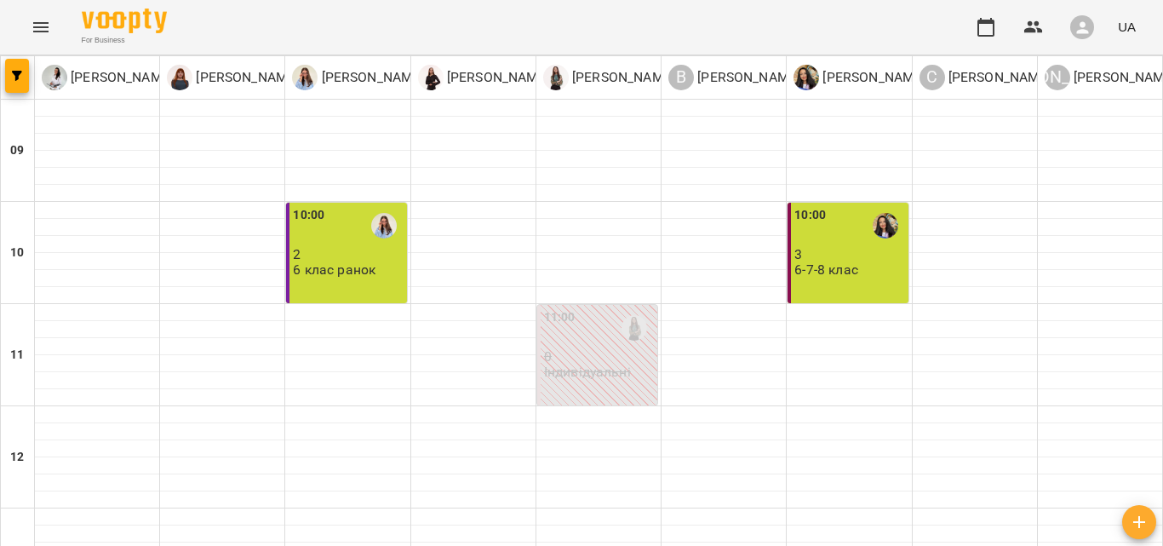
scroll to position [648, 0]
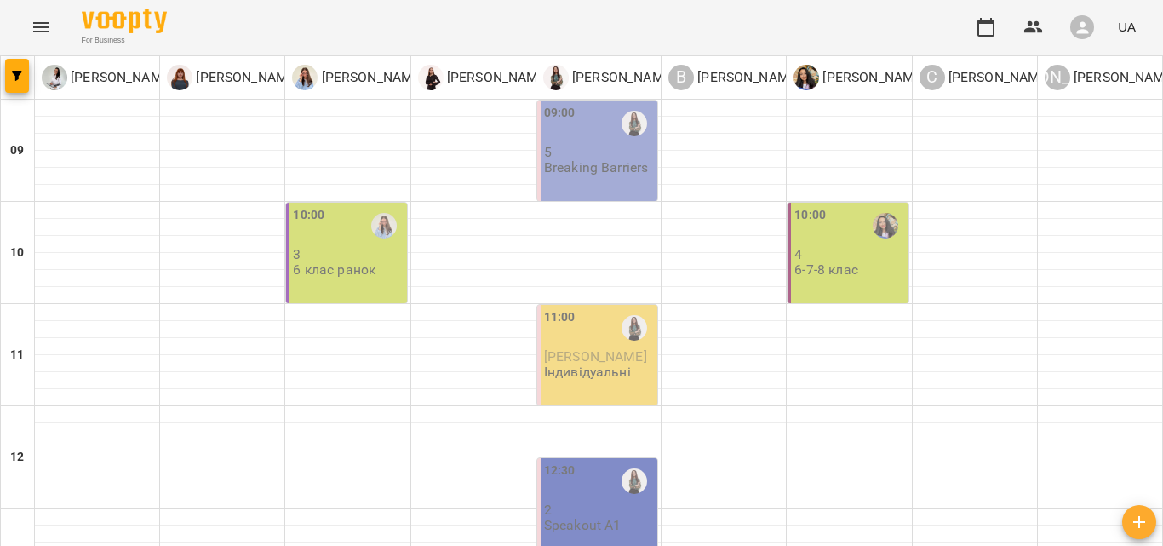
scroll to position [632, 0]
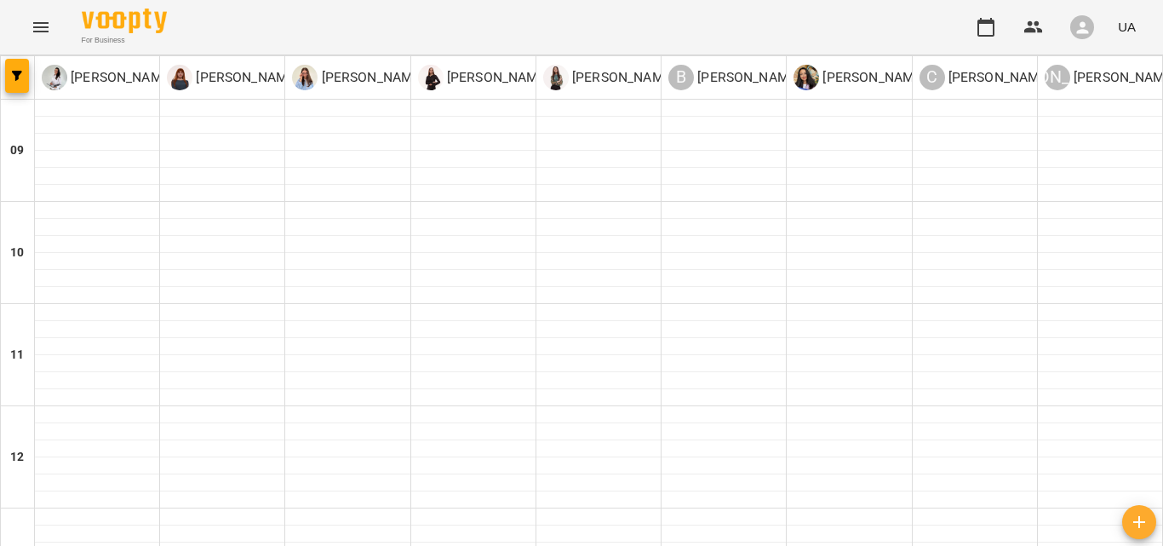
scroll to position [728, 0]
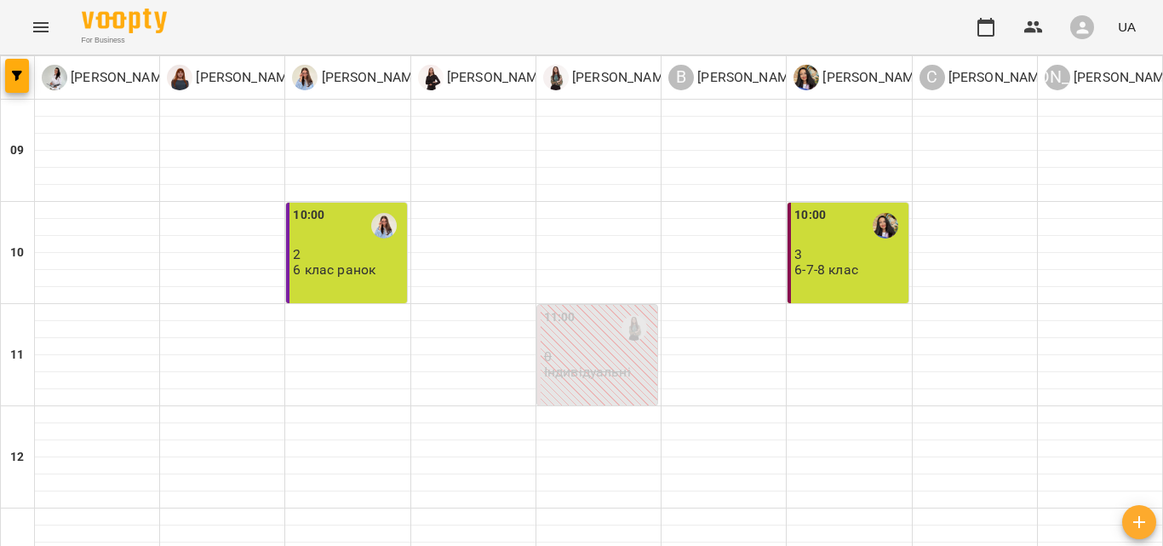
scroll to position [791, 0]
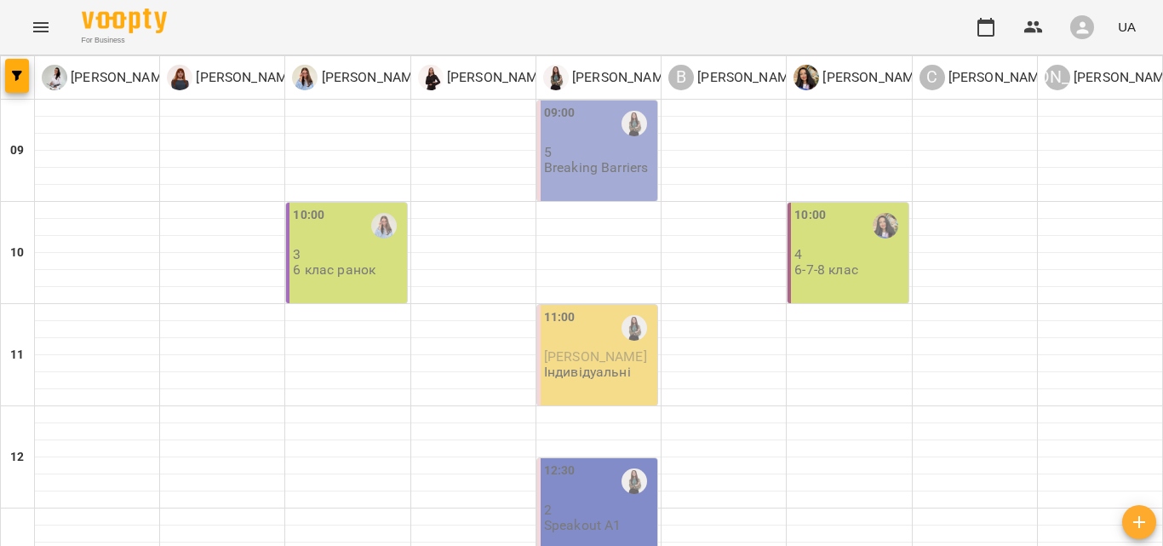
scroll to position [716, 0]
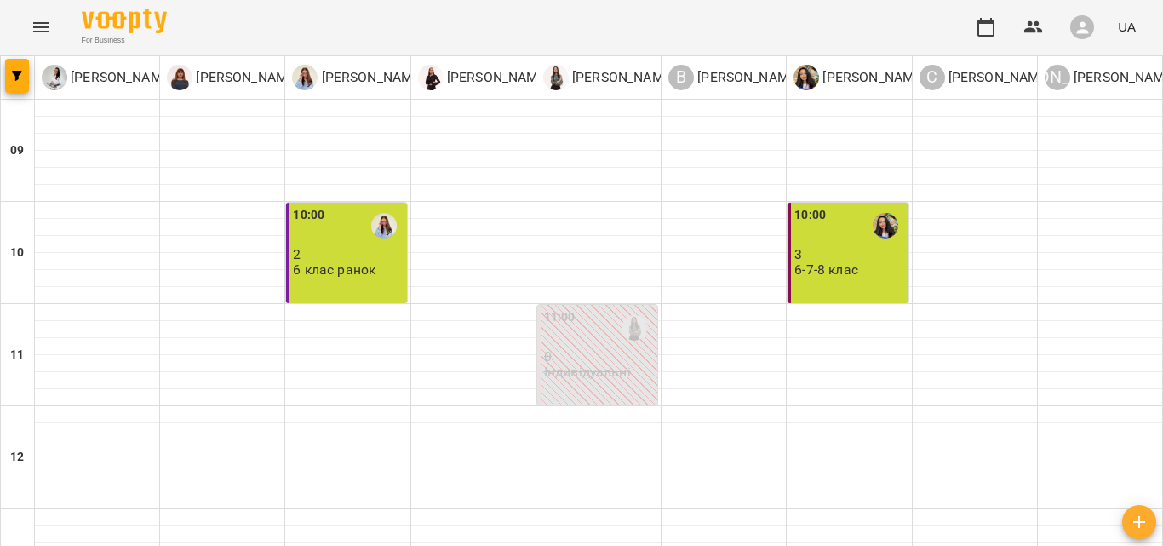
scroll to position [598, 0]
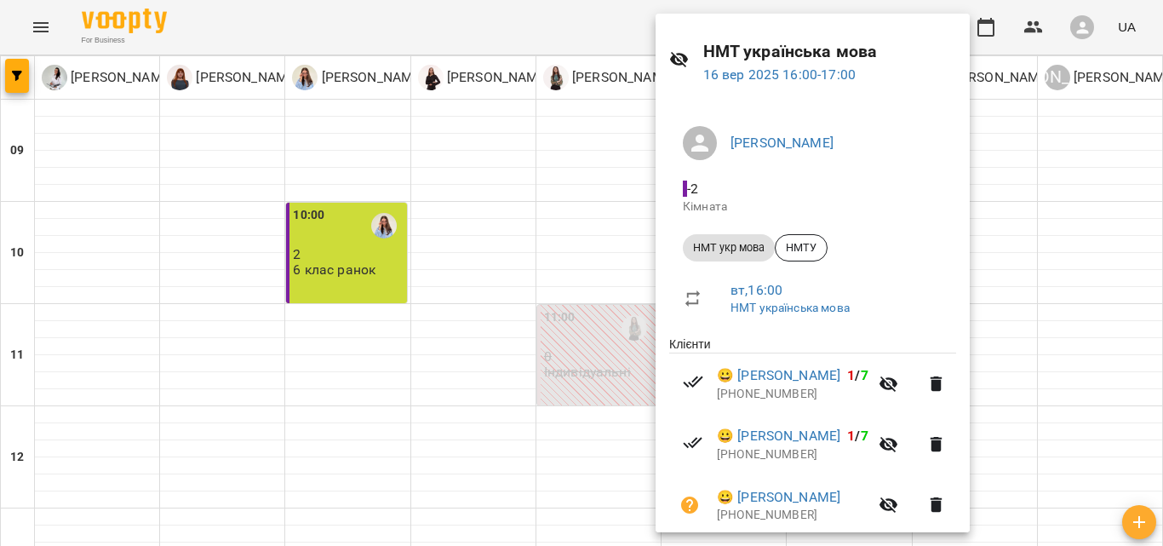
scroll to position [85, 0]
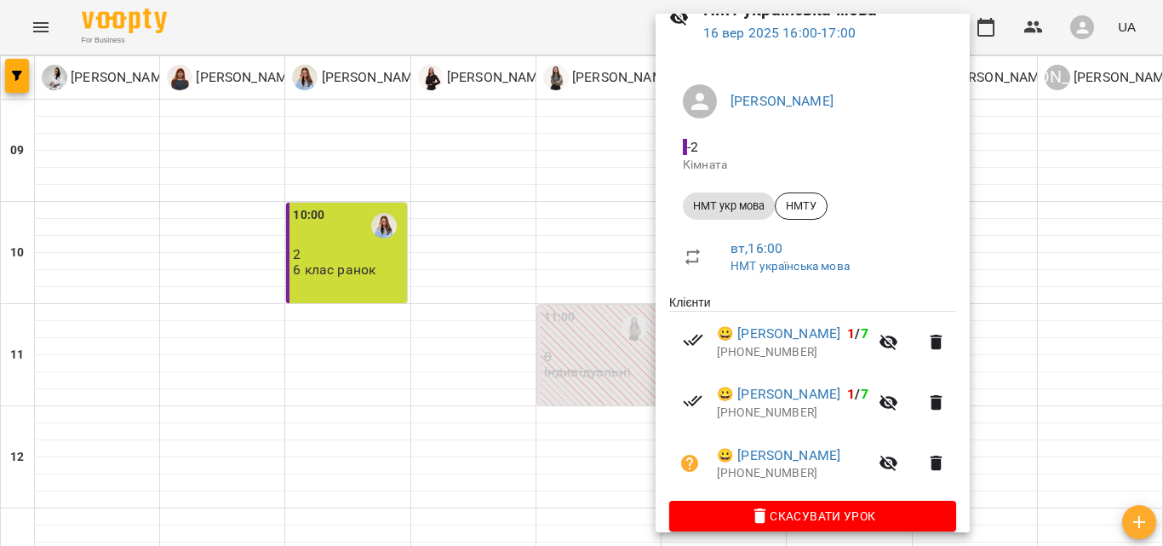
click at [899, 472] on icon "button" at bounding box center [888, 463] width 20 height 20
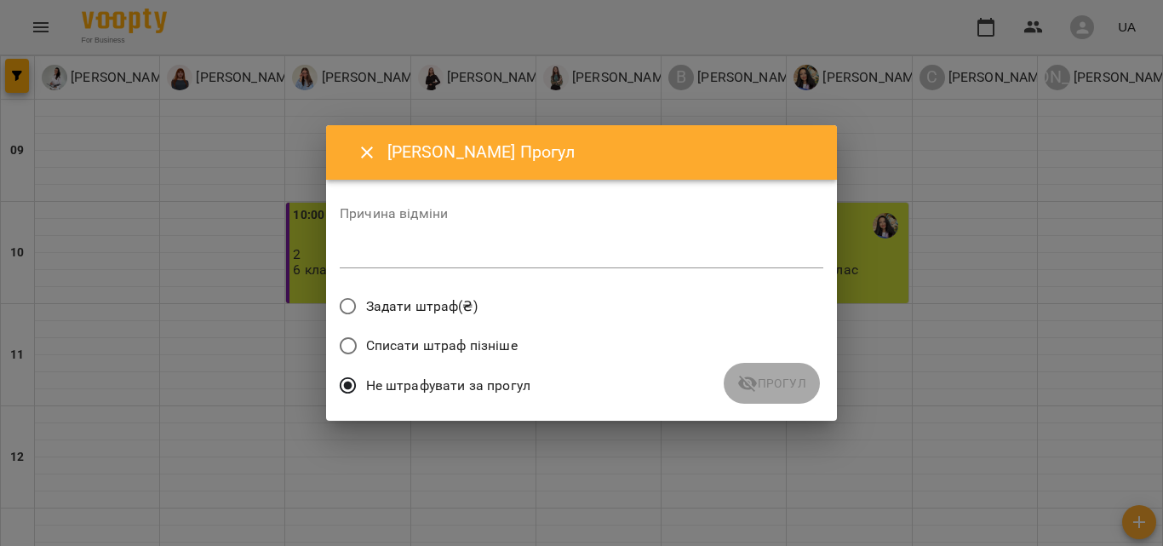
click at [394, 345] on span "Списати штраф пізніше" at bounding box center [442, 345] width 152 height 20
click at [477, 262] on div "*" at bounding box center [581, 254] width 483 height 27
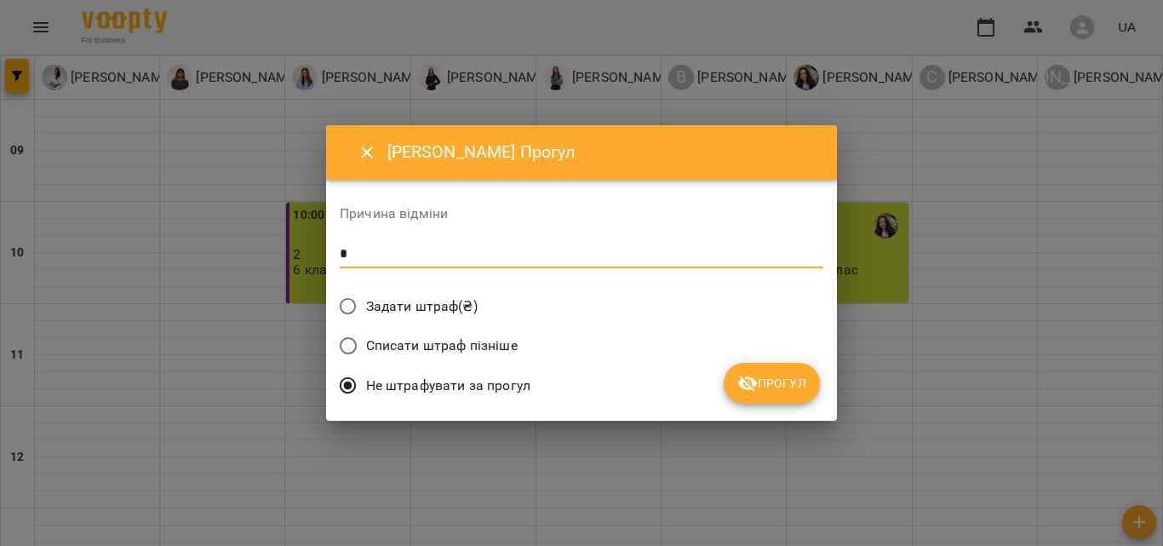
type textarea "*"
click at [811, 380] on button "Прогул" at bounding box center [771, 383] width 96 height 41
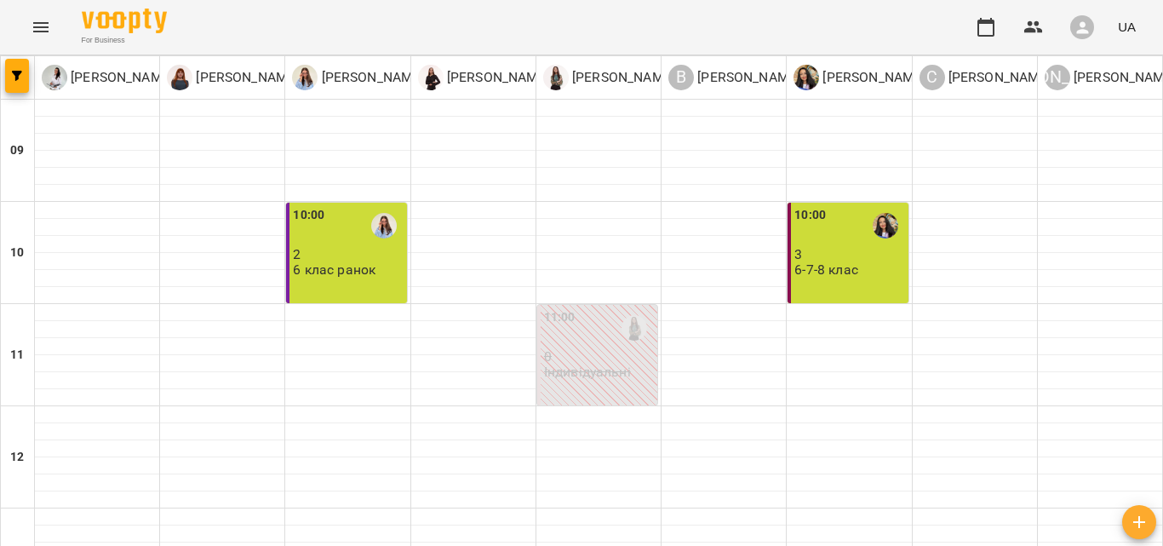
scroll to position [706, 0]
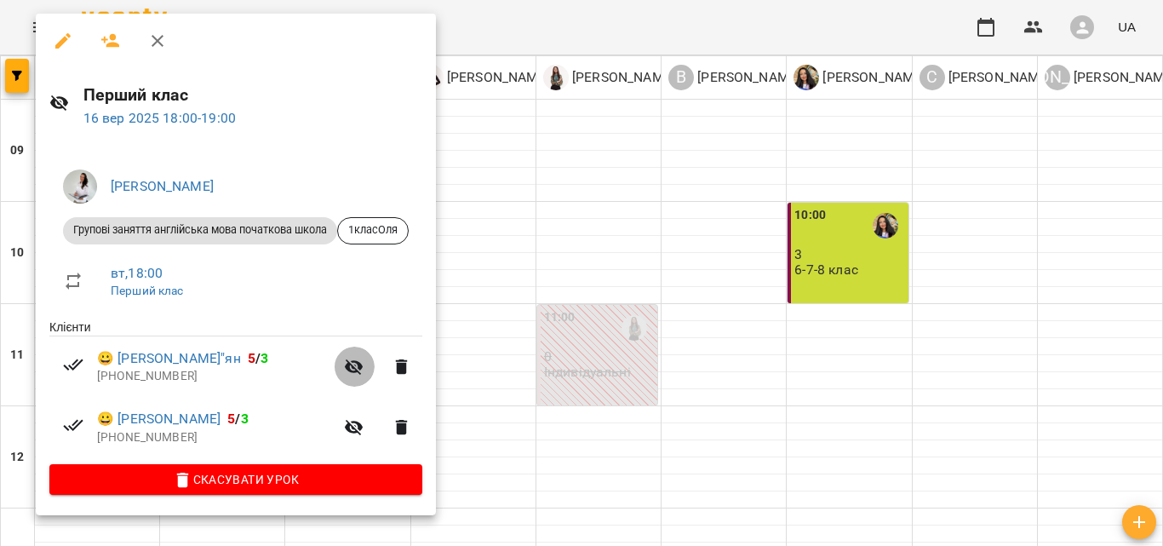
click at [352, 376] on icon "button" at bounding box center [354, 367] width 20 height 20
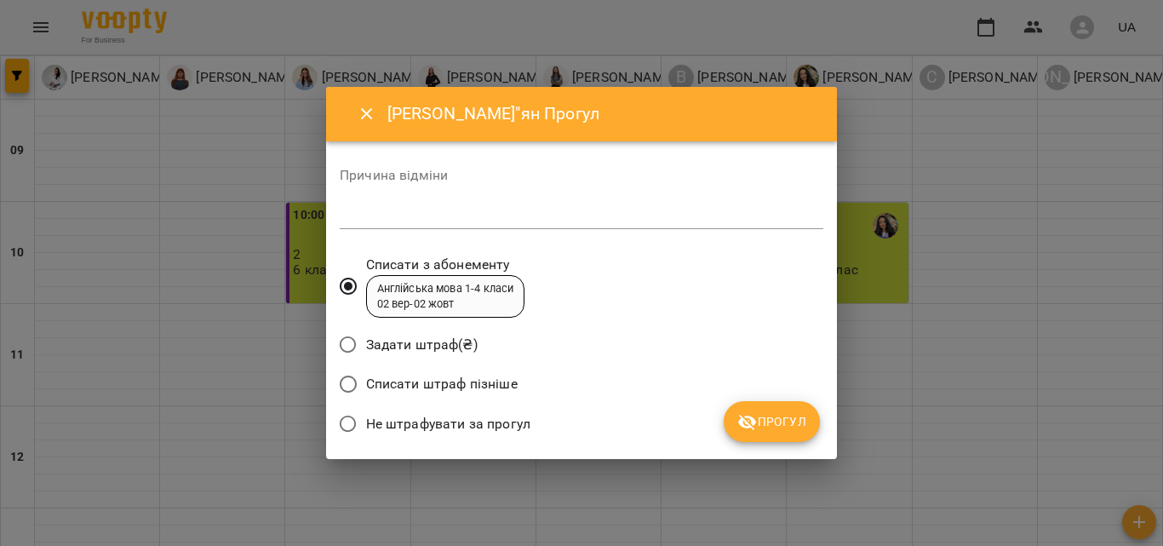
click at [420, 385] on span "Списати штраф пізніше" at bounding box center [442, 384] width 152 height 20
click at [427, 217] on textarea at bounding box center [581, 215] width 483 height 16
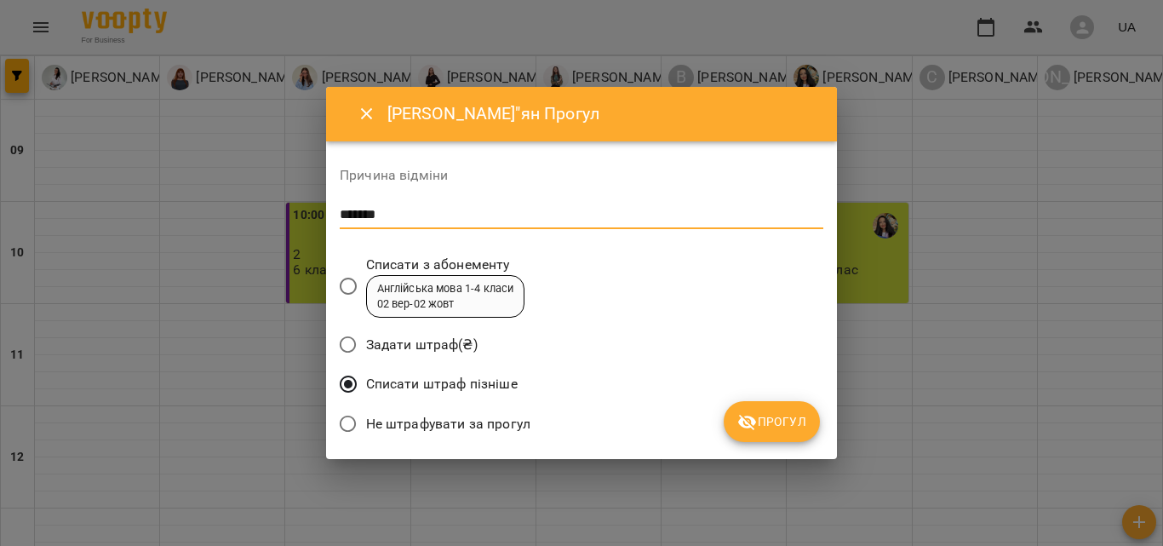
type textarea "*******"
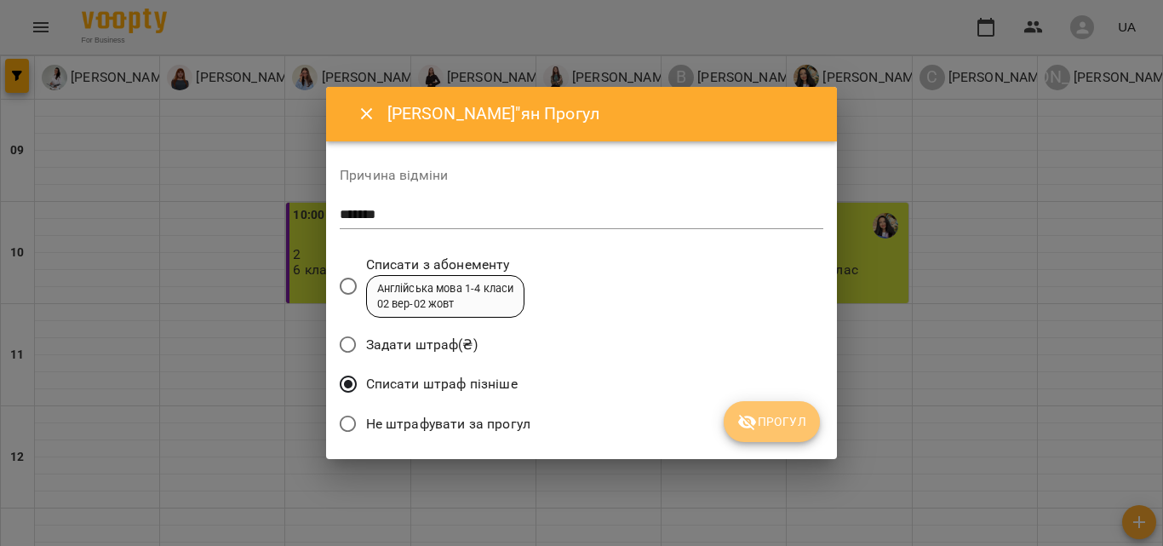
click at [740, 414] on icon "submit" at bounding box center [747, 422] width 20 height 20
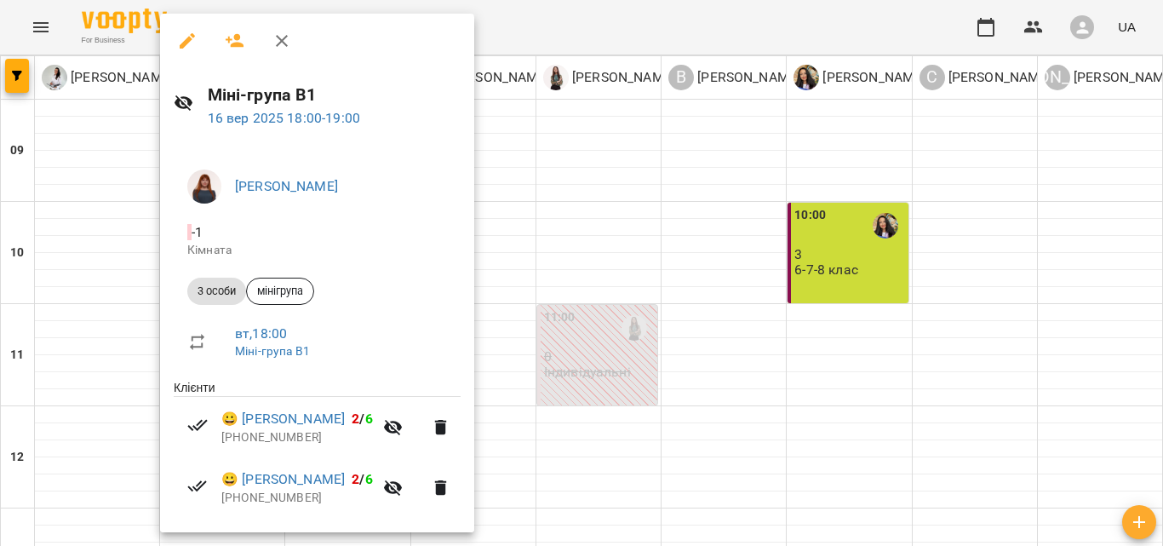
click at [403, 426] on icon "button" at bounding box center [393, 427] width 20 height 20
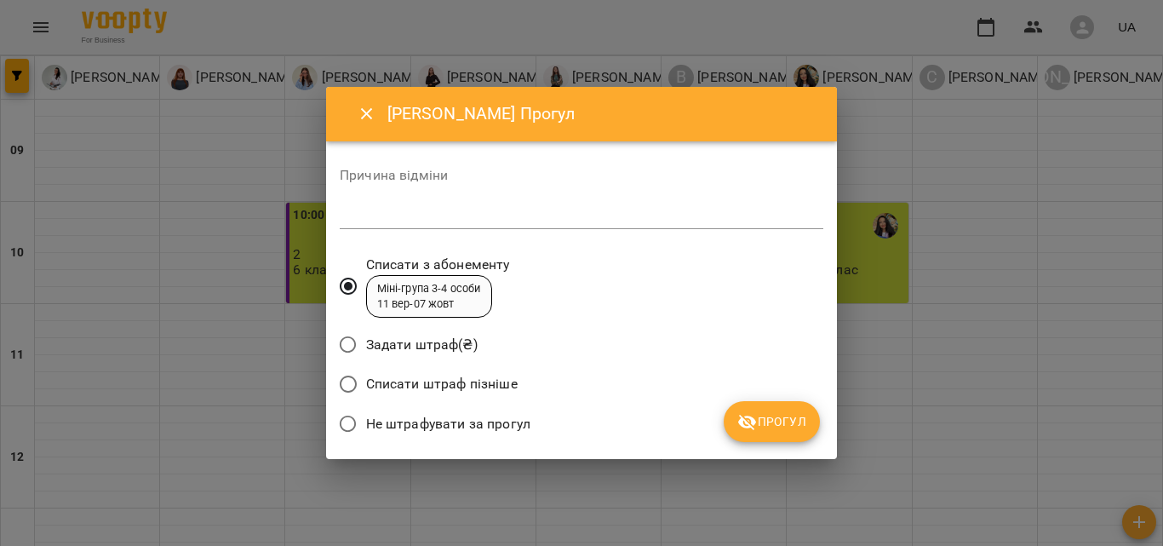
click at [379, 384] on span "Списати штраф пізніше" at bounding box center [442, 384] width 152 height 20
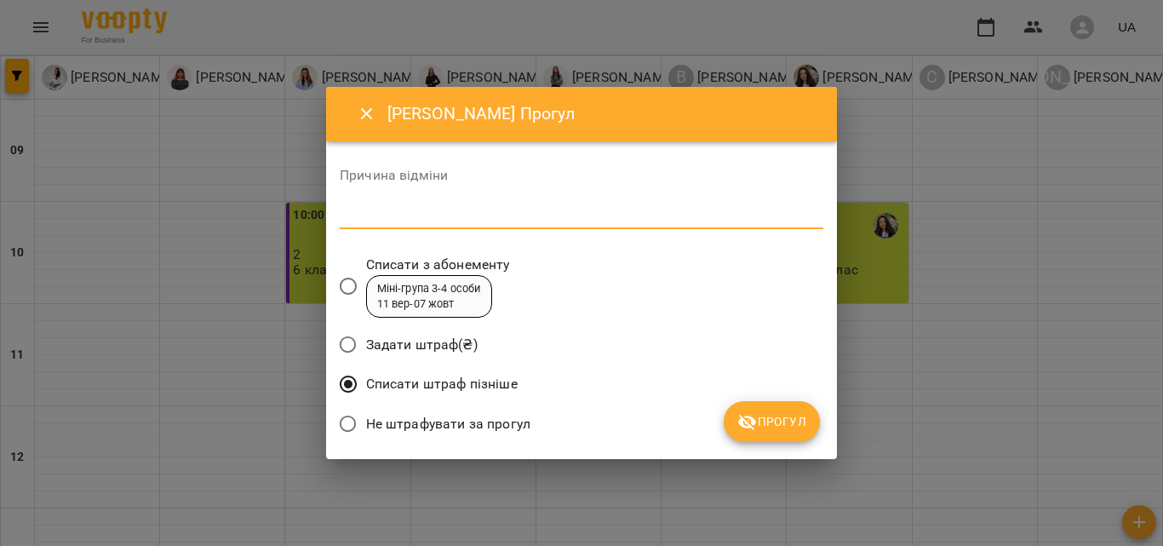
click at [433, 218] on textarea at bounding box center [581, 215] width 483 height 16
type textarea "*******"
click at [758, 425] on span "Прогул" at bounding box center [771, 421] width 69 height 20
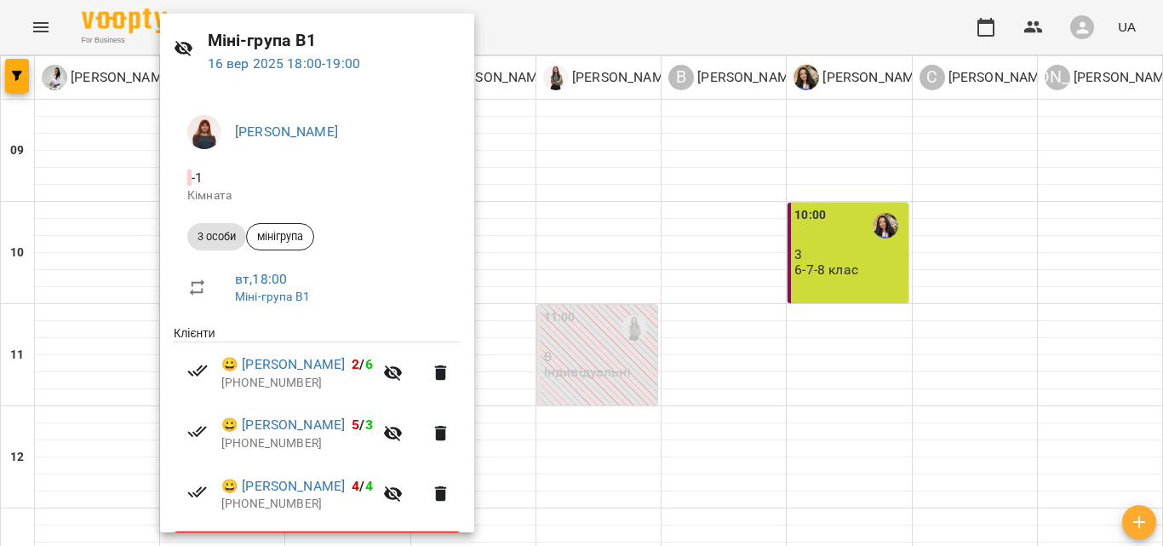
scroll to position [107, 0]
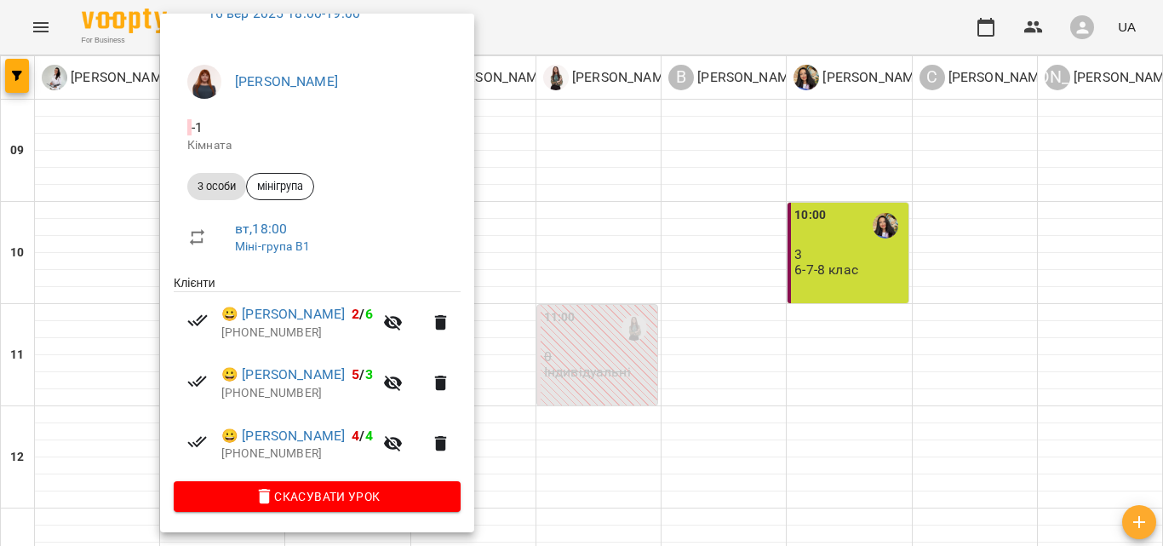
click at [745, 351] on div at bounding box center [581, 273] width 1163 height 546
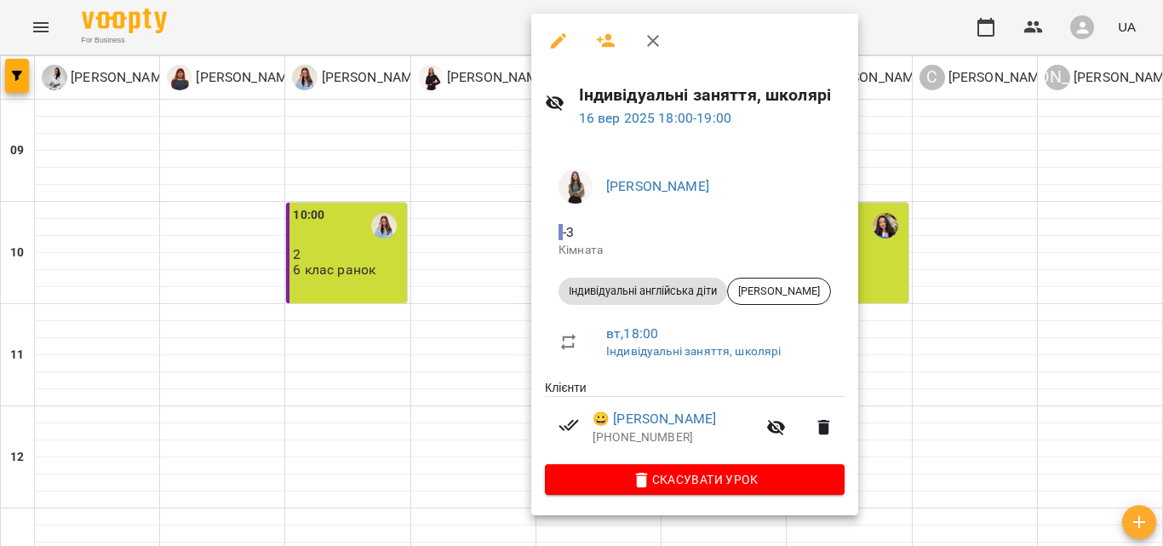
click at [465, 380] on div at bounding box center [581, 273] width 1163 height 546
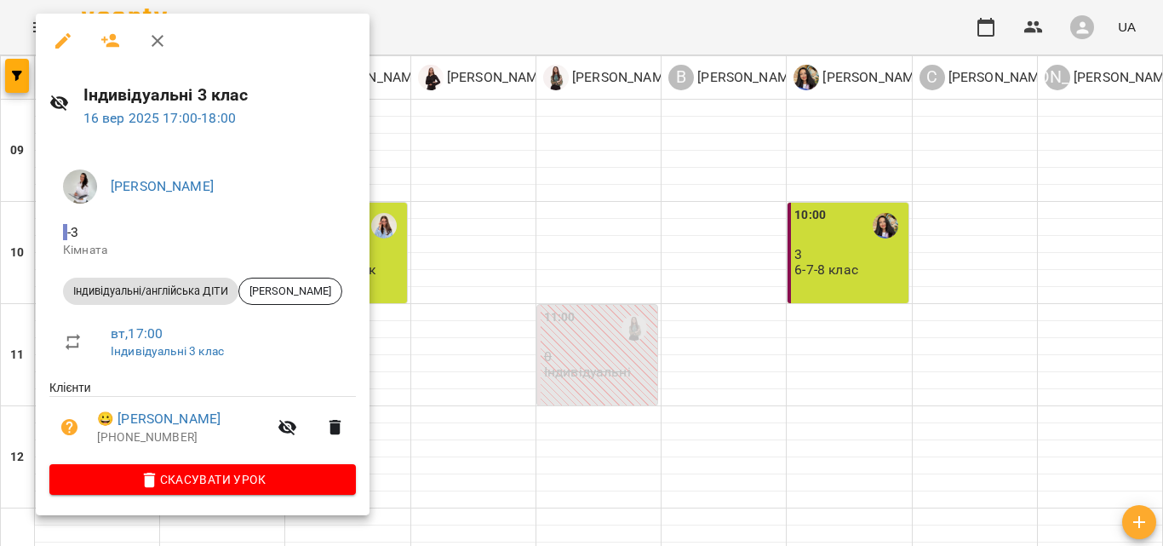
click at [814, 312] on div at bounding box center [581, 273] width 1163 height 546
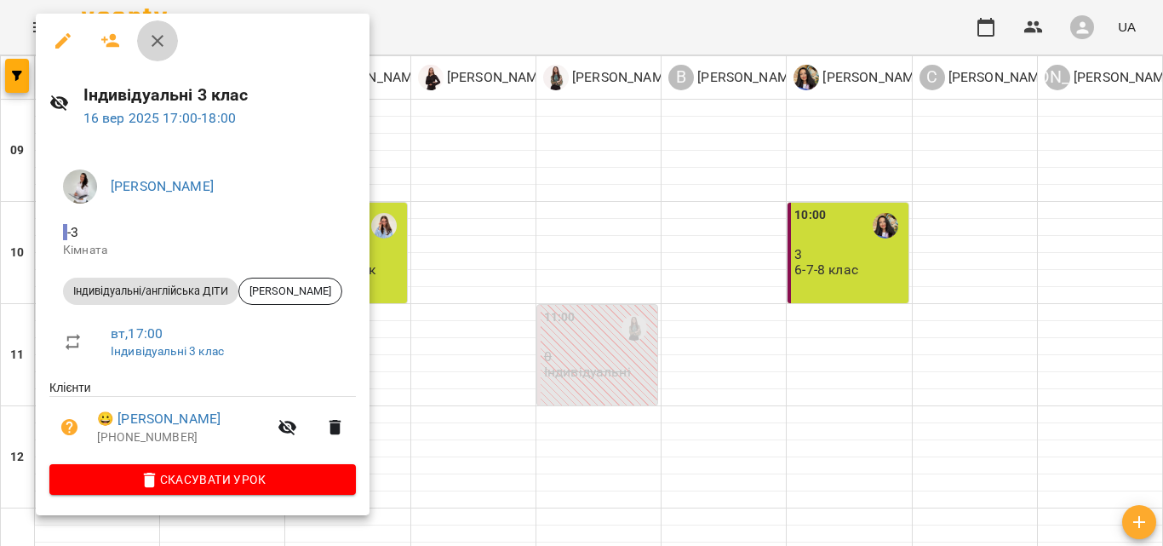
click at [167, 55] on button "button" at bounding box center [157, 40] width 41 height 41
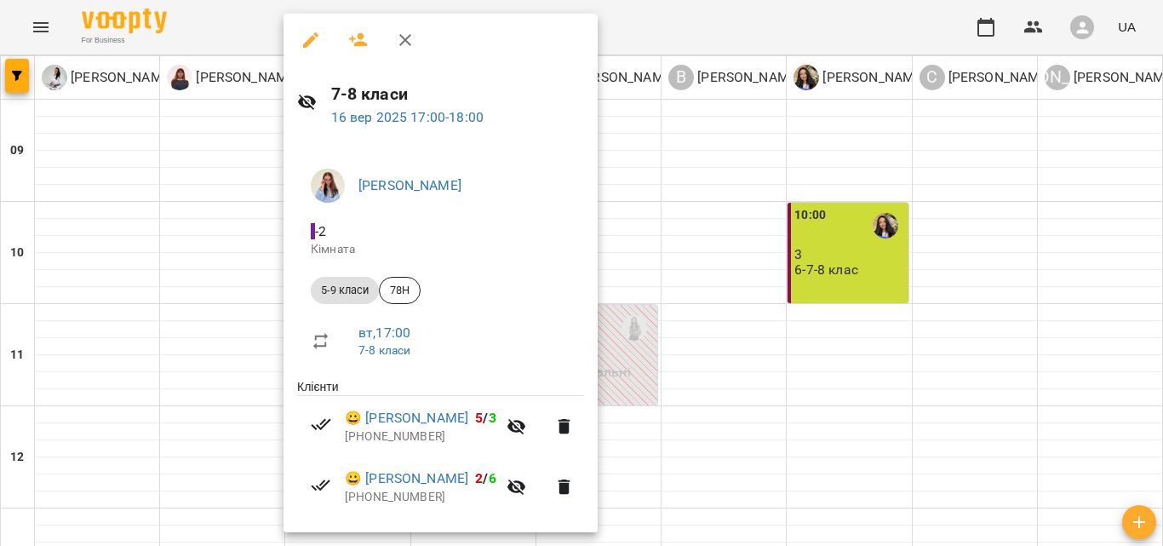
scroll to position [0, 0]
click at [409, 41] on icon "button" at bounding box center [405, 41] width 20 height 20
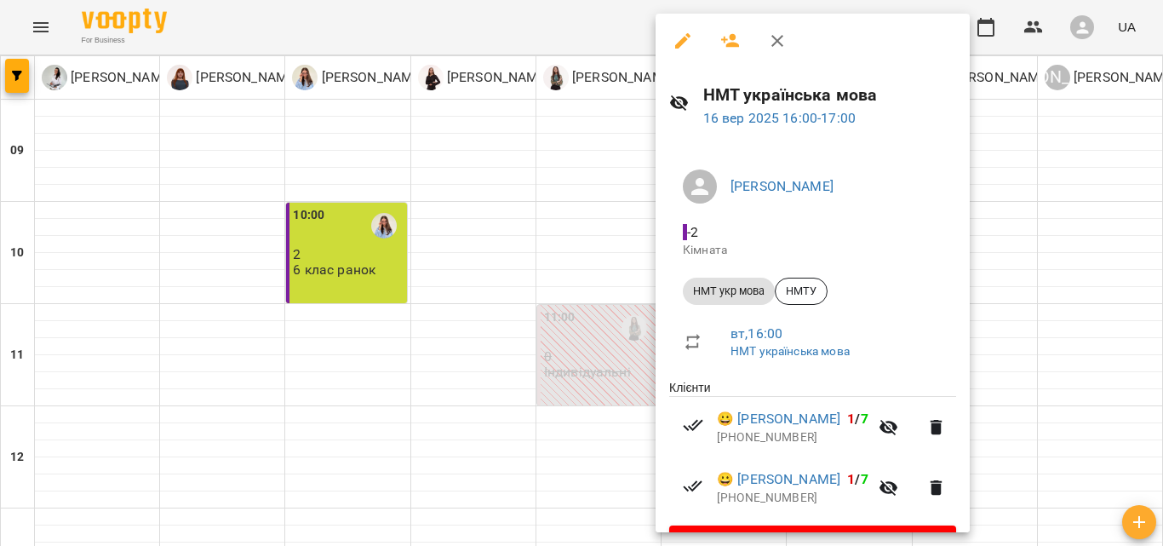
click at [433, 326] on div at bounding box center [581, 273] width 1163 height 546
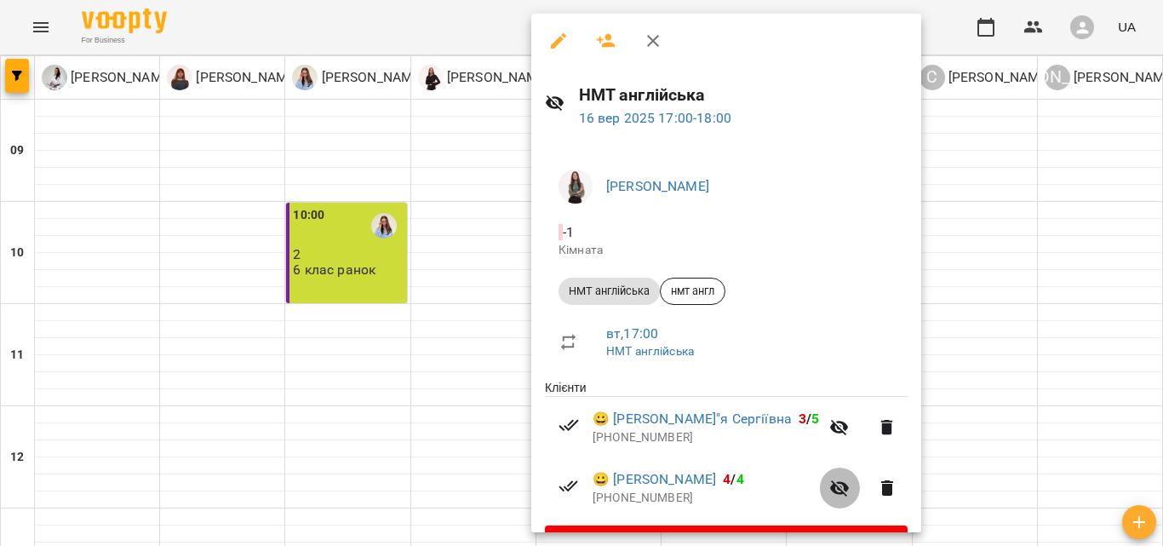
click at [842, 495] on icon "button" at bounding box center [839, 488] width 19 height 16
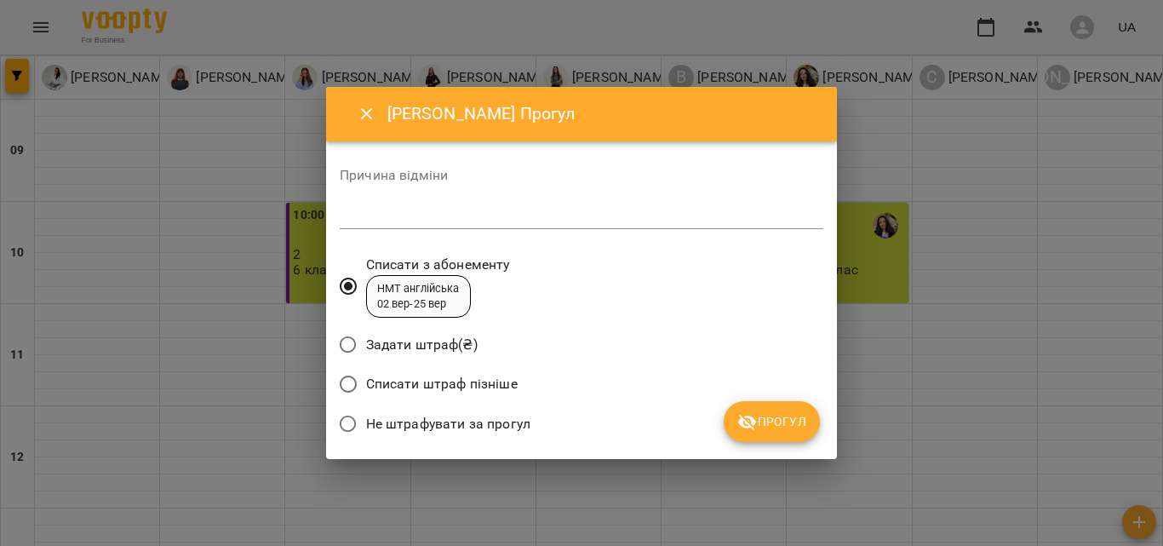
click at [484, 218] on textarea at bounding box center [581, 215] width 483 height 16
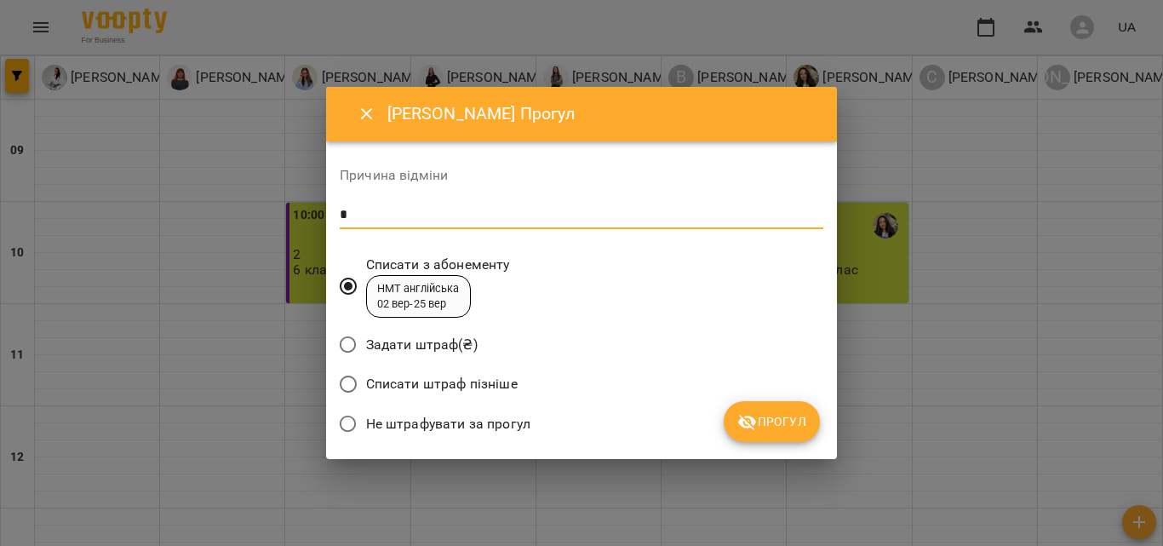
type textarea "*"
click at [788, 412] on span "Прогул" at bounding box center [771, 421] width 69 height 20
